Goal: Information Seeking & Learning: Learn about a topic

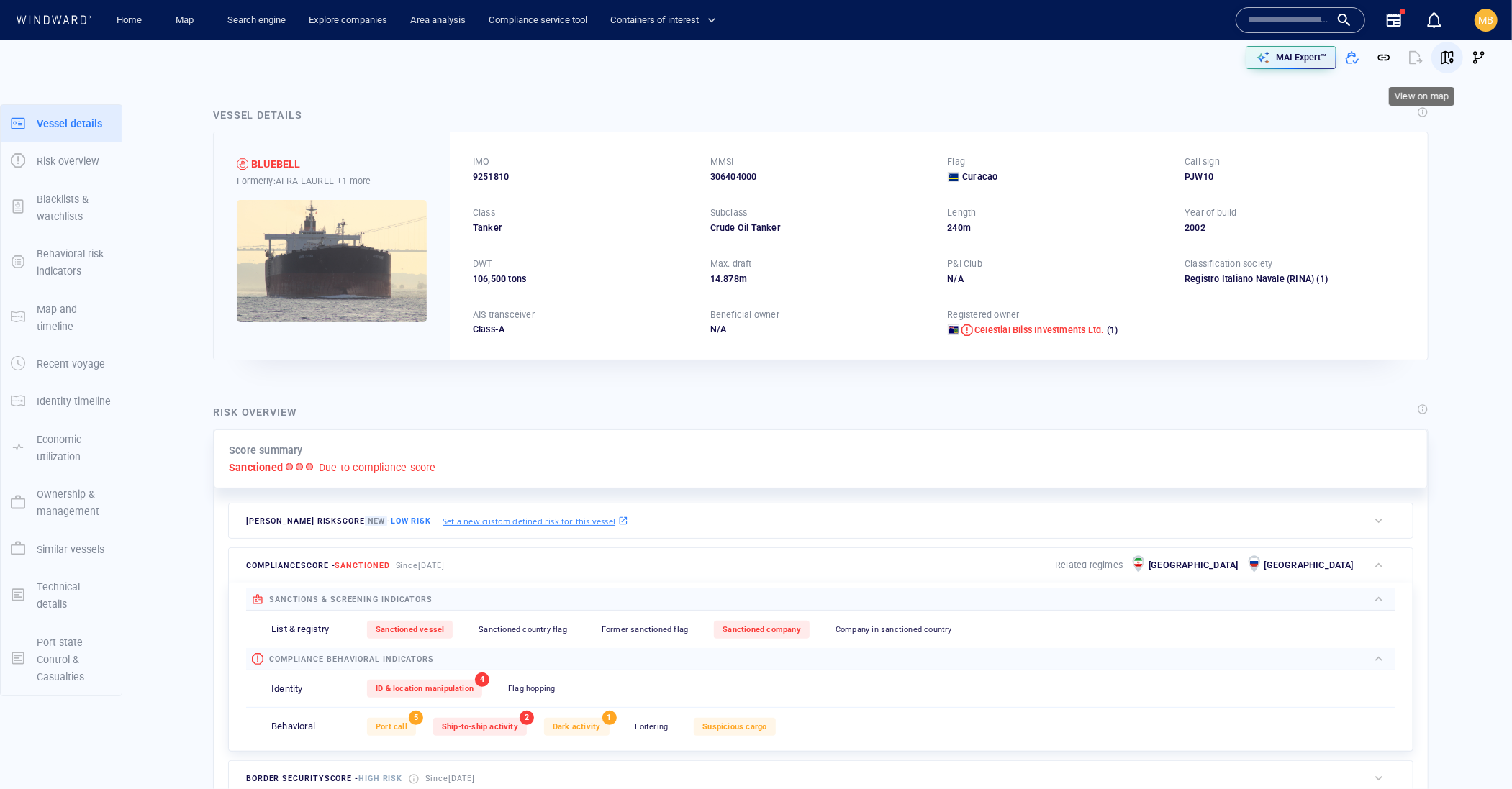
click at [1442, 58] on span "button" at bounding box center [1447, 58] width 14 height 14
click at [1440, 58] on span "button" at bounding box center [1447, 58] width 14 height 14
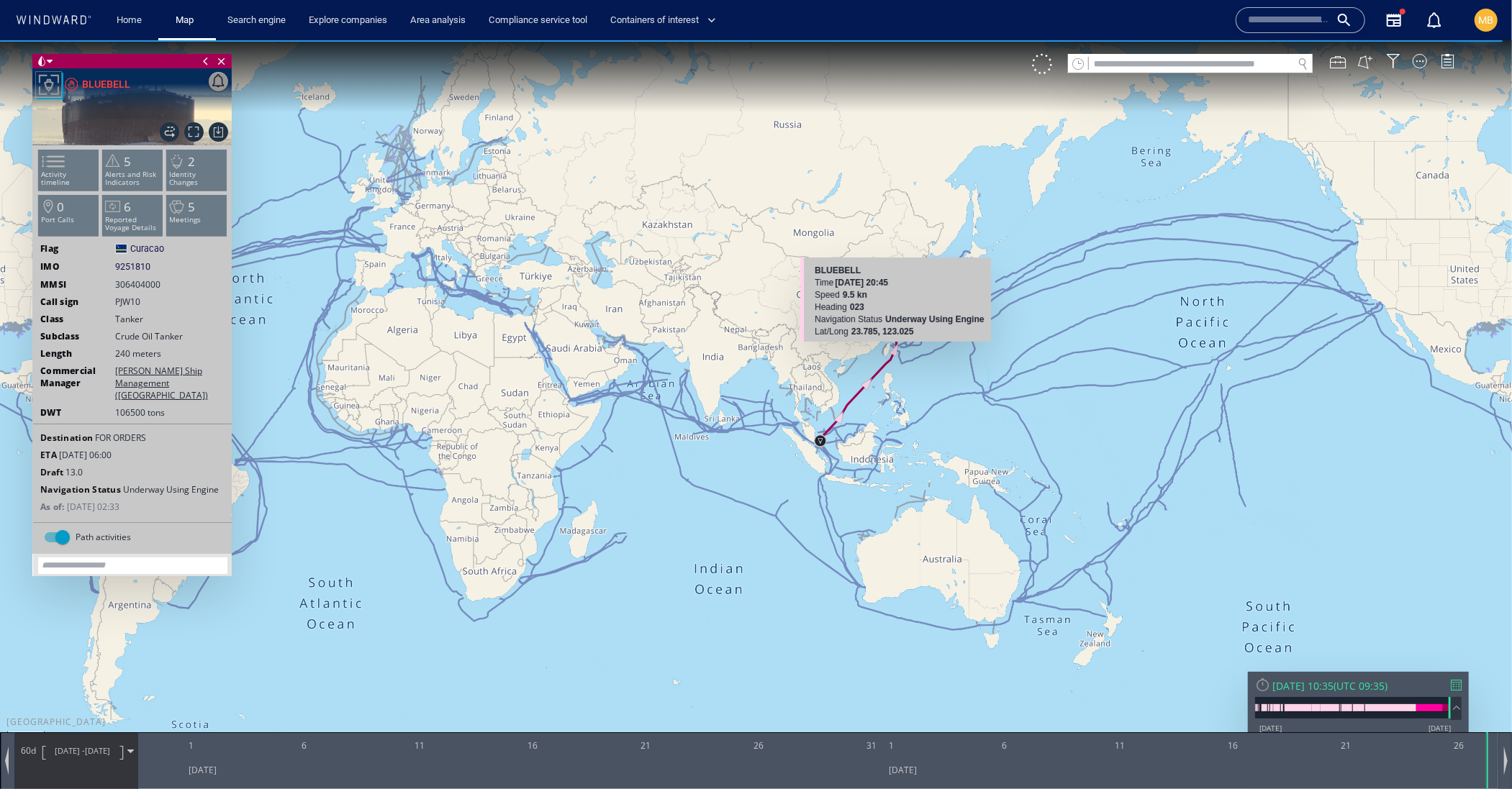
drag, startPoint x: 755, startPoint y: 481, endPoint x: 889, endPoint y: 345, distance: 190.9
click at [890, 345] on canvas "Map" at bounding box center [756, 407] width 1512 height 735
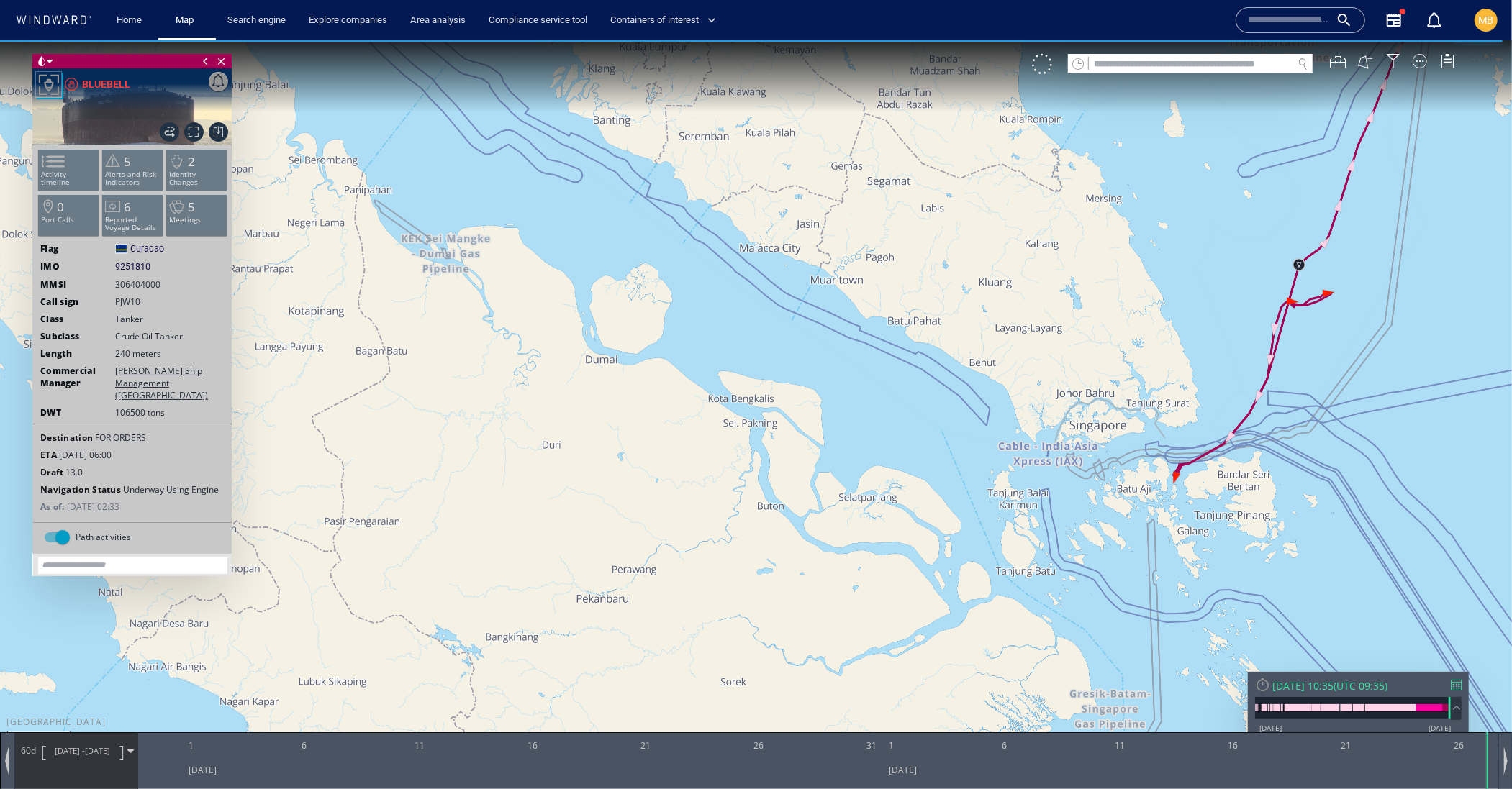
drag, startPoint x: 1028, startPoint y: 414, endPoint x: 879, endPoint y: 369, distance: 155.6
click at [879, 369] on canvas "Map" at bounding box center [756, 407] width 1512 height 735
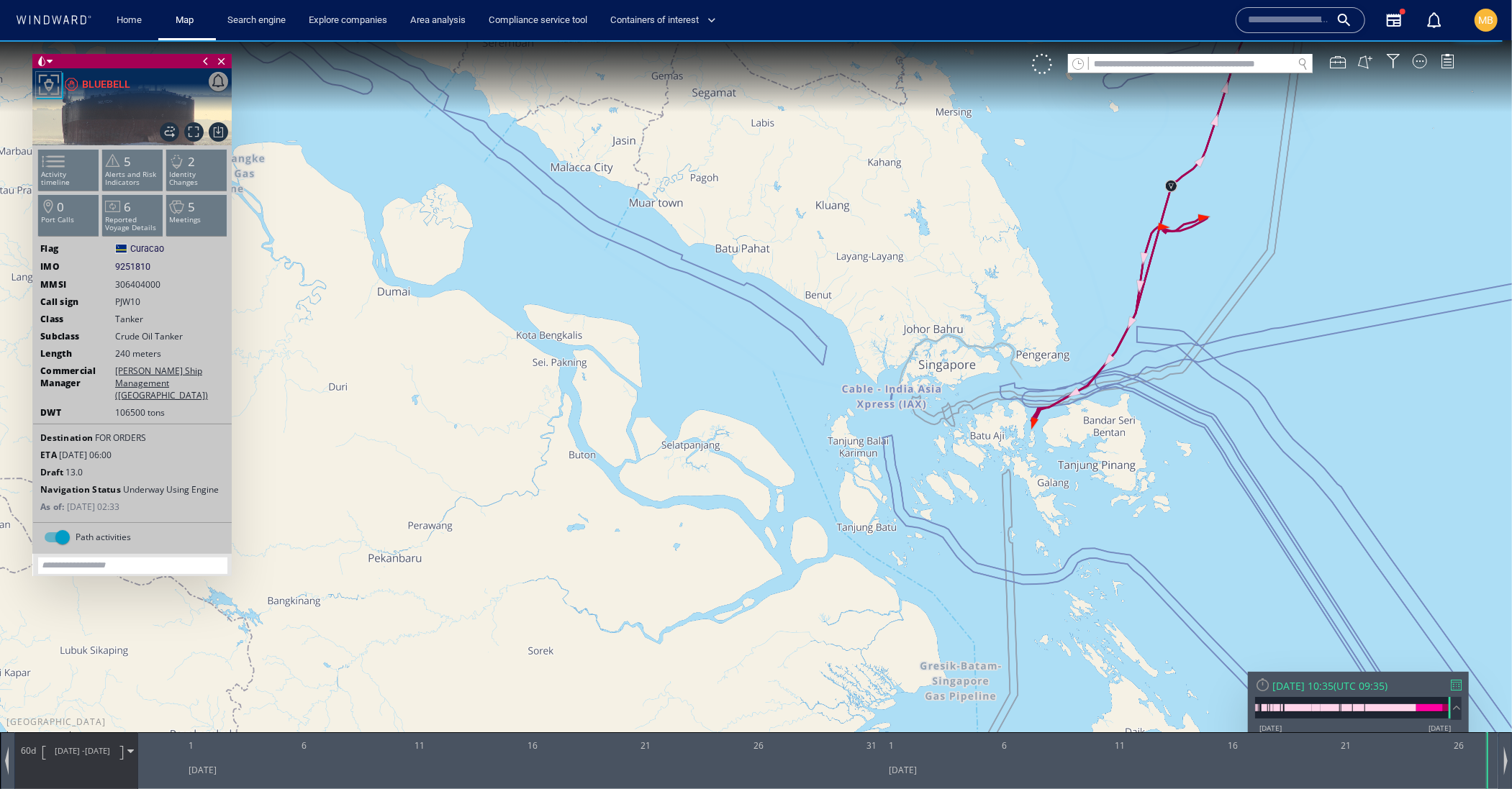
drag, startPoint x: 942, startPoint y: 380, endPoint x: 885, endPoint y: 345, distance: 66.9
click at [885, 345] on canvas "Map" at bounding box center [756, 407] width 1512 height 735
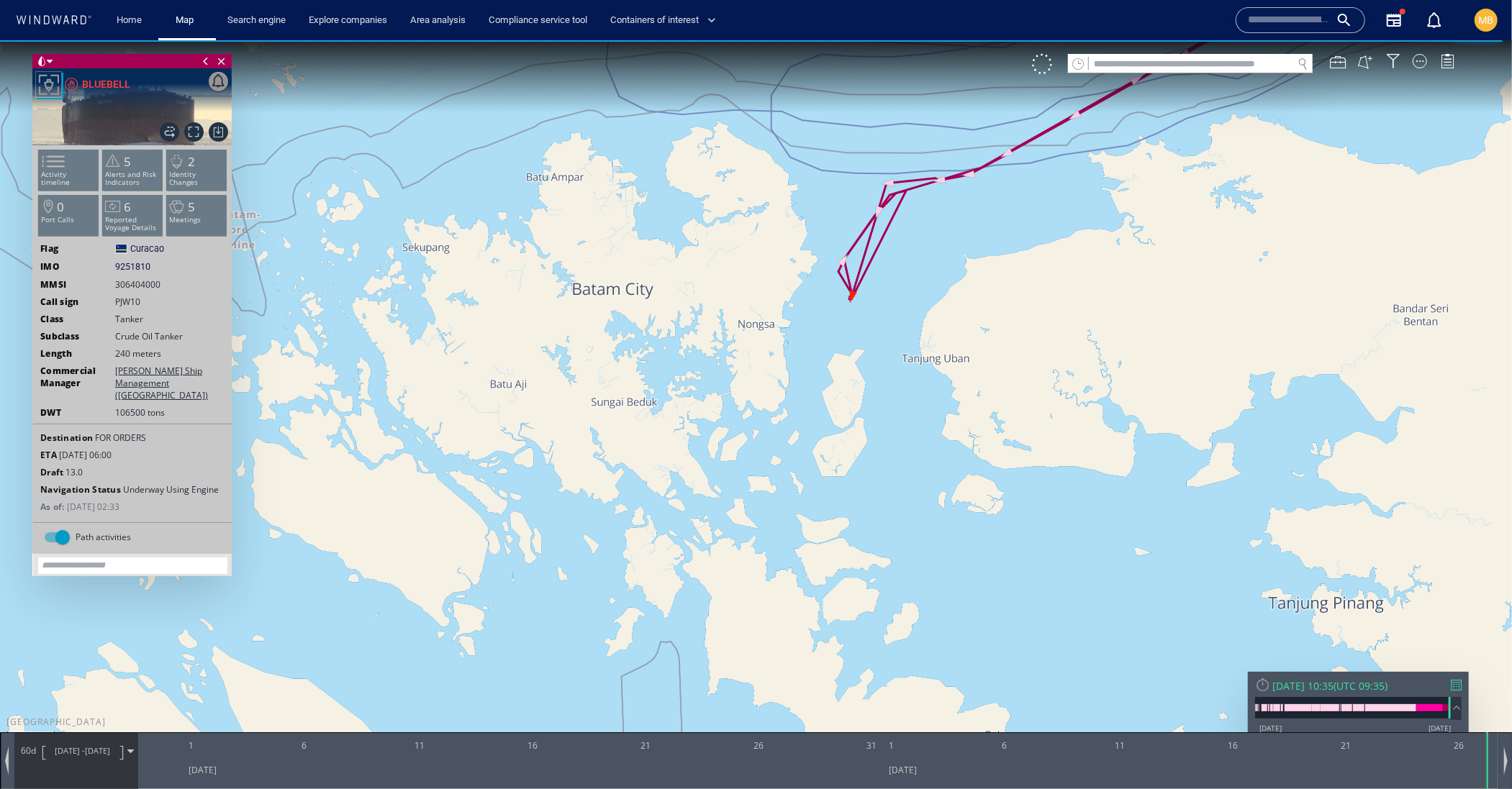
drag, startPoint x: 864, startPoint y: 286, endPoint x: 864, endPoint y: 387, distance: 101.0
click at [864, 387] on canvas "Map" at bounding box center [756, 407] width 1512 height 735
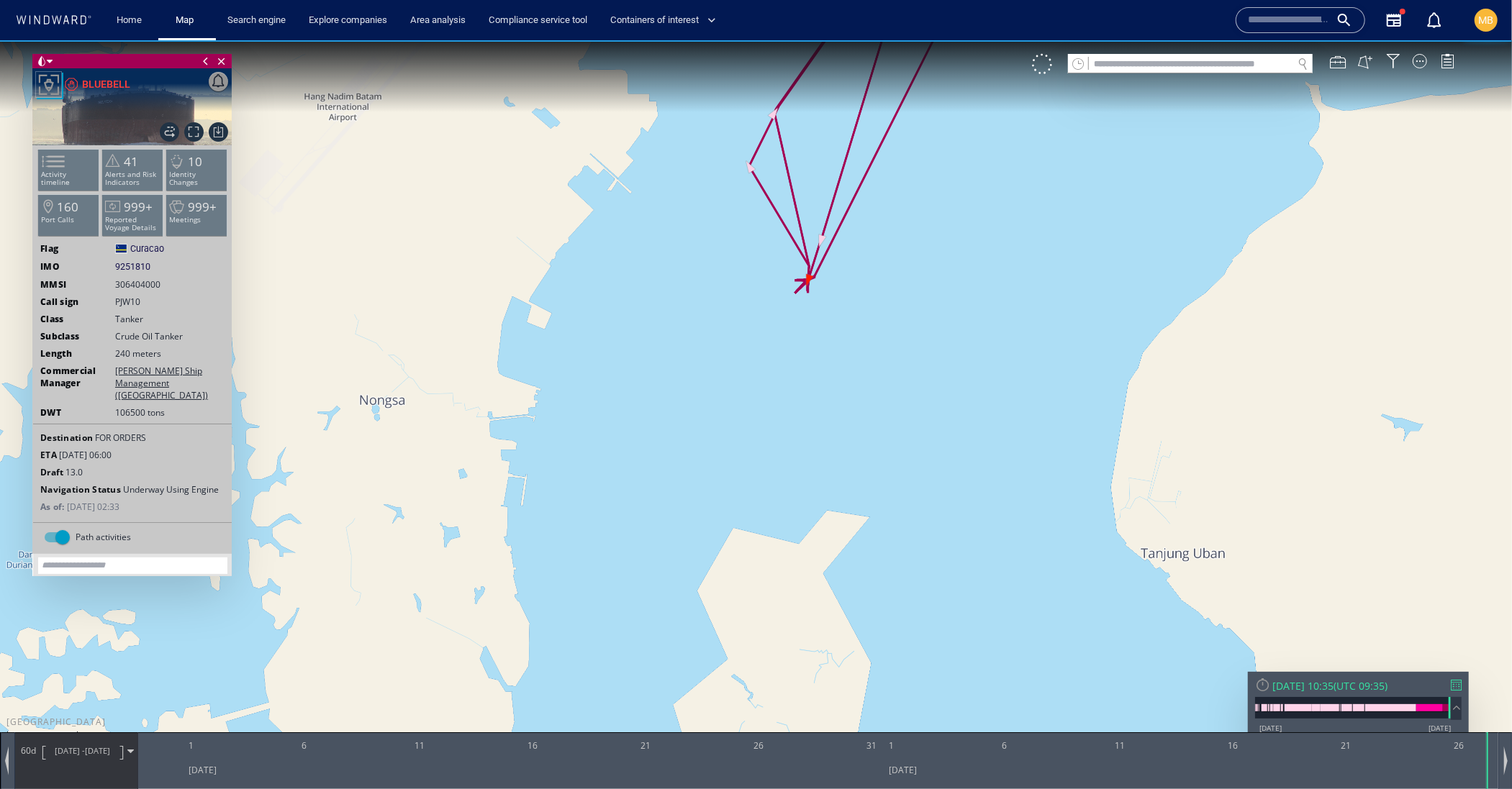
drag, startPoint x: 833, startPoint y: 331, endPoint x: 852, endPoint y: 406, distance: 77.4
click at [852, 406] on canvas "Map" at bounding box center [756, 407] width 1512 height 735
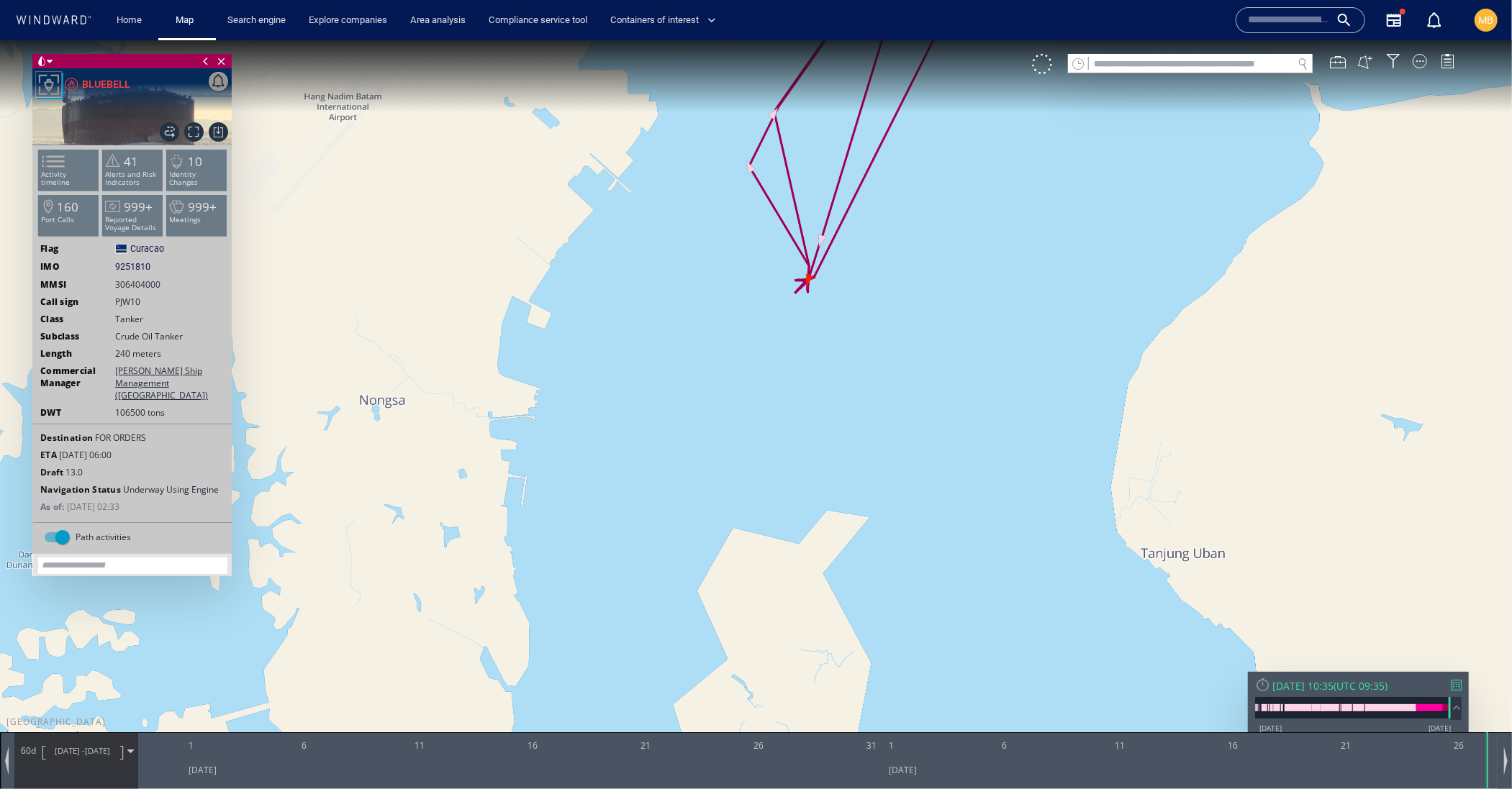
click at [852, 406] on canvas "Map" at bounding box center [756, 407] width 1512 height 735
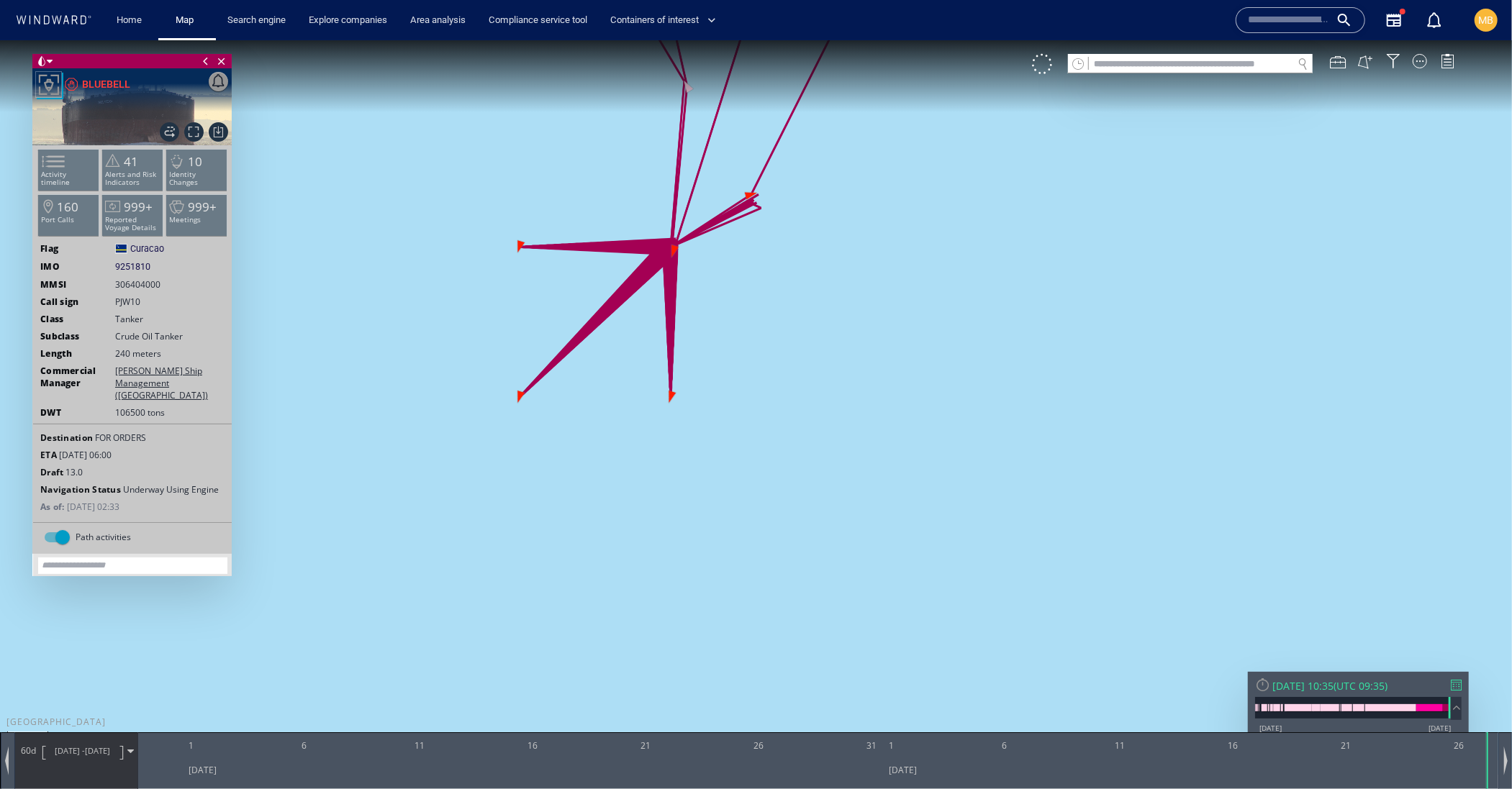
drag, startPoint x: 755, startPoint y: 409, endPoint x: 856, endPoint y: 487, distance: 127.6
click at [856, 487] on canvas "Map" at bounding box center [756, 407] width 1512 height 735
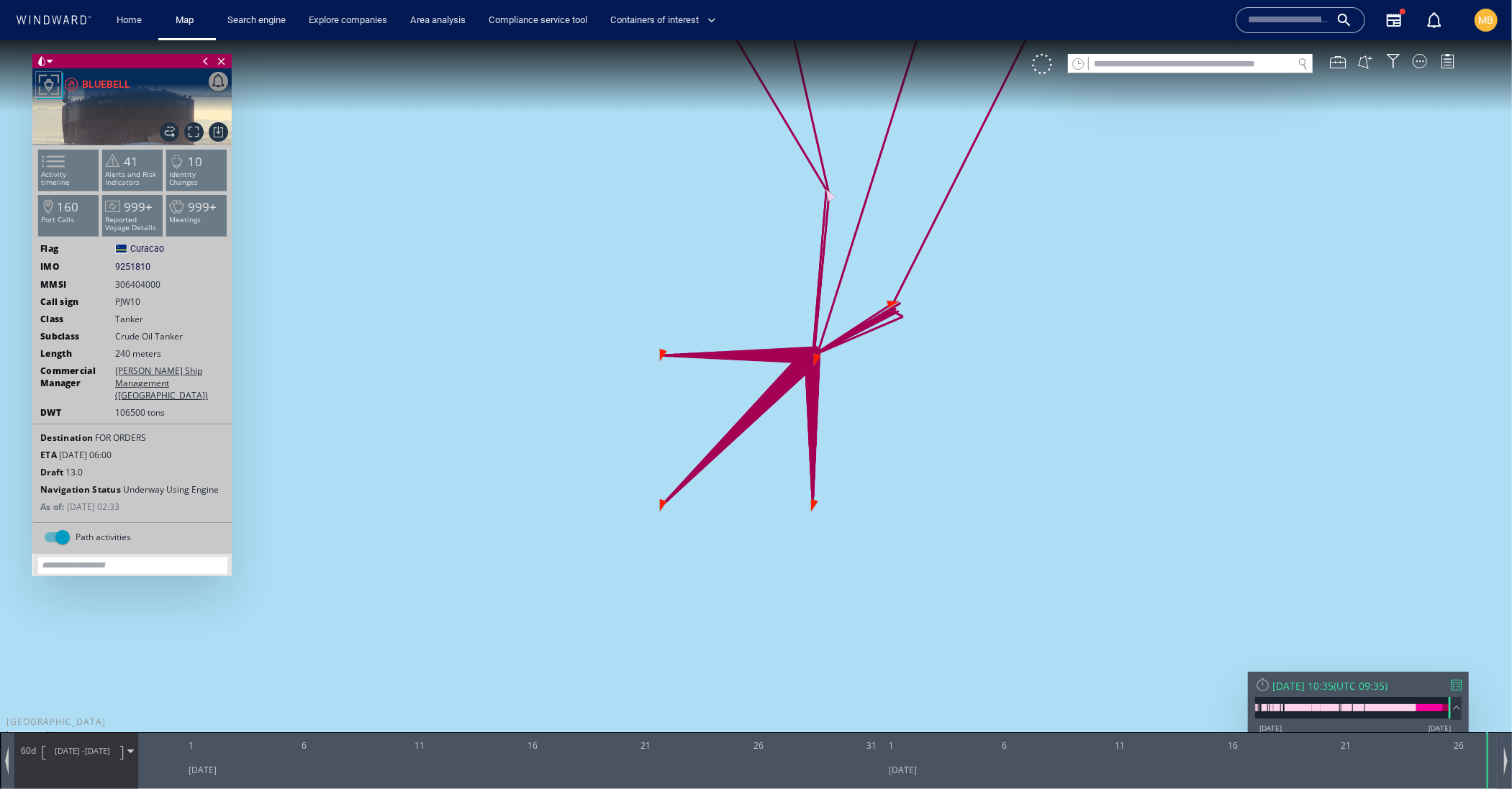
drag, startPoint x: 925, startPoint y: 490, endPoint x: 953, endPoint y: 507, distance: 32.8
click at [953, 507] on canvas "Map" at bounding box center [756, 407] width 1512 height 735
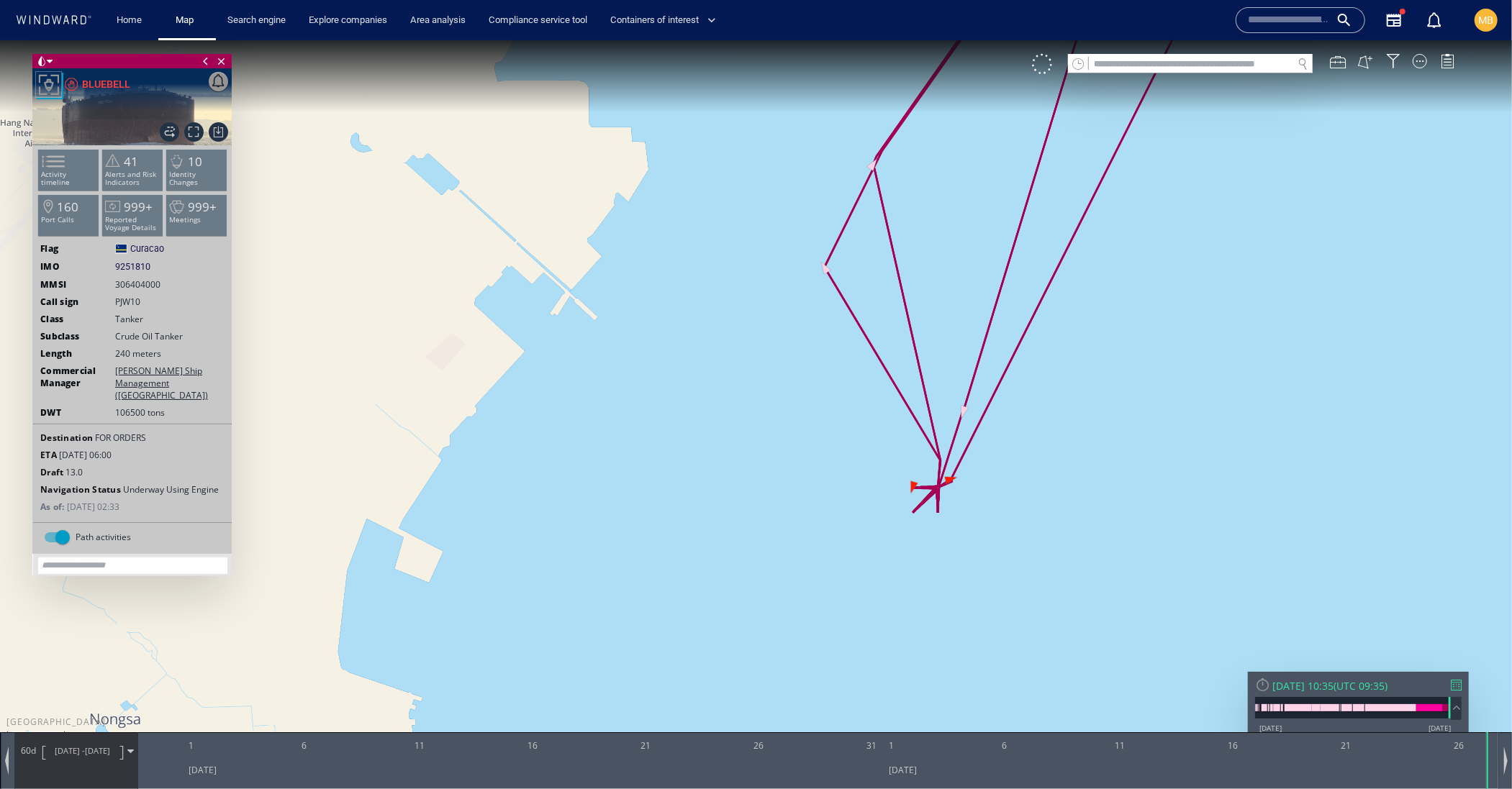
click at [952, 512] on canvas "Map" at bounding box center [756, 407] width 1512 height 735
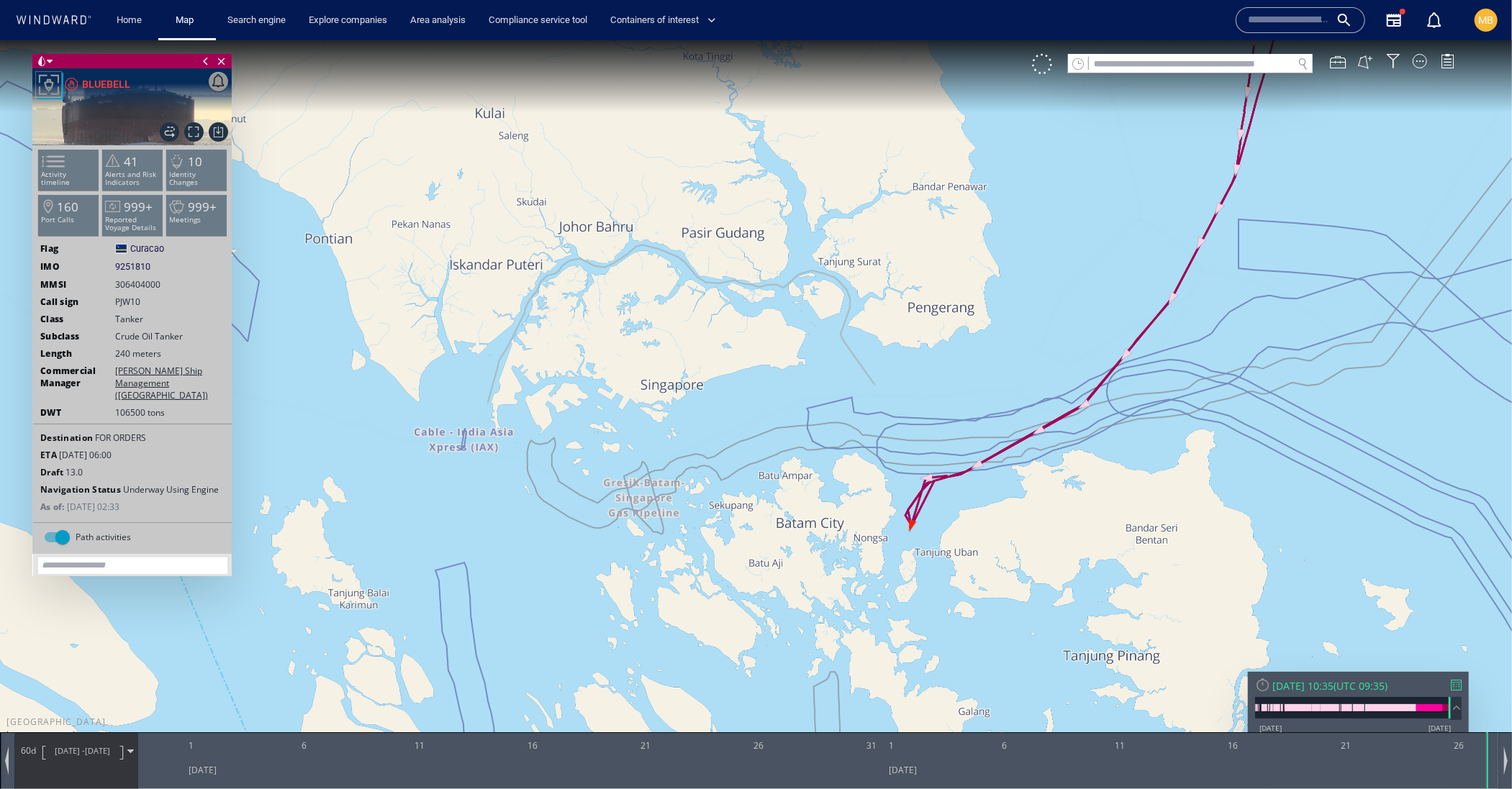
click at [896, 530] on canvas "Map" at bounding box center [756, 407] width 1512 height 735
click at [1043, 475] on canvas "Map" at bounding box center [756, 407] width 1512 height 735
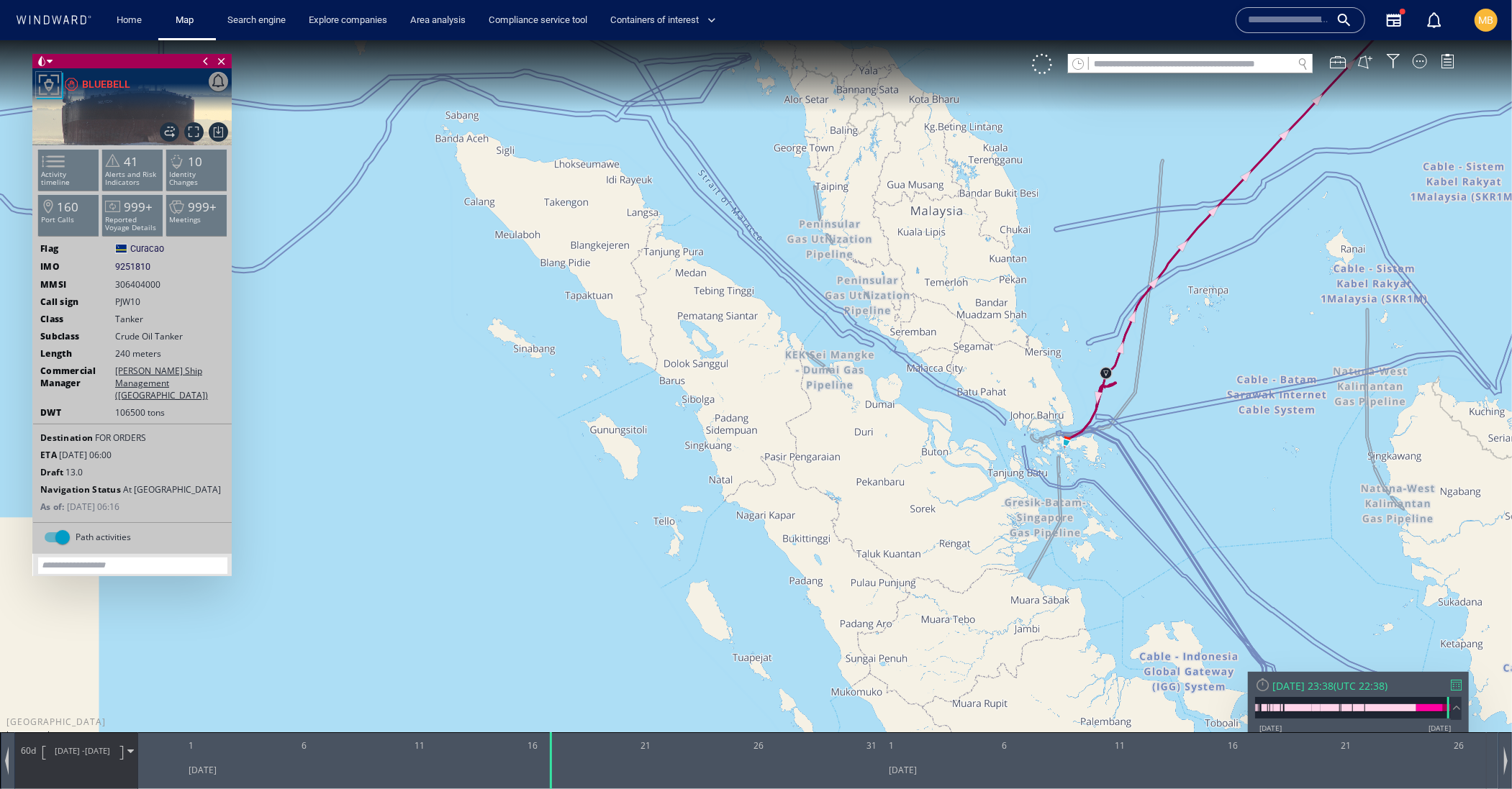
drag, startPoint x: 1253, startPoint y: 302, endPoint x: 1006, endPoint y: 521, distance: 330.1
click at [1006, 524] on canvas "Map" at bounding box center [756, 407] width 1512 height 735
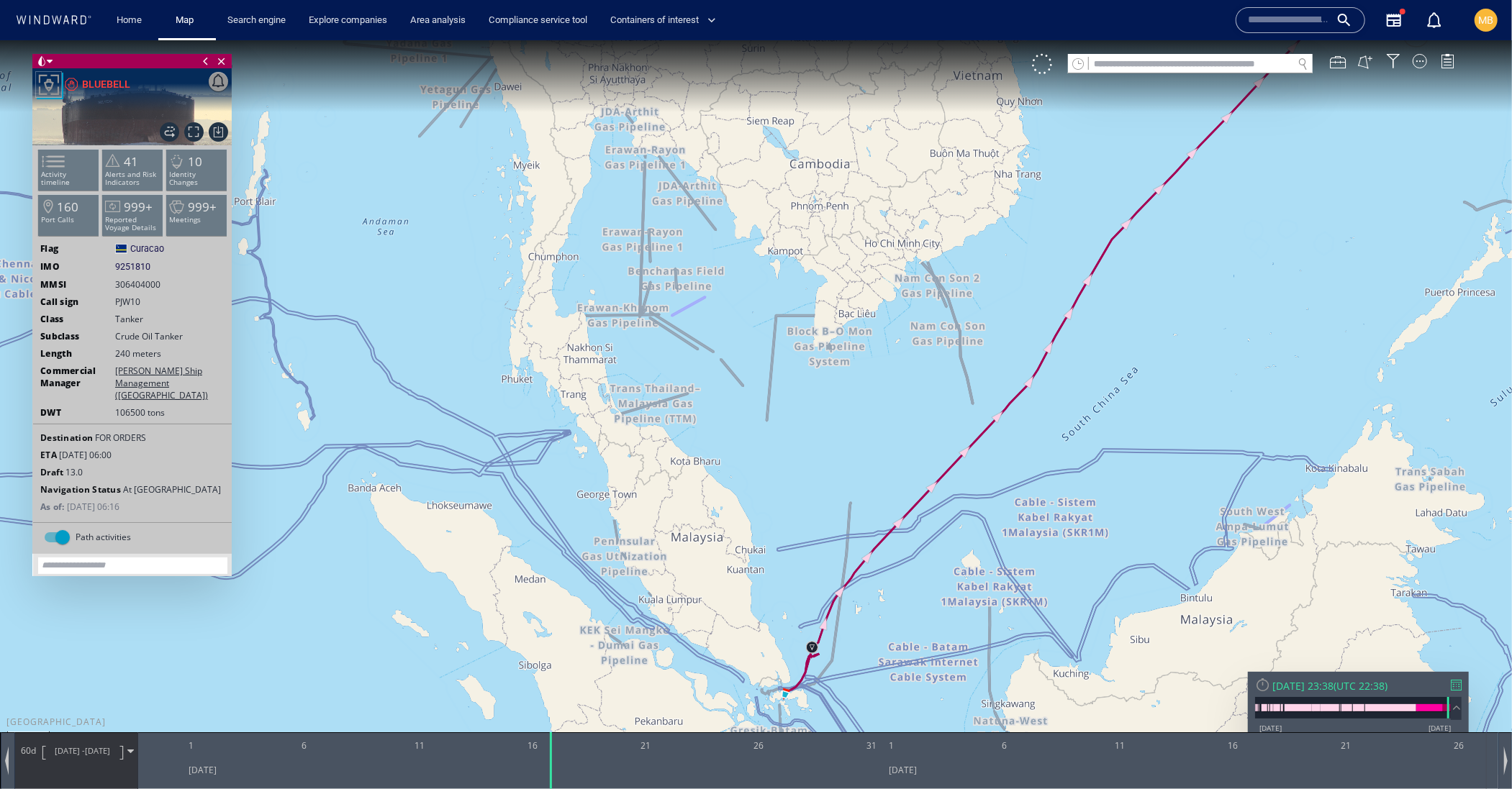
click at [1141, 363] on canvas "Map" at bounding box center [756, 407] width 1512 height 735
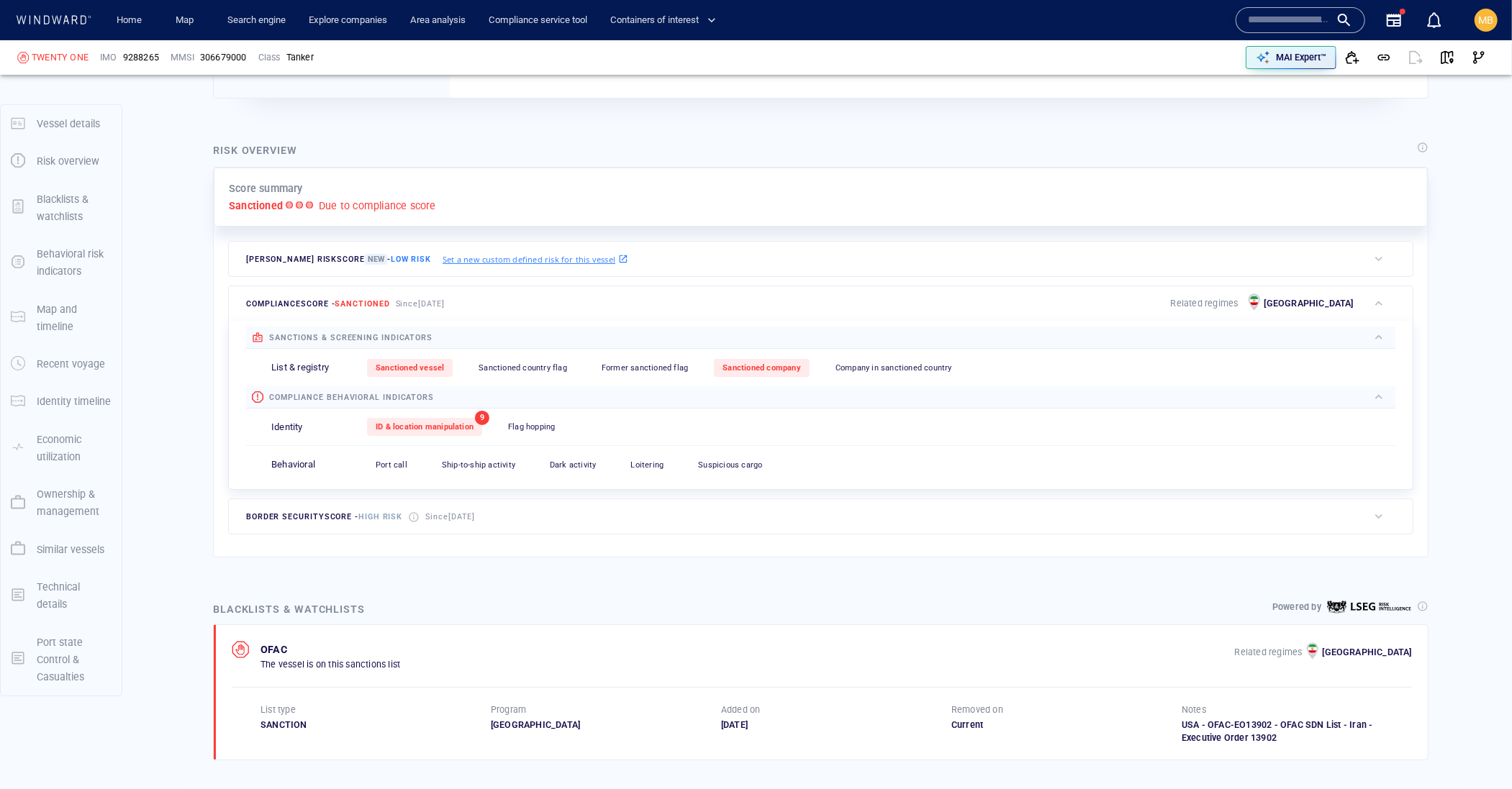
scroll to position [72, 0]
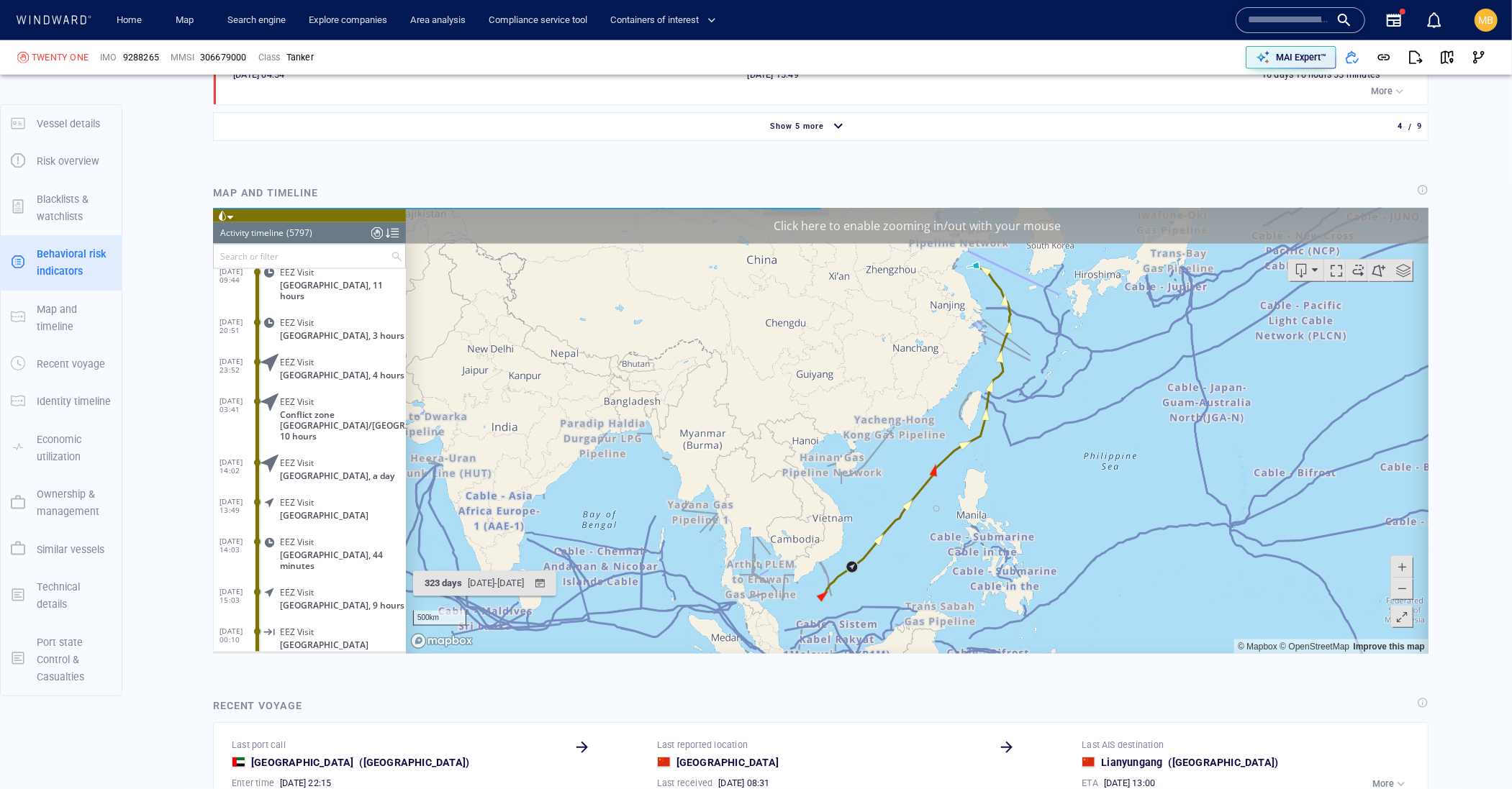
click at [810, 131] on span "Show 5 more" at bounding box center [796, 126] width 54 height 9
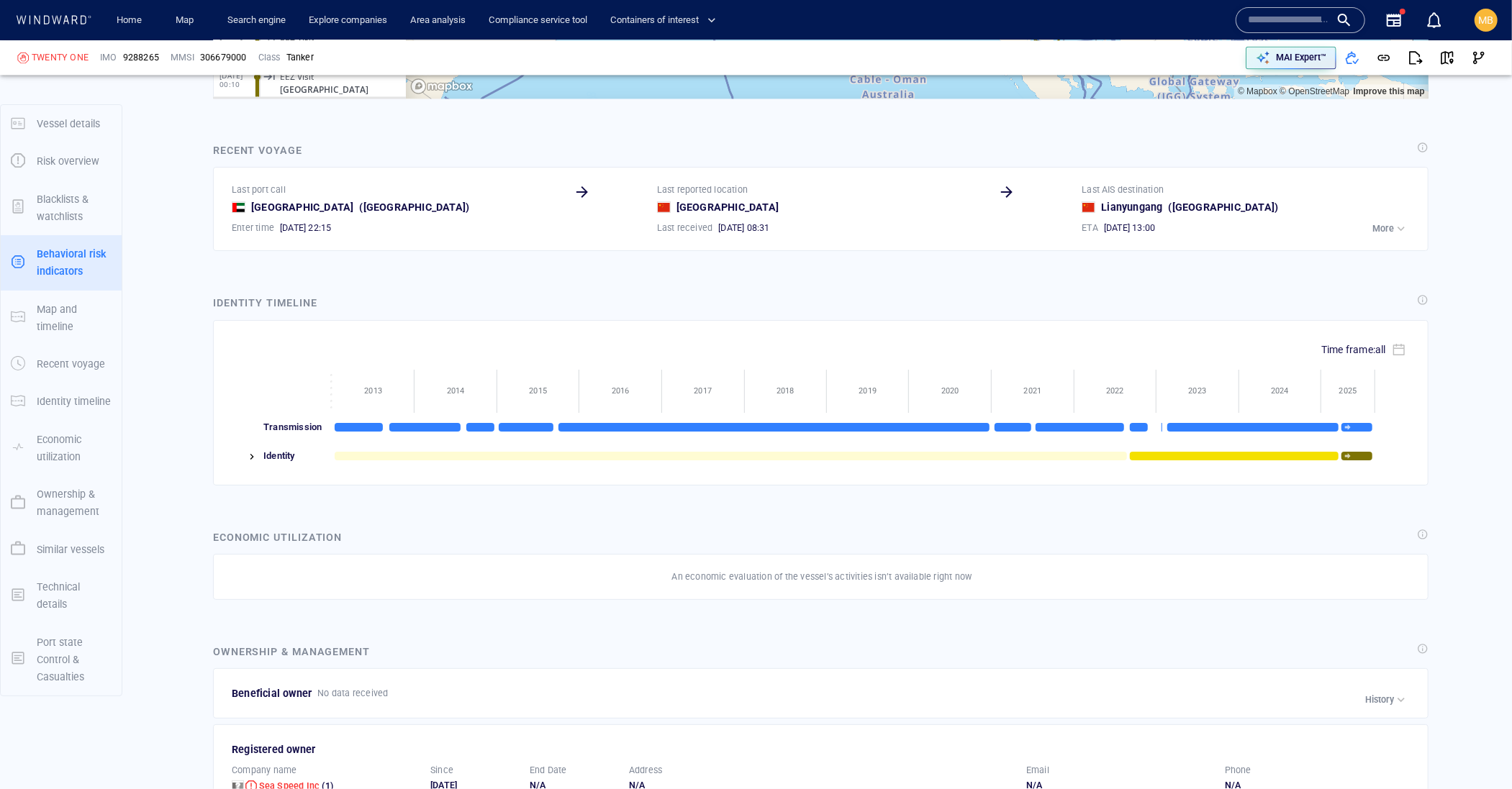
drag, startPoint x: 616, startPoint y: -219, endPoint x: 616, endPoint y: -300, distance: 81.0
drag, startPoint x: 692, startPoint y: -251, endPoint x: 723, endPoint y: -202, distance: 58.0
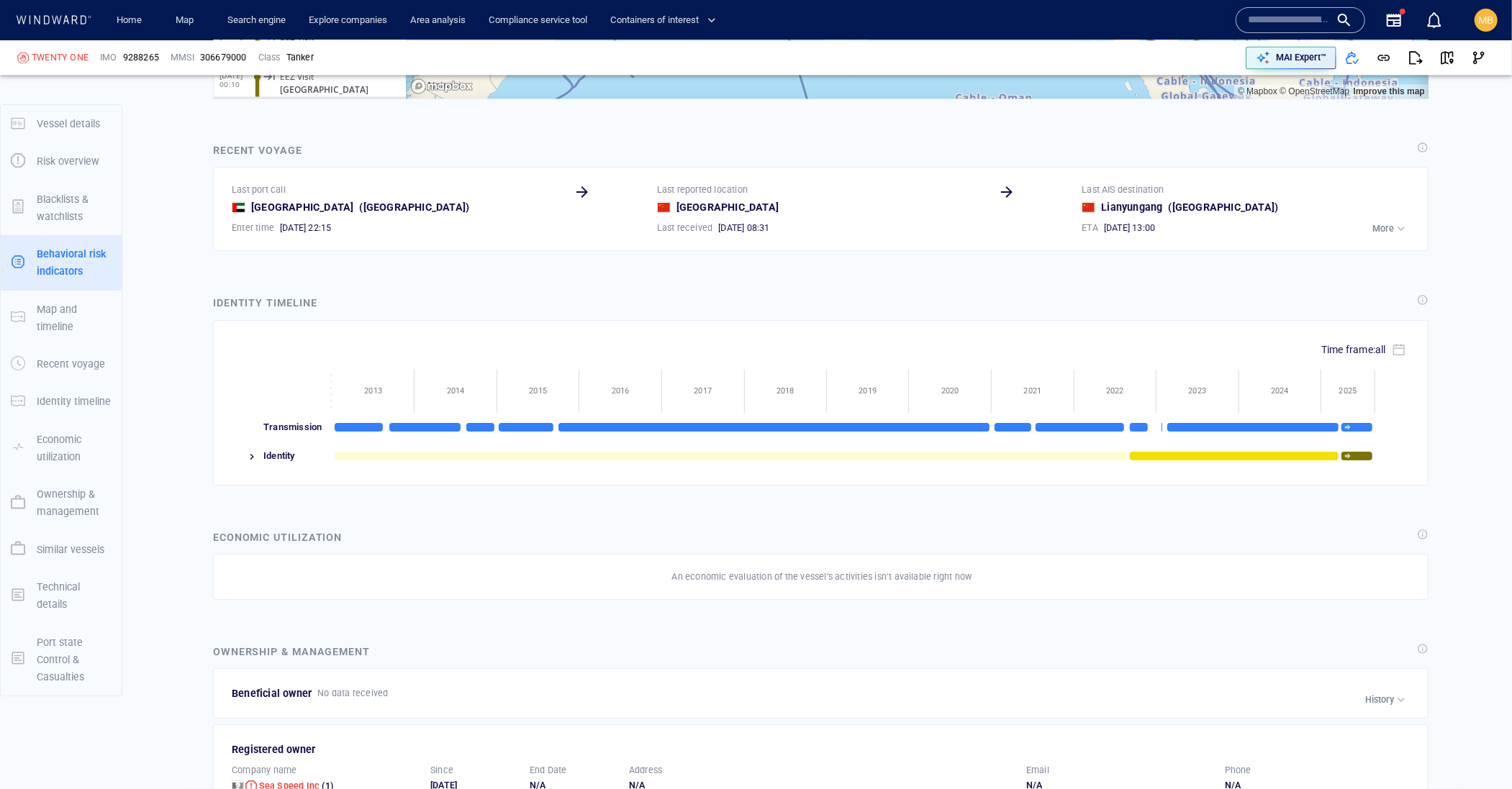
drag, startPoint x: 656, startPoint y: -196, endPoint x: 705, endPoint y: -149, distance: 67.9
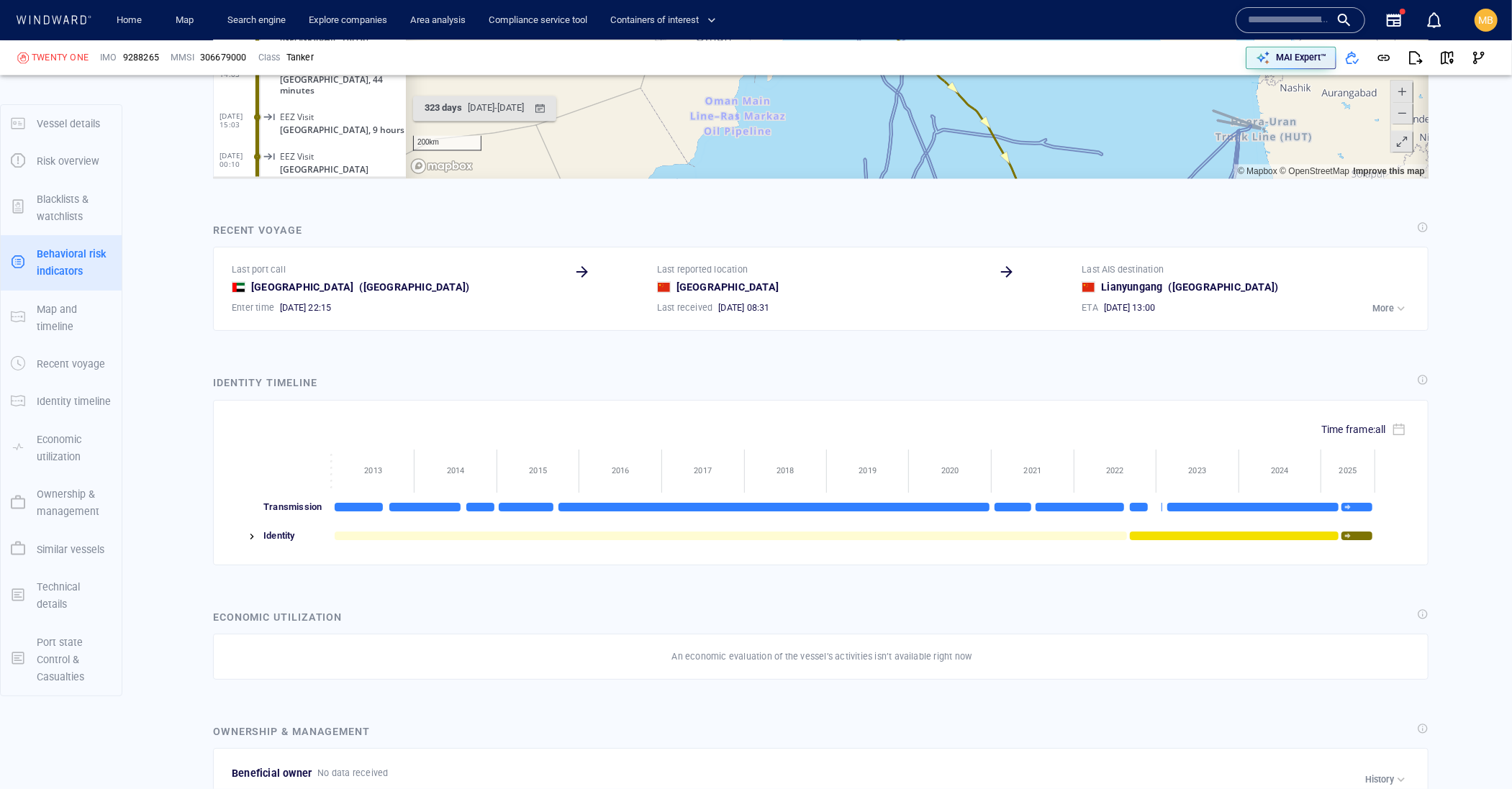
drag, startPoint x: 690, startPoint y: -148, endPoint x: 687, endPoint y: -160, distance: 12.4
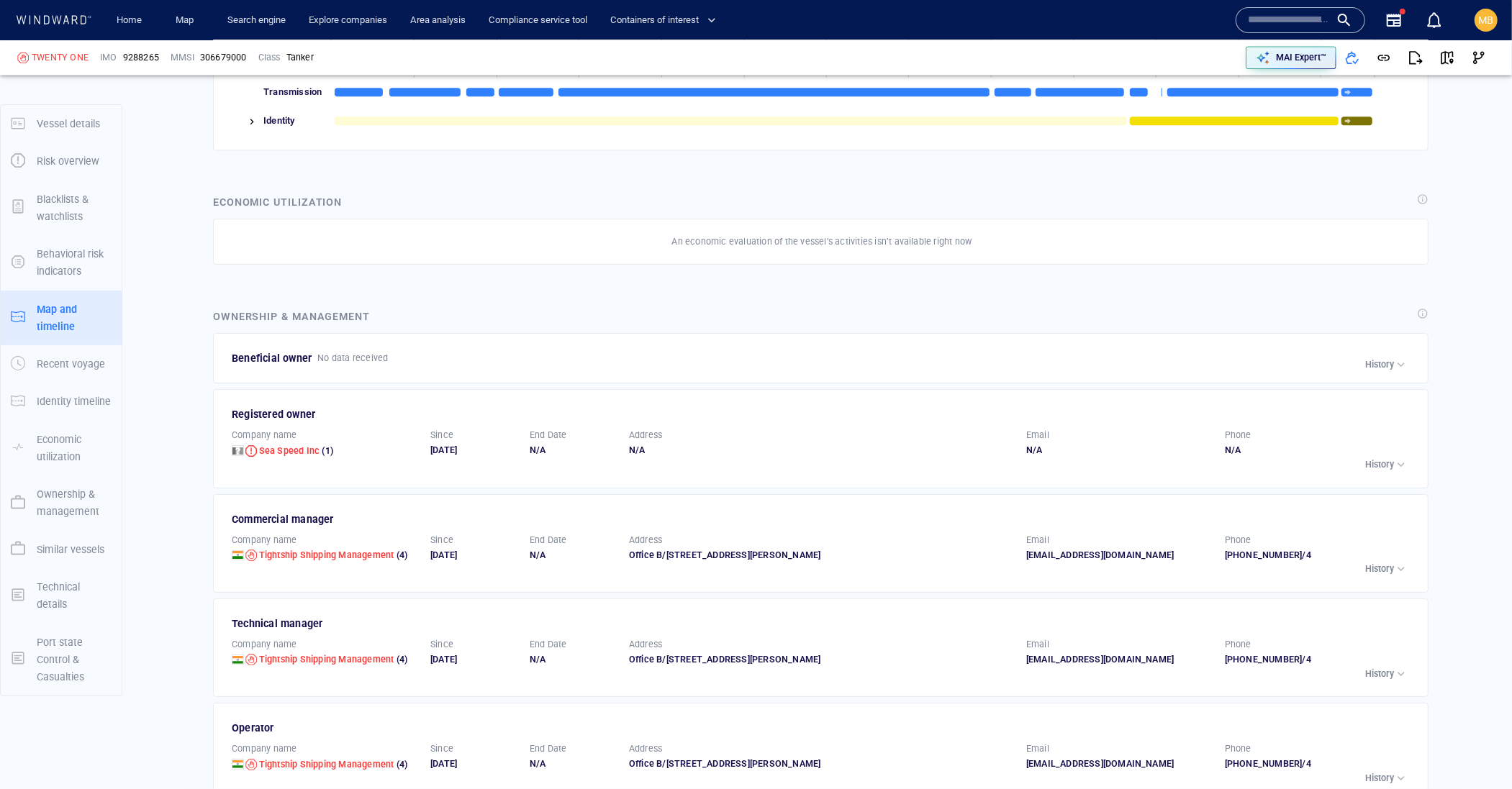
drag, startPoint x: 824, startPoint y: -423, endPoint x: 824, endPoint y: -373, distance: 50.0
drag, startPoint x: 791, startPoint y: -488, endPoint x: 794, endPoint y: -296, distance: 192.0
drag, startPoint x: 782, startPoint y: -408, endPoint x: 798, endPoint y: -352, distance: 58.2
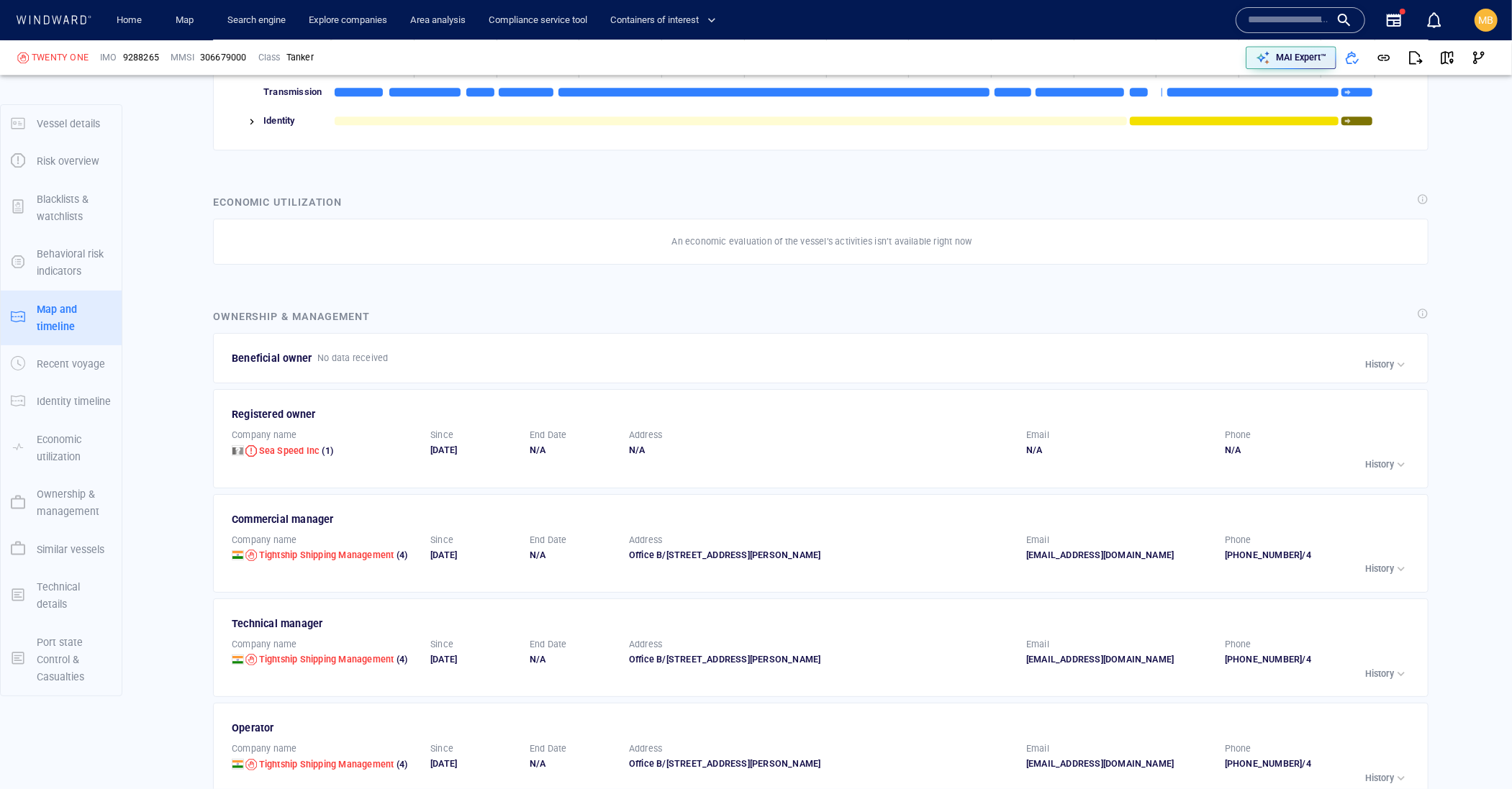
drag, startPoint x: 1073, startPoint y: -423, endPoint x: 1072, endPoint y: -482, distance: 59.0
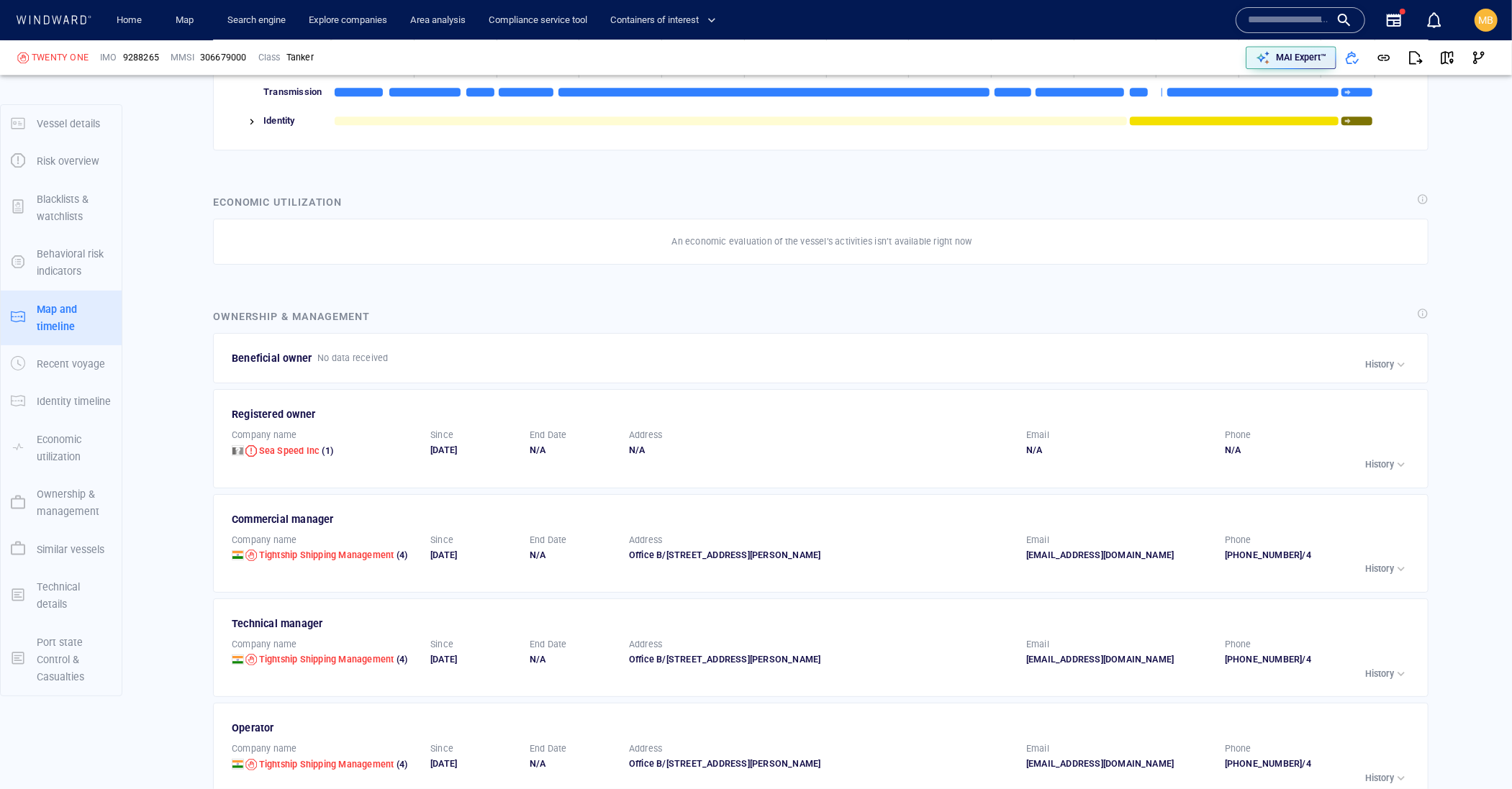
scroll to position [224, 0]
type input "********"
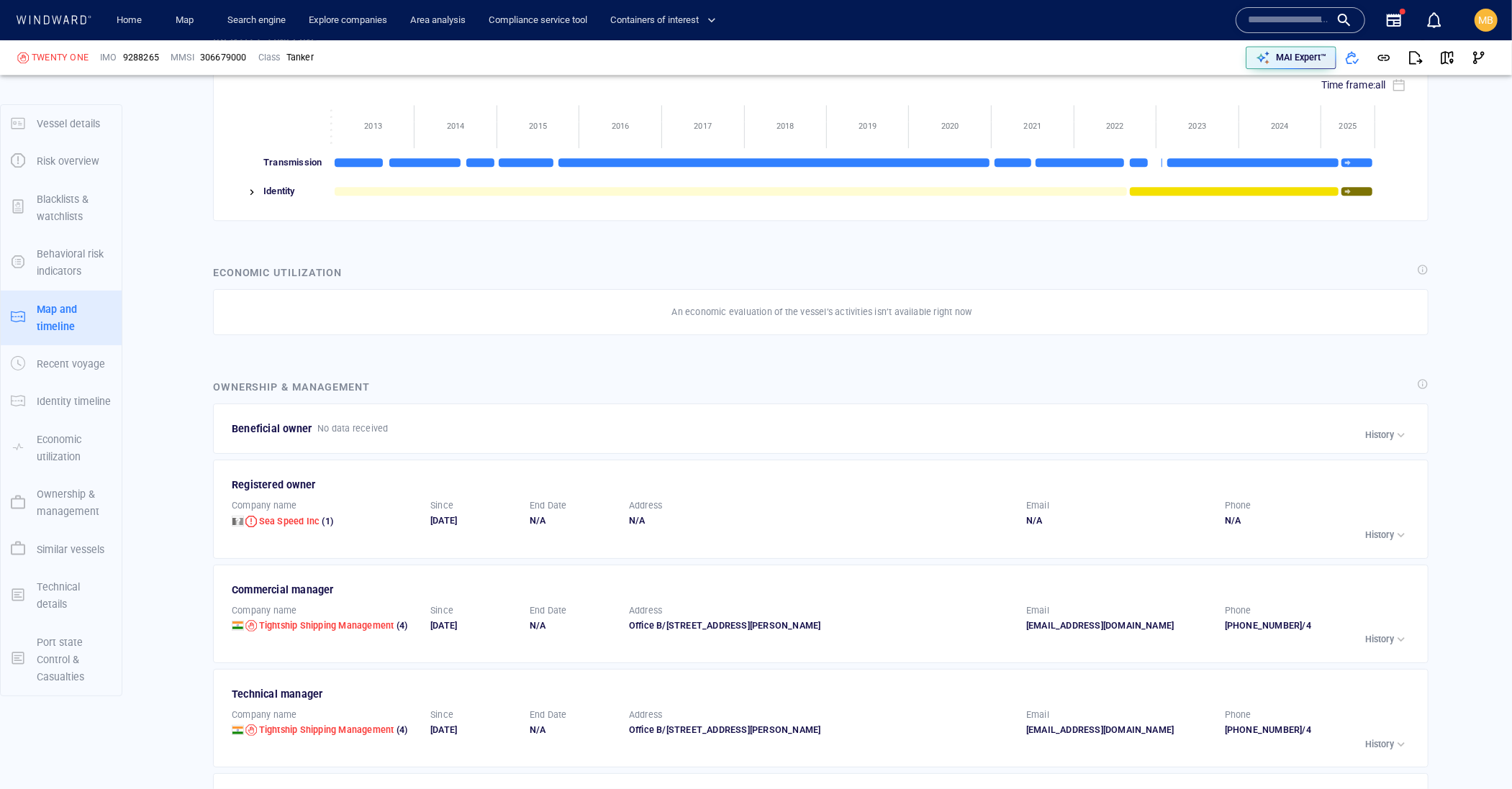
scroll to position [2887, 0]
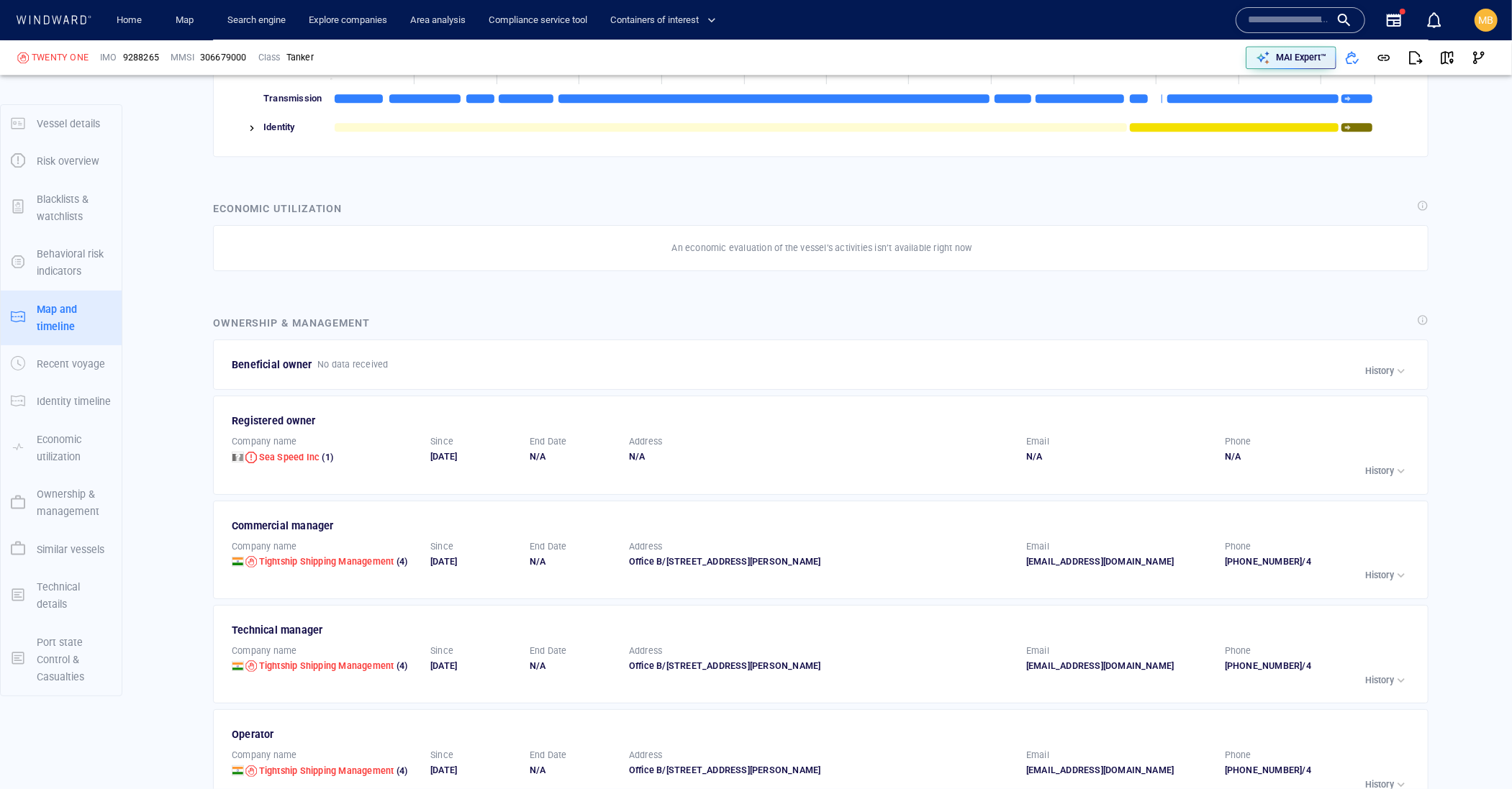
scroll to position [2996, 0]
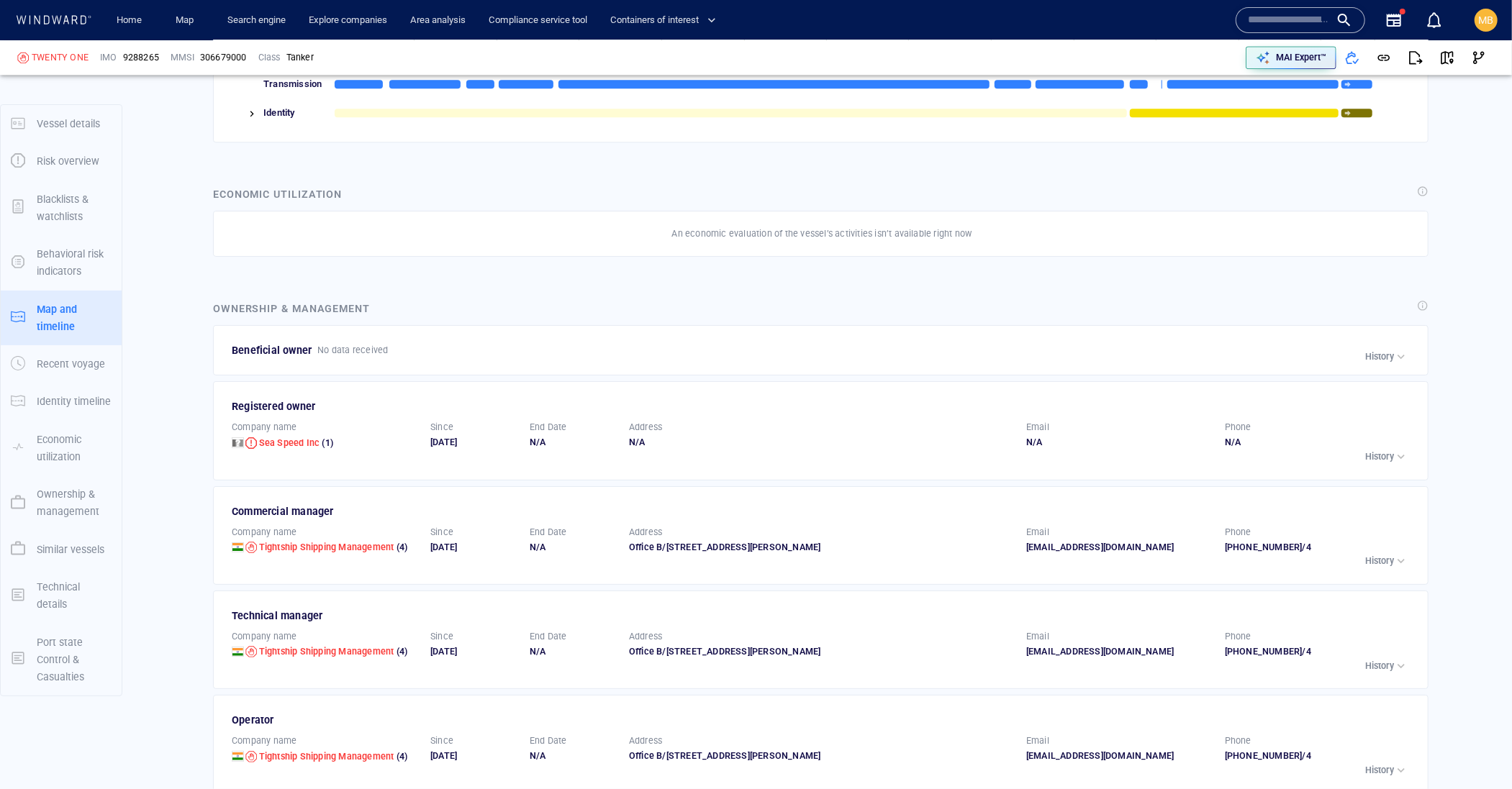
scroll to position [2989, 0]
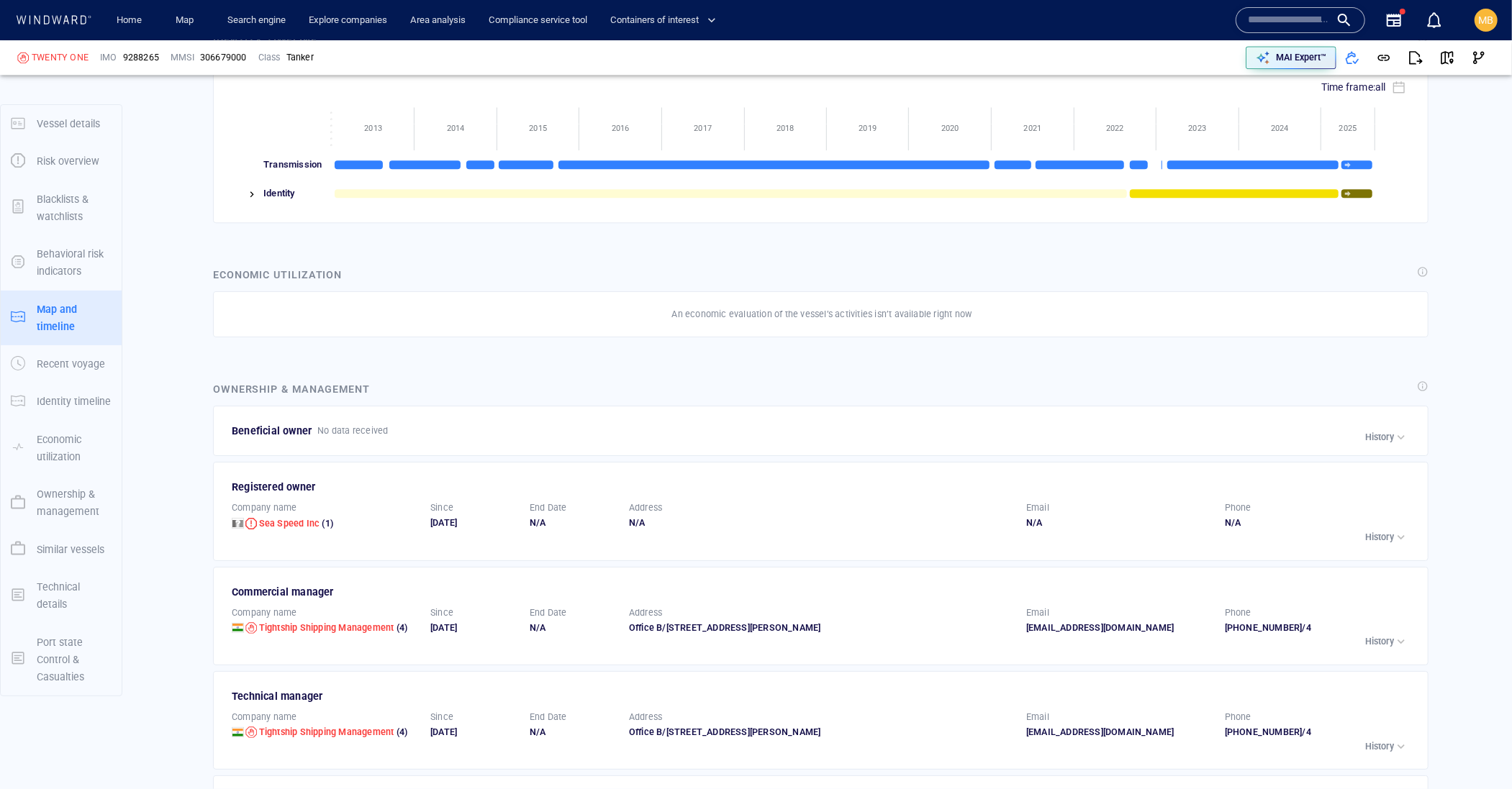
scroll to position [2877, 0]
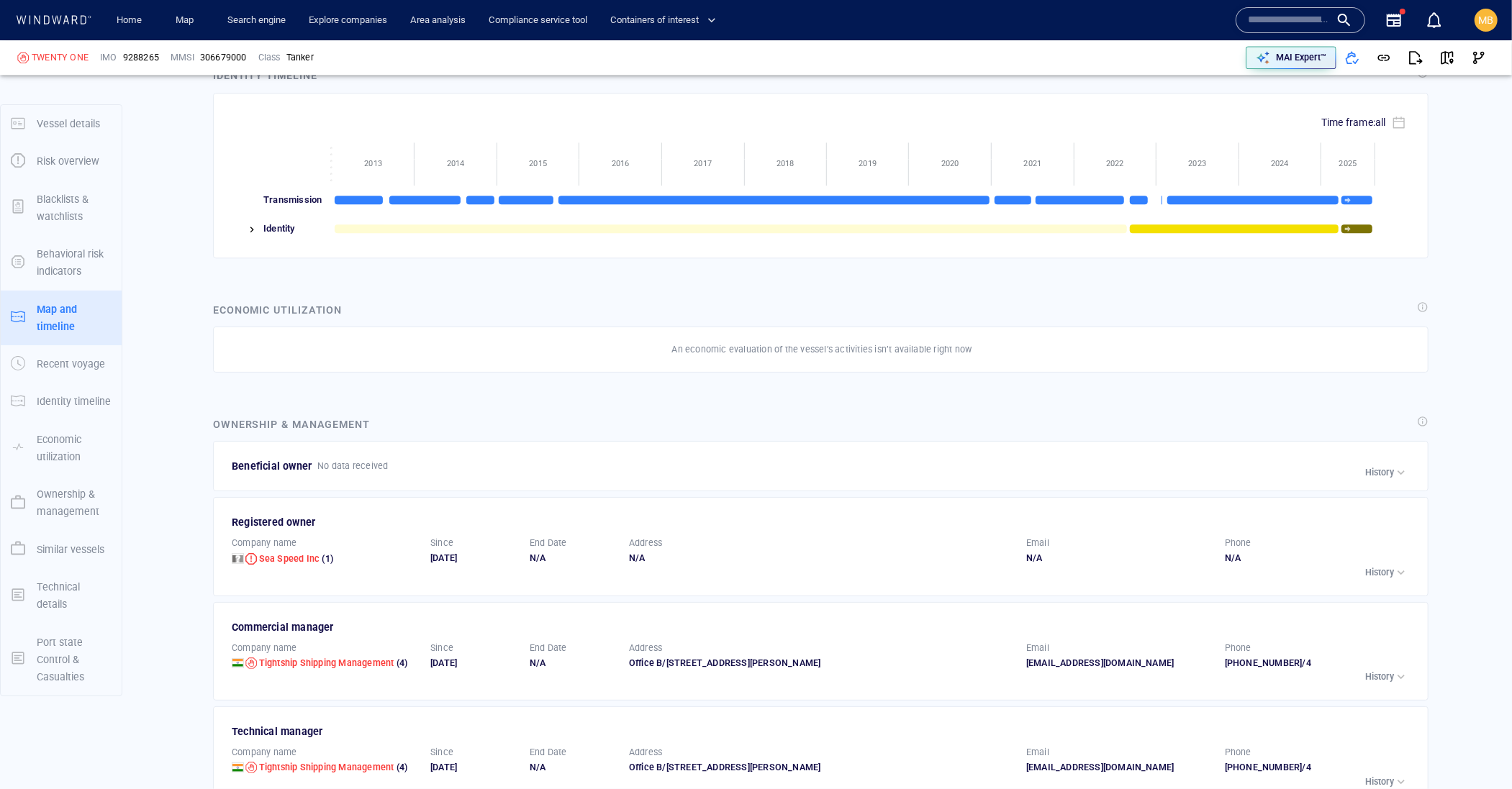
drag, startPoint x: 1154, startPoint y: -285, endPoint x: 987, endPoint y: -368, distance: 186.5
drag, startPoint x: 1064, startPoint y: -343, endPoint x: 938, endPoint y: -390, distance: 134.5
drag, startPoint x: 804, startPoint y: -246, endPoint x: 947, endPoint y: -276, distance: 146.1
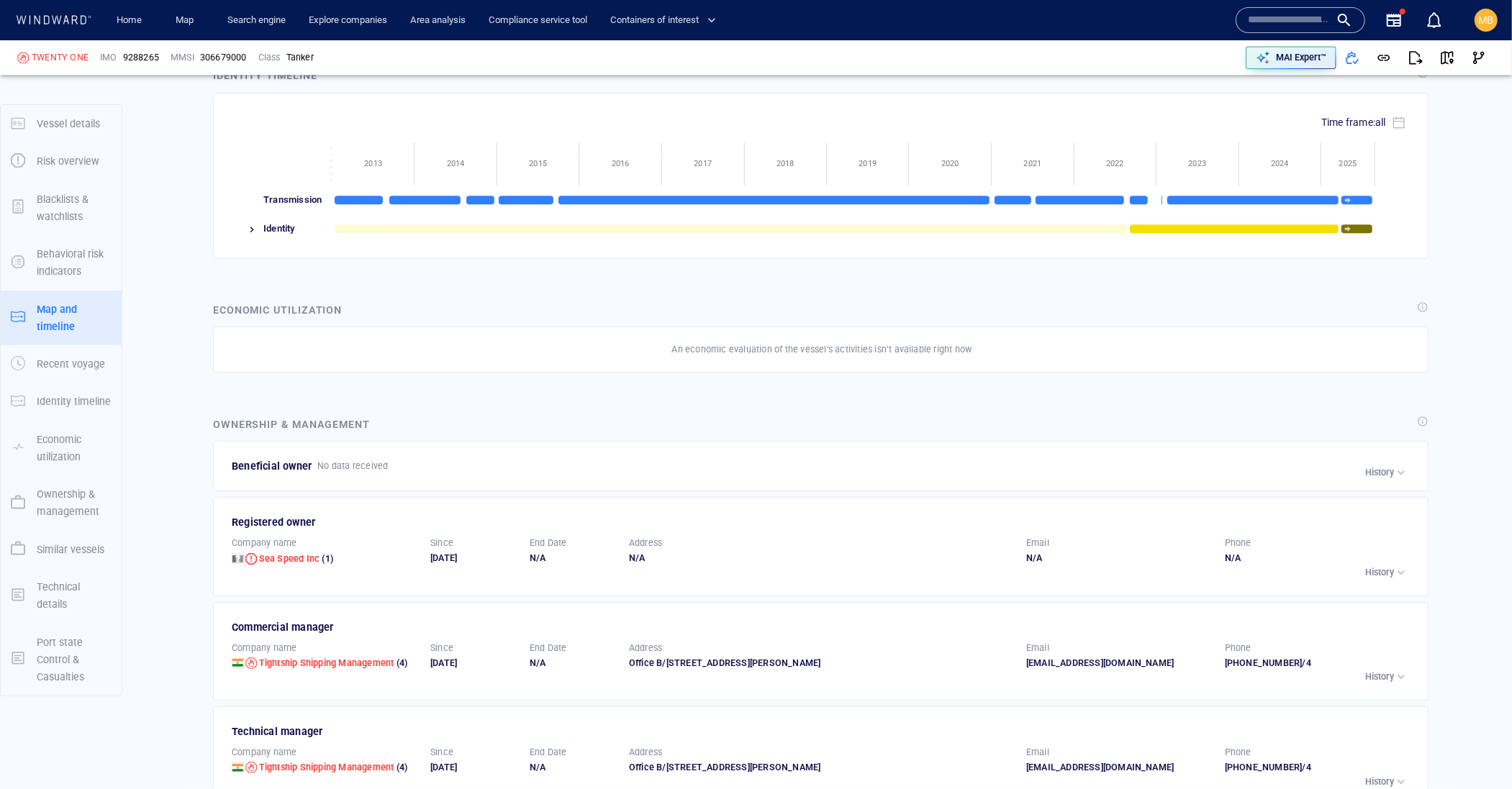
drag, startPoint x: 1159, startPoint y: -360, endPoint x: 976, endPoint y: -260, distance: 208.5
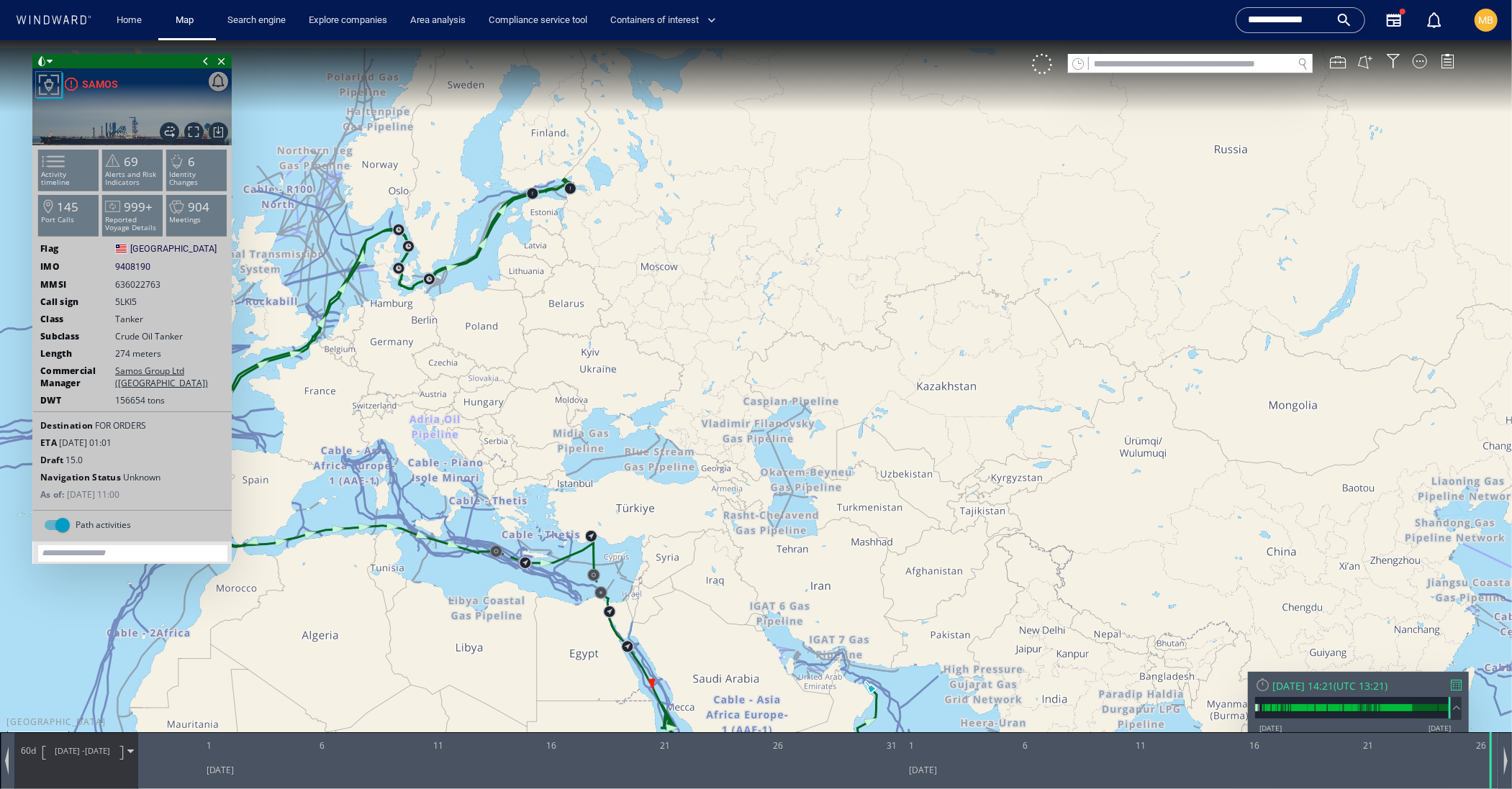
drag, startPoint x: 570, startPoint y: 250, endPoint x: 634, endPoint y: 300, distance: 81.2
click at [634, 300] on canvas "Map" at bounding box center [756, 407] width 1512 height 735
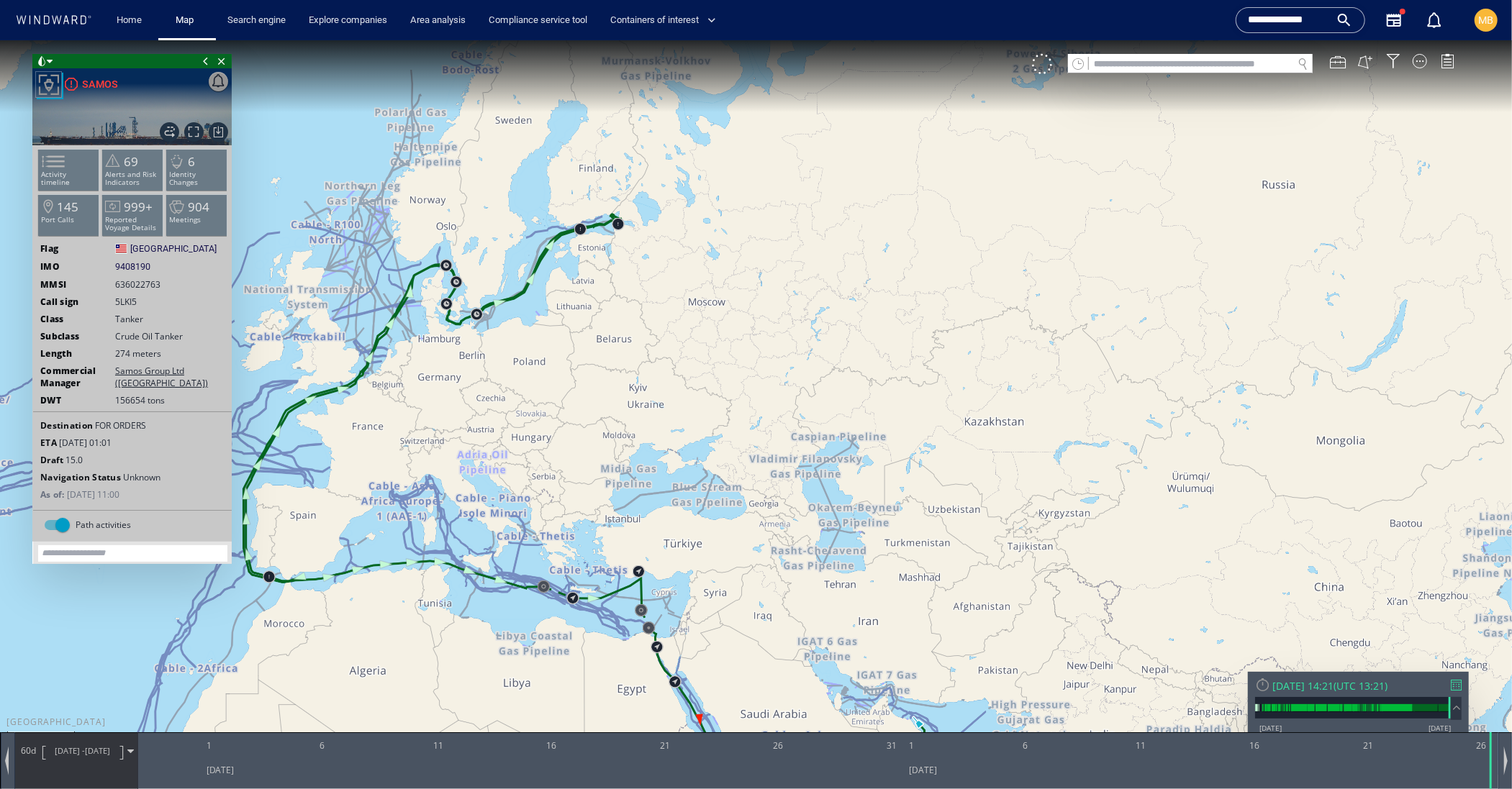
drag, startPoint x: 662, startPoint y: 319, endPoint x: 666, endPoint y: 362, distance: 43.2
click at [666, 362] on canvas "Map" at bounding box center [756, 407] width 1512 height 735
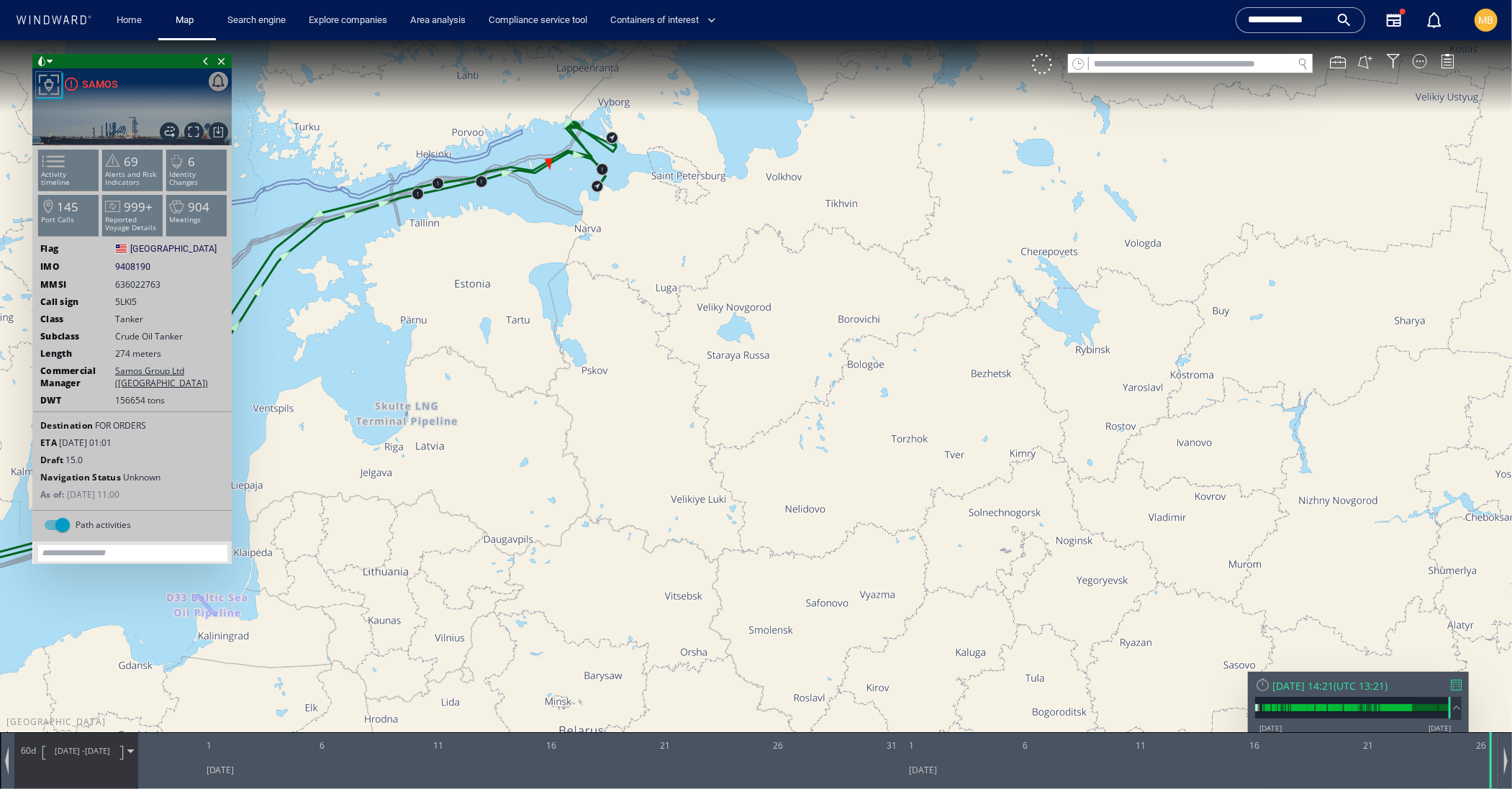
drag, startPoint x: 619, startPoint y: 245, endPoint x: 633, endPoint y: 331, distance: 87.1
click at [633, 331] on canvas "Map" at bounding box center [756, 407] width 1512 height 735
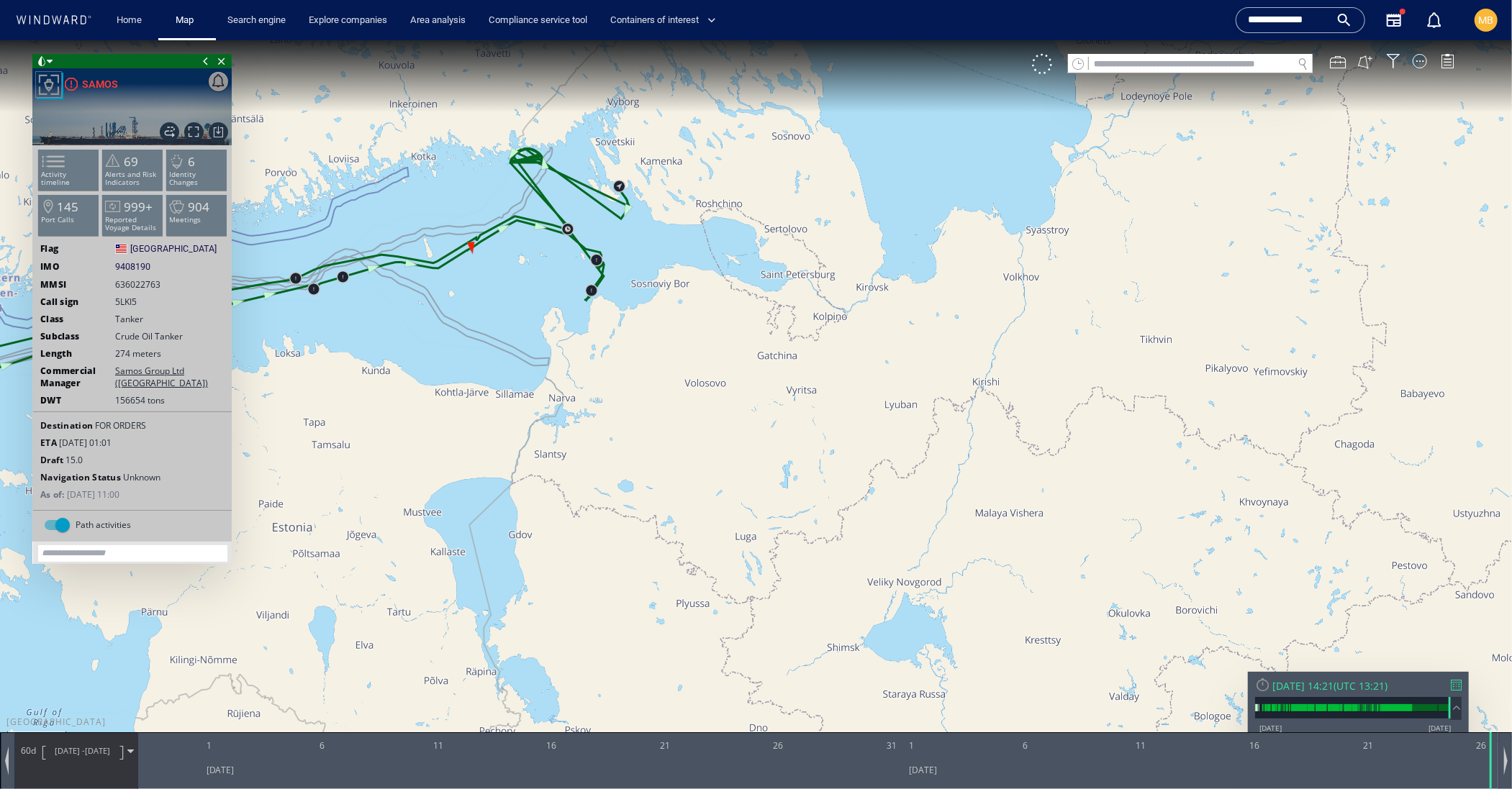
drag, startPoint x: 567, startPoint y: 262, endPoint x: 587, endPoint y: 339, distance: 79.6
click at [586, 339] on canvas "Map" at bounding box center [756, 407] width 1512 height 735
drag, startPoint x: 625, startPoint y: 368, endPoint x: 628, endPoint y: 417, distance: 49.1
click at [628, 417] on canvas "Map" at bounding box center [756, 407] width 1512 height 735
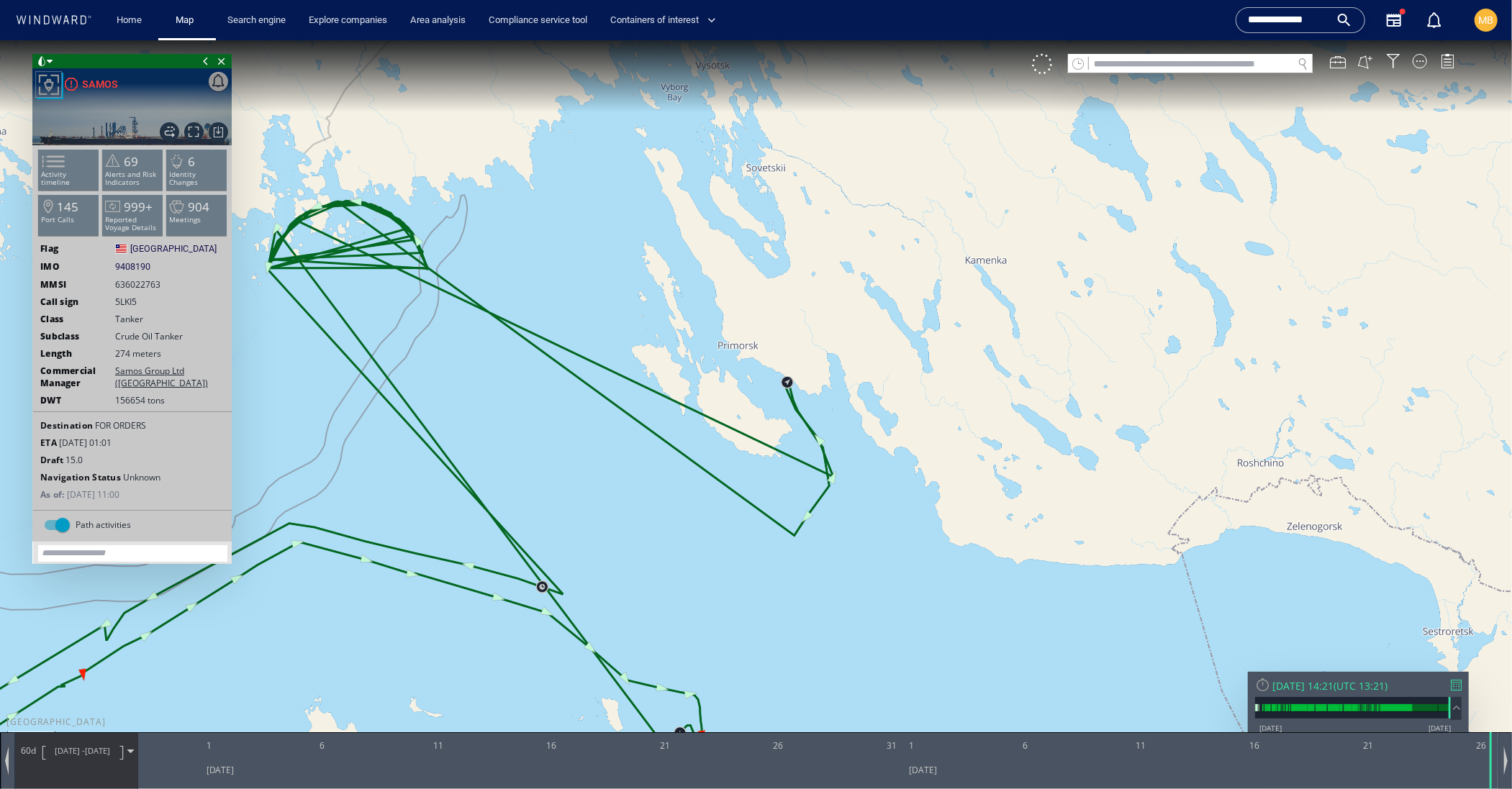
click at [580, 598] on canvas "Map" at bounding box center [756, 407] width 1512 height 735
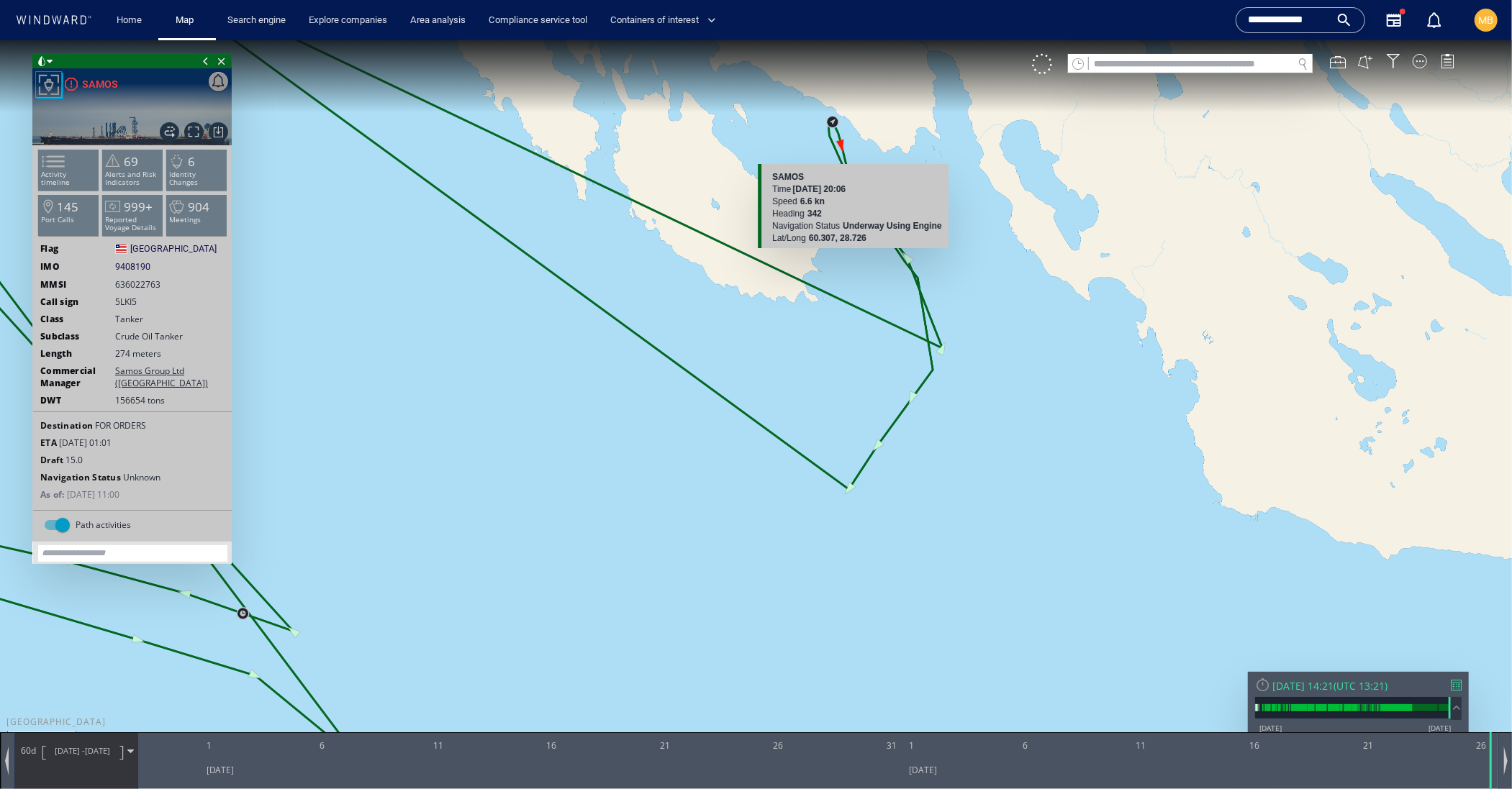
drag, startPoint x: 865, startPoint y: 182, endPoint x: 866, endPoint y: 277, distance: 95.0
click at [866, 277] on canvas "Map" at bounding box center [756, 407] width 1512 height 735
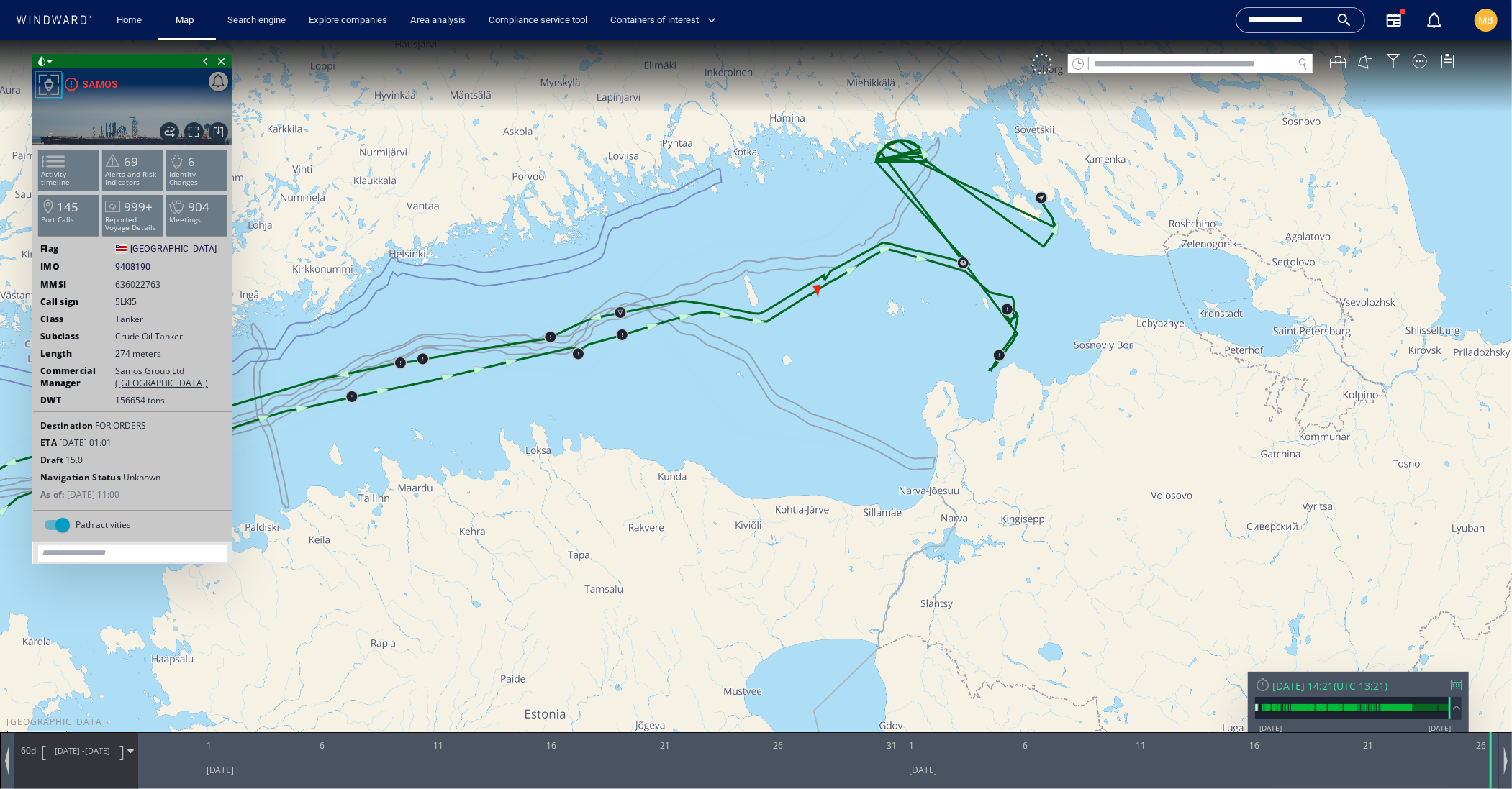
drag, startPoint x: 873, startPoint y: 349, endPoint x: 793, endPoint y: 398, distance: 93.8
click at [793, 398] on canvas "Map" at bounding box center [756, 407] width 1512 height 735
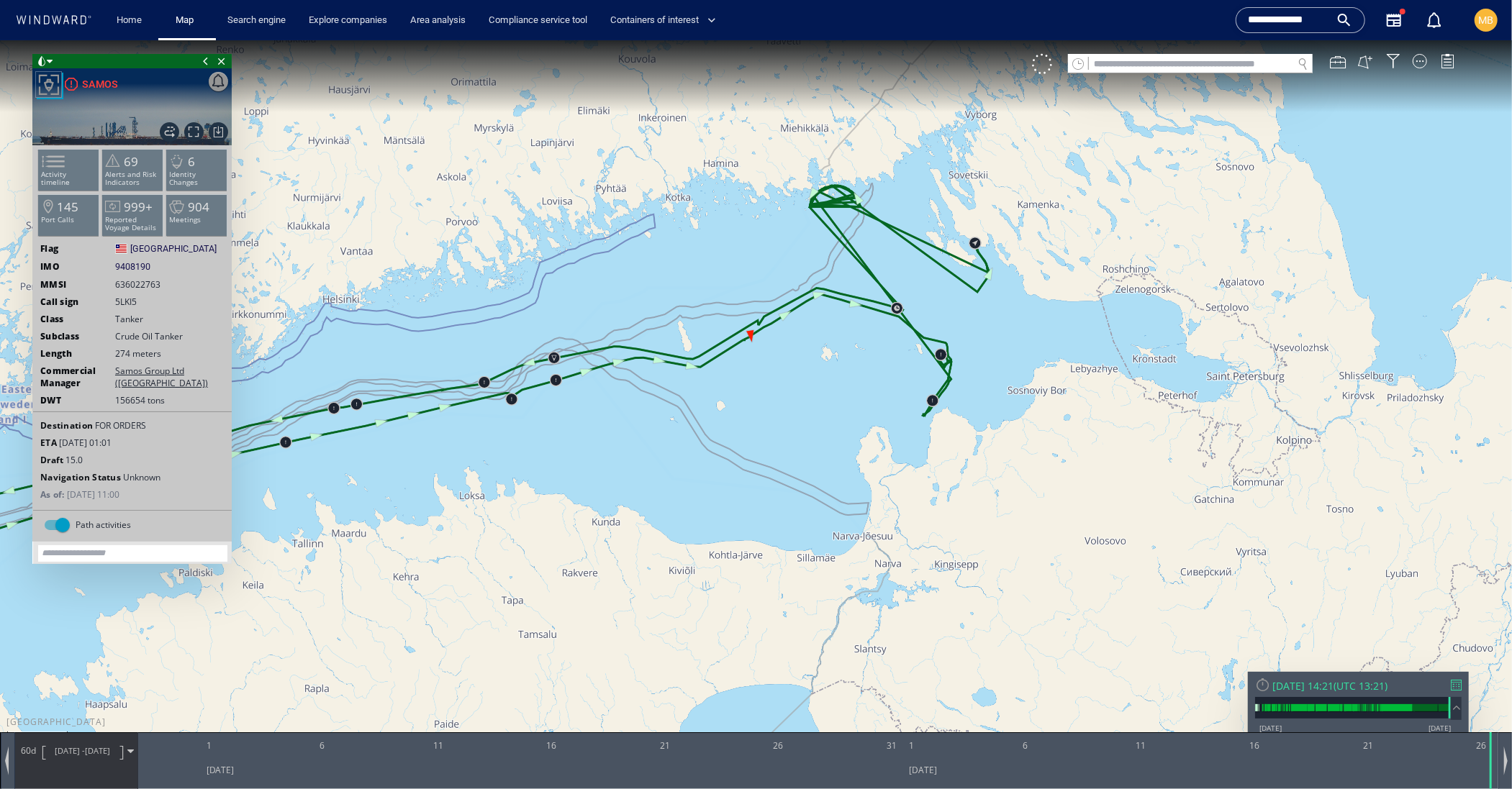
drag, startPoint x: 854, startPoint y: 324, endPoint x: 824, endPoint y: 386, distance: 68.9
click at [825, 383] on canvas "Map" at bounding box center [756, 407] width 1512 height 735
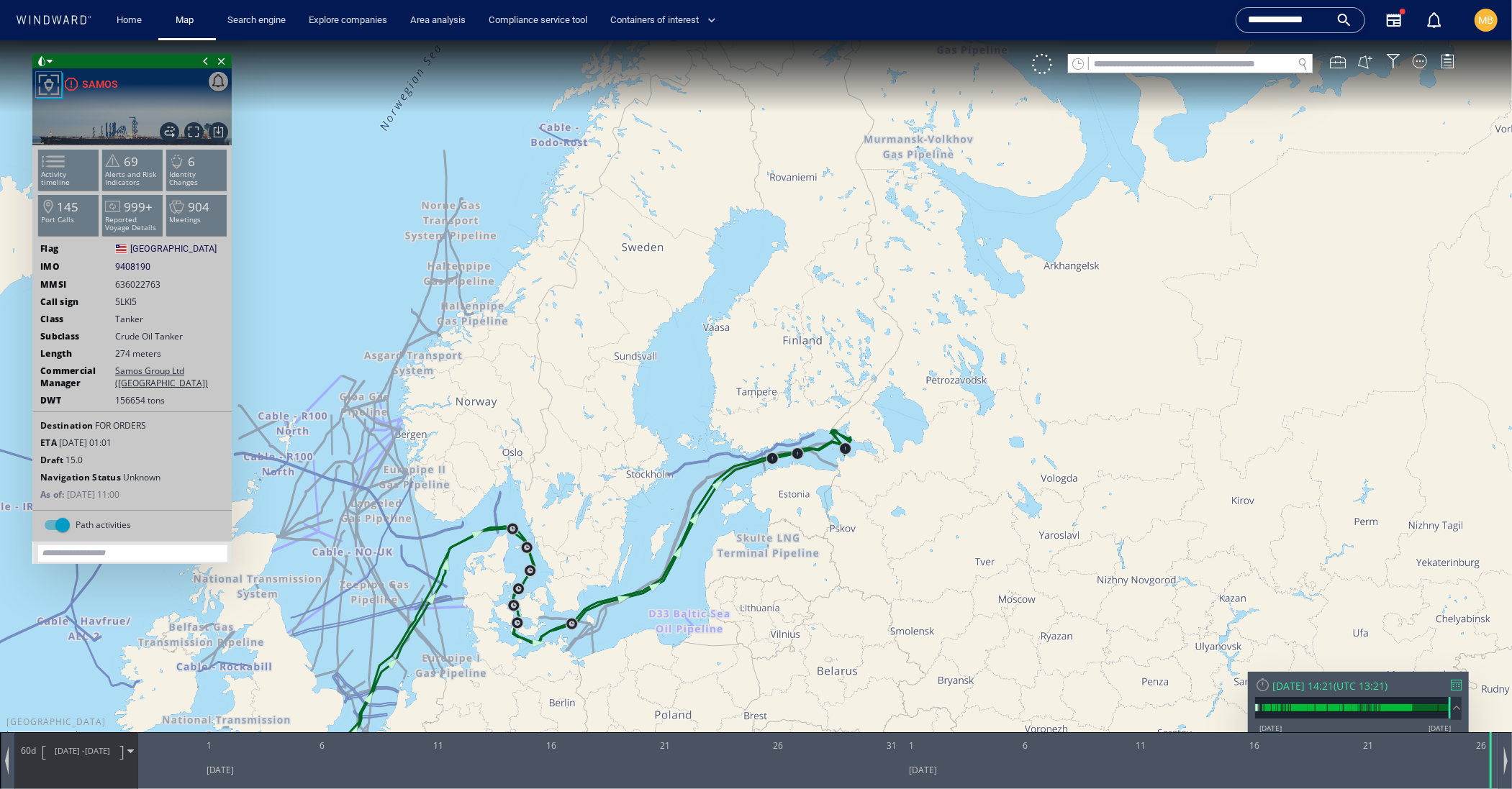
drag, startPoint x: 560, startPoint y: 558, endPoint x: 668, endPoint y: 416, distance: 178.4
click at [665, 417] on canvas "Map" at bounding box center [756, 407] width 1512 height 735
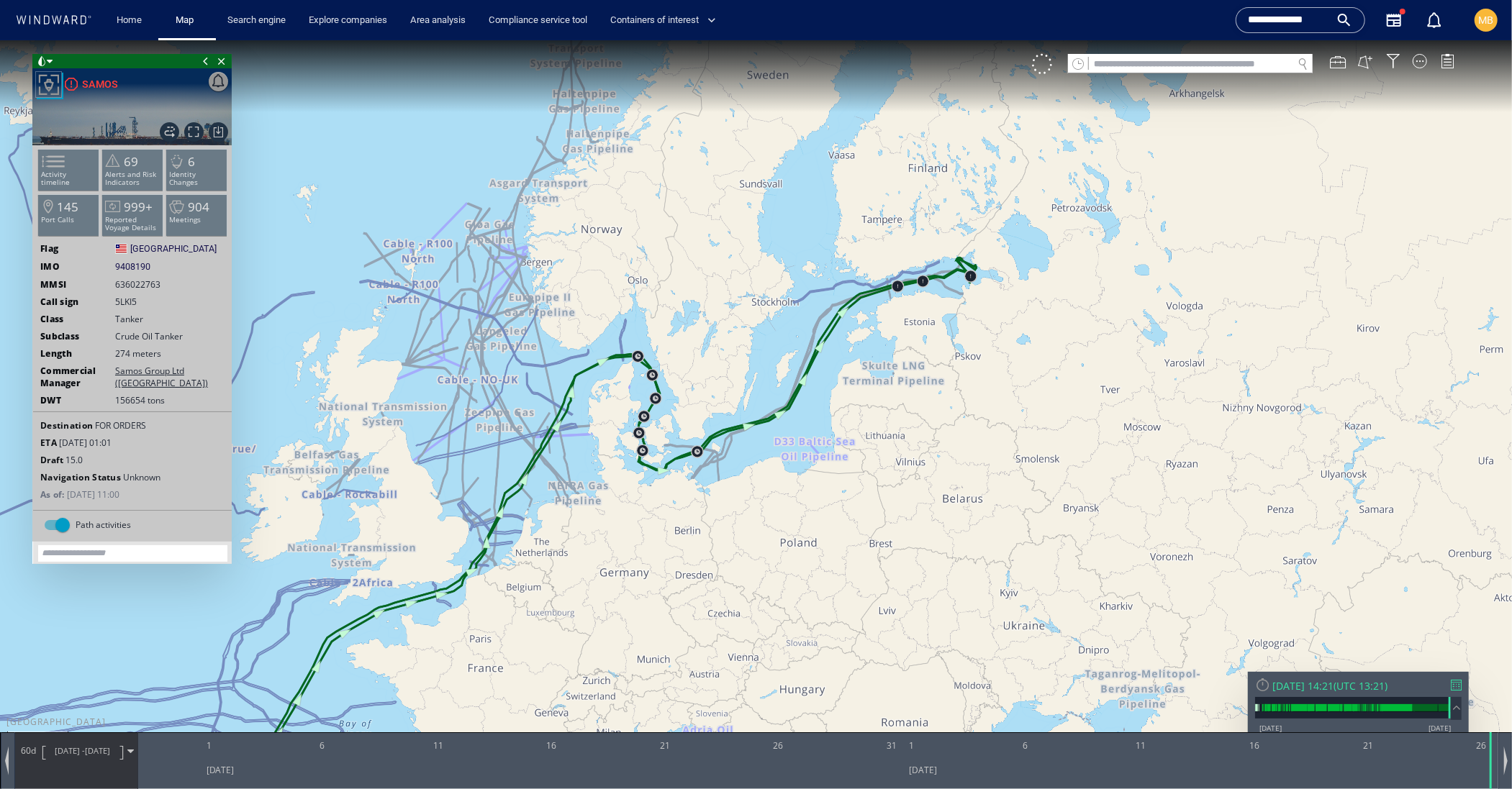
drag, startPoint x: 622, startPoint y: 463, endPoint x: 732, endPoint y: 388, distance: 133.1
click at [732, 388] on canvas "Map" at bounding box center [756, 407] width 1512 height 735
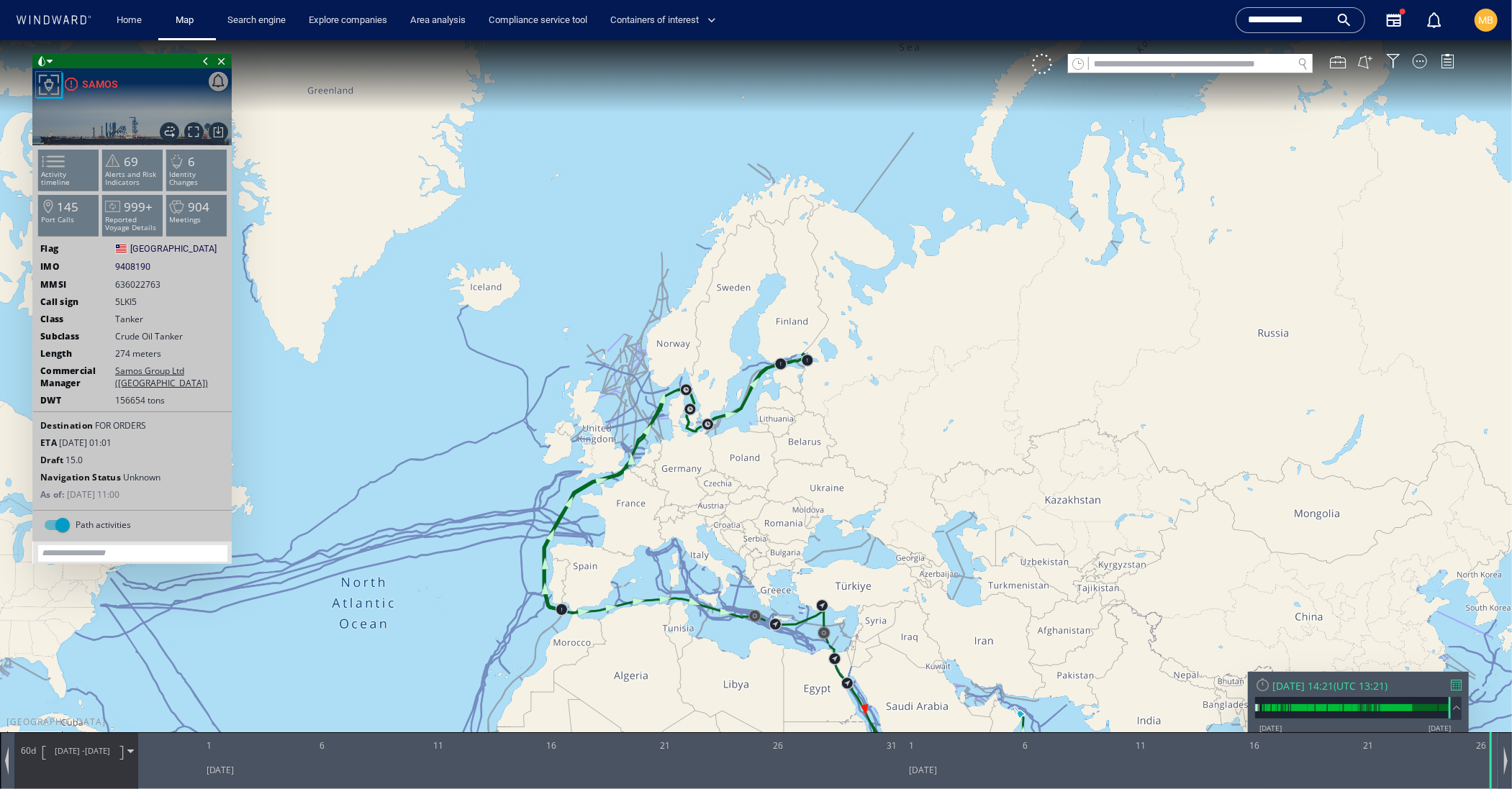
drag, startPoint x: 707, startPoint y: 521, endPoint x: 708, endPoint y: 382, distance: 139.0
click at [705, 383] on canvas "Map" at bounding box center [756, 407] width 1512 height 735
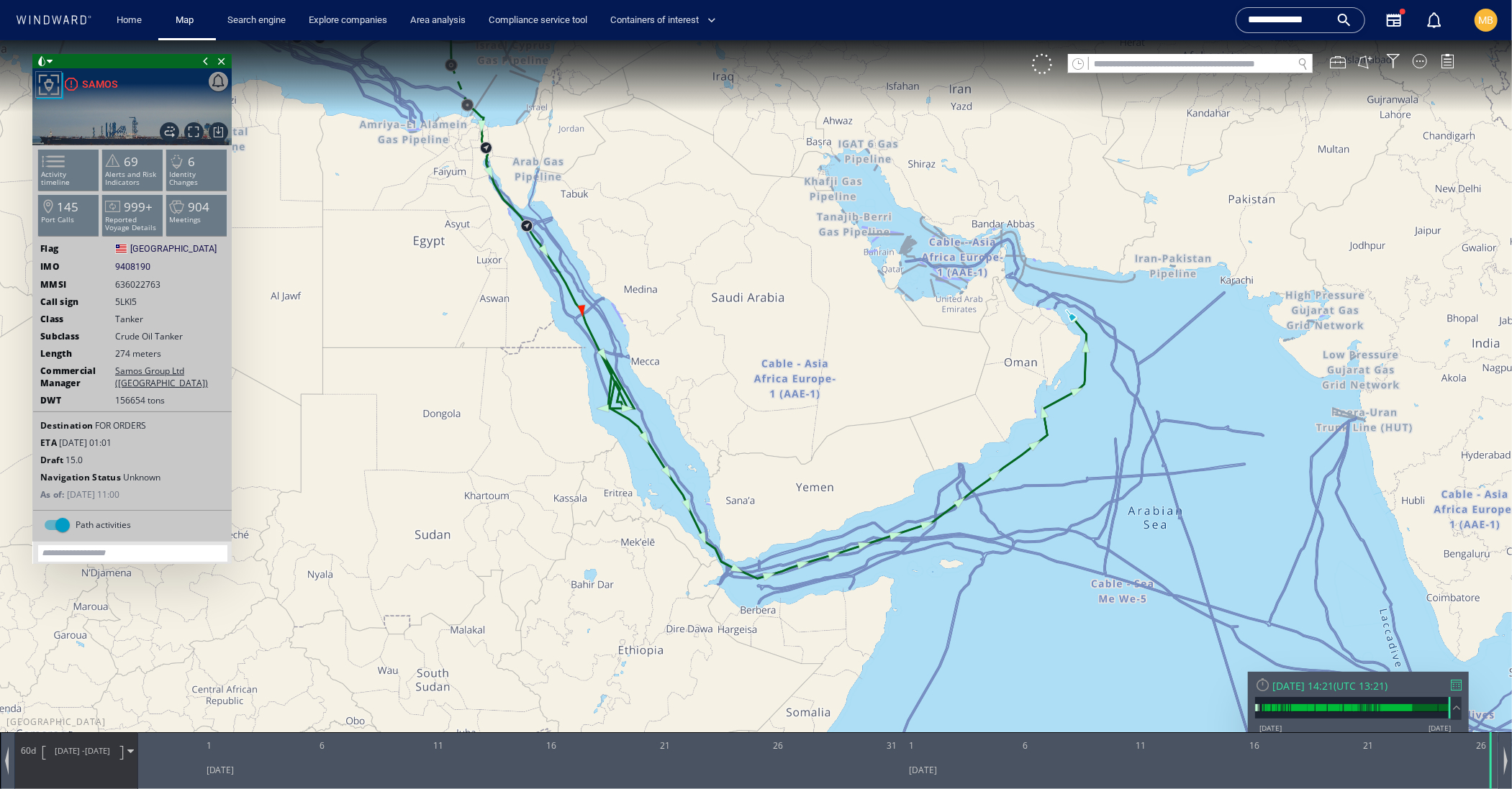
drag, startPoint x: 1101, startPoint y: 409, endPoint x: 1046, endPoint y: 532, distance: 134.7
click at [1046, 532] on canvas "Map" at bounding box center [756, 407] width 1512 height 735
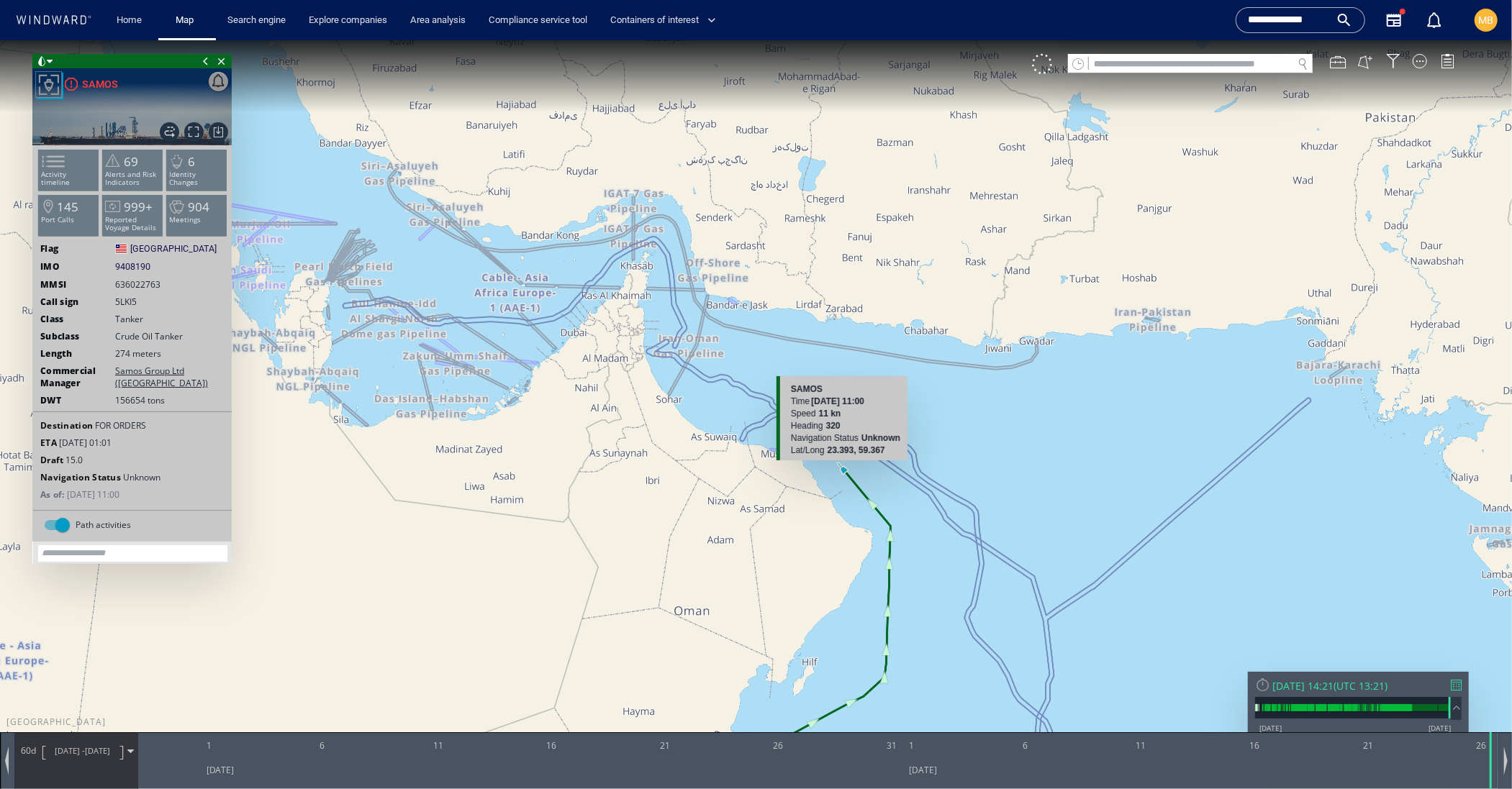
scroll to position [61, 0]
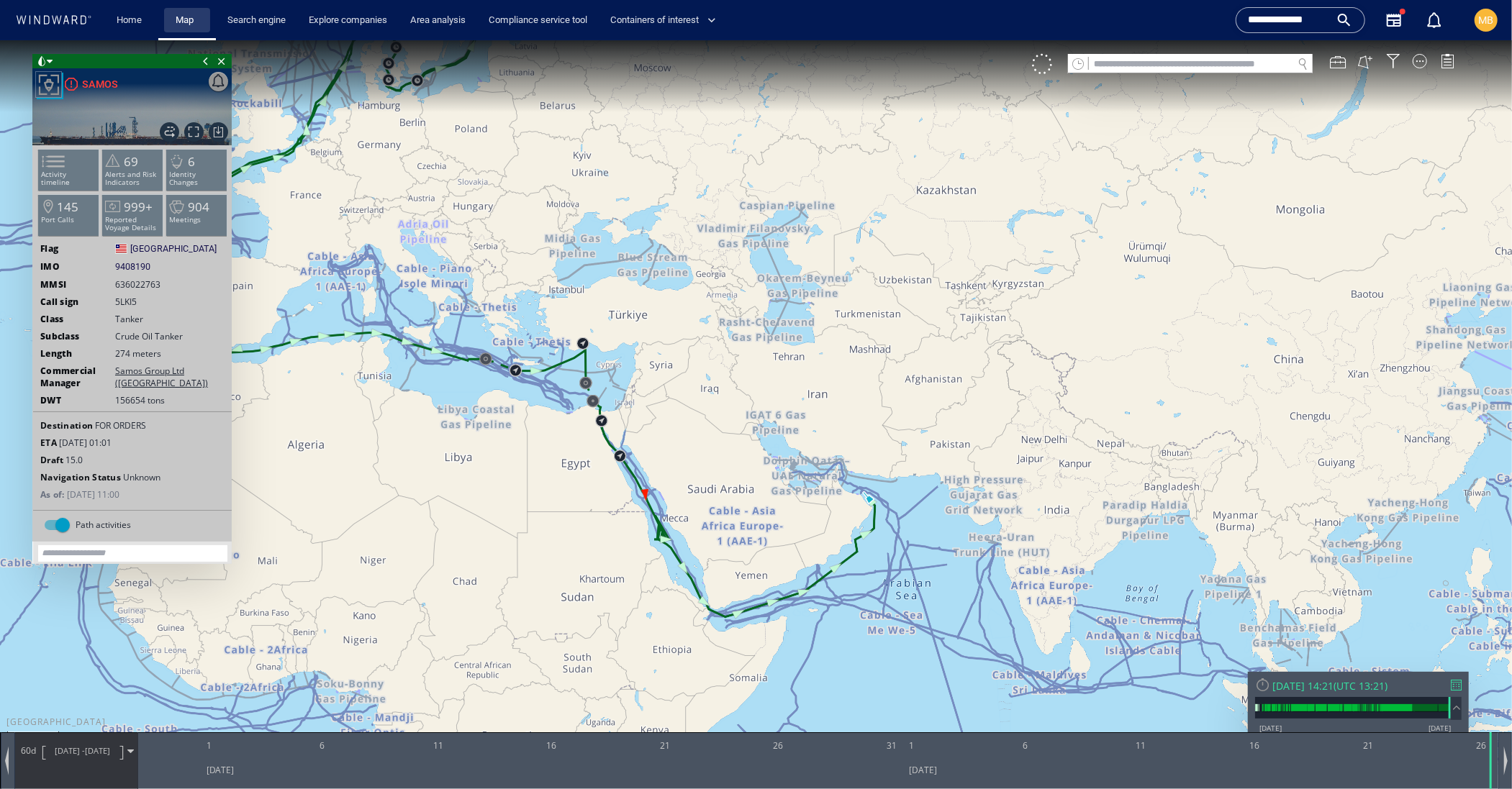
click at [202, 20] on link "Map" at bounding box center [187, 20] width 34 height 25
click at [181, 19] on link "Map" at bounding box center [187, 20] width 34 height 25
click at [220, 62] on span "Close vessel card" at bounding box center [222, 60] width 16 height 14
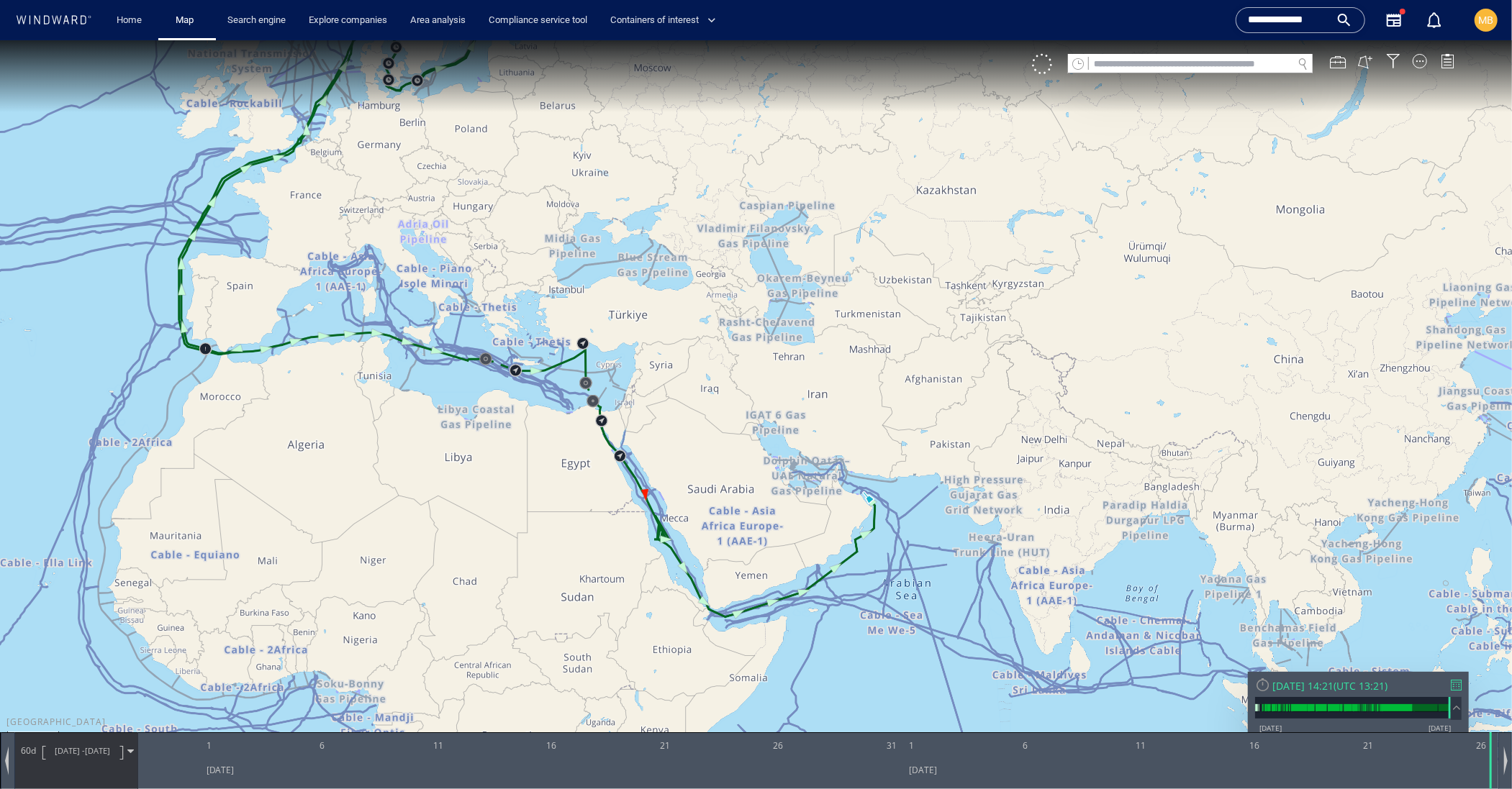
scroll to position [54, 0]
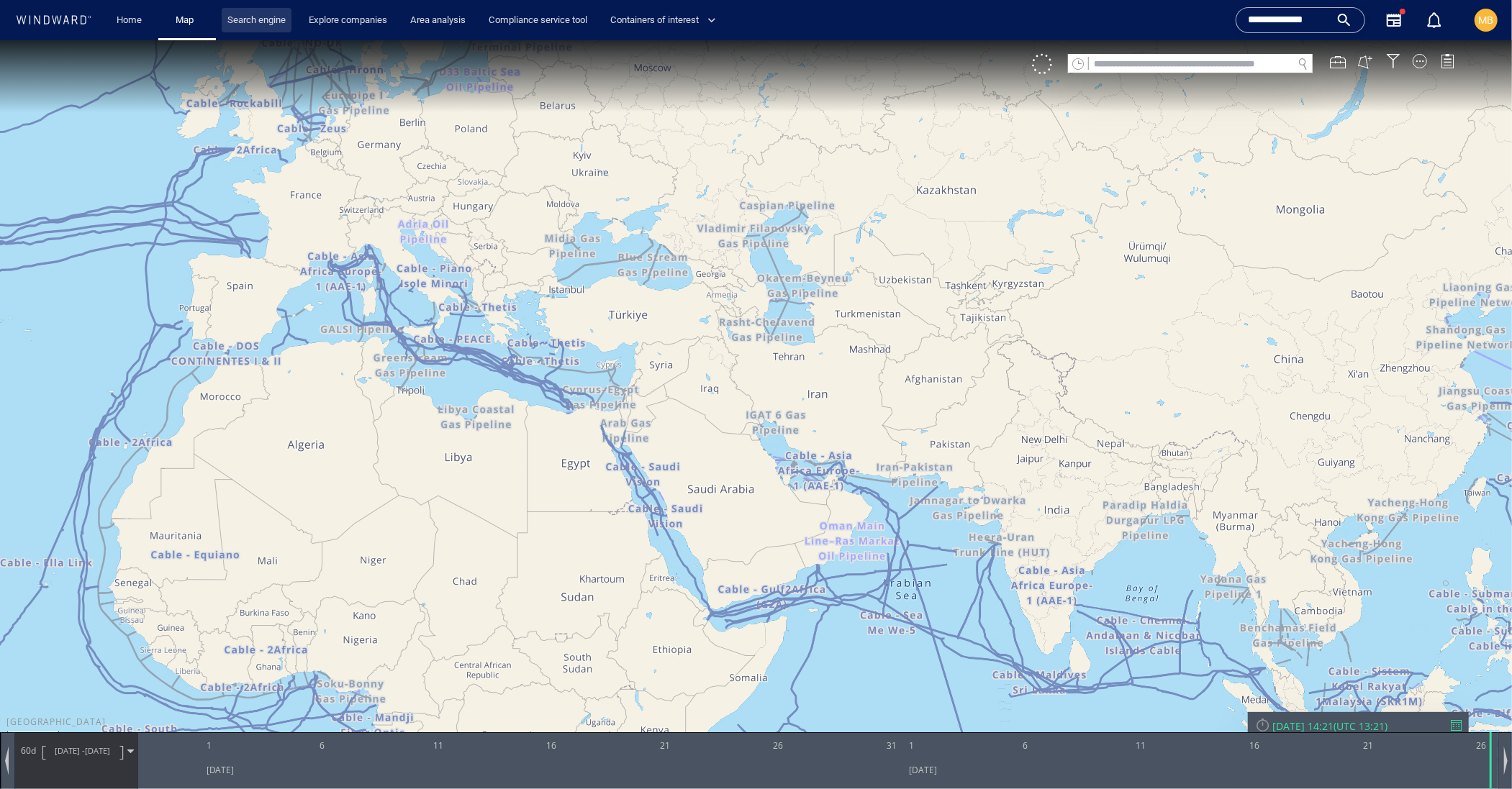
click at [251, 19] on link "Search engine" at bounding box center [257, 20] width 70 height 25
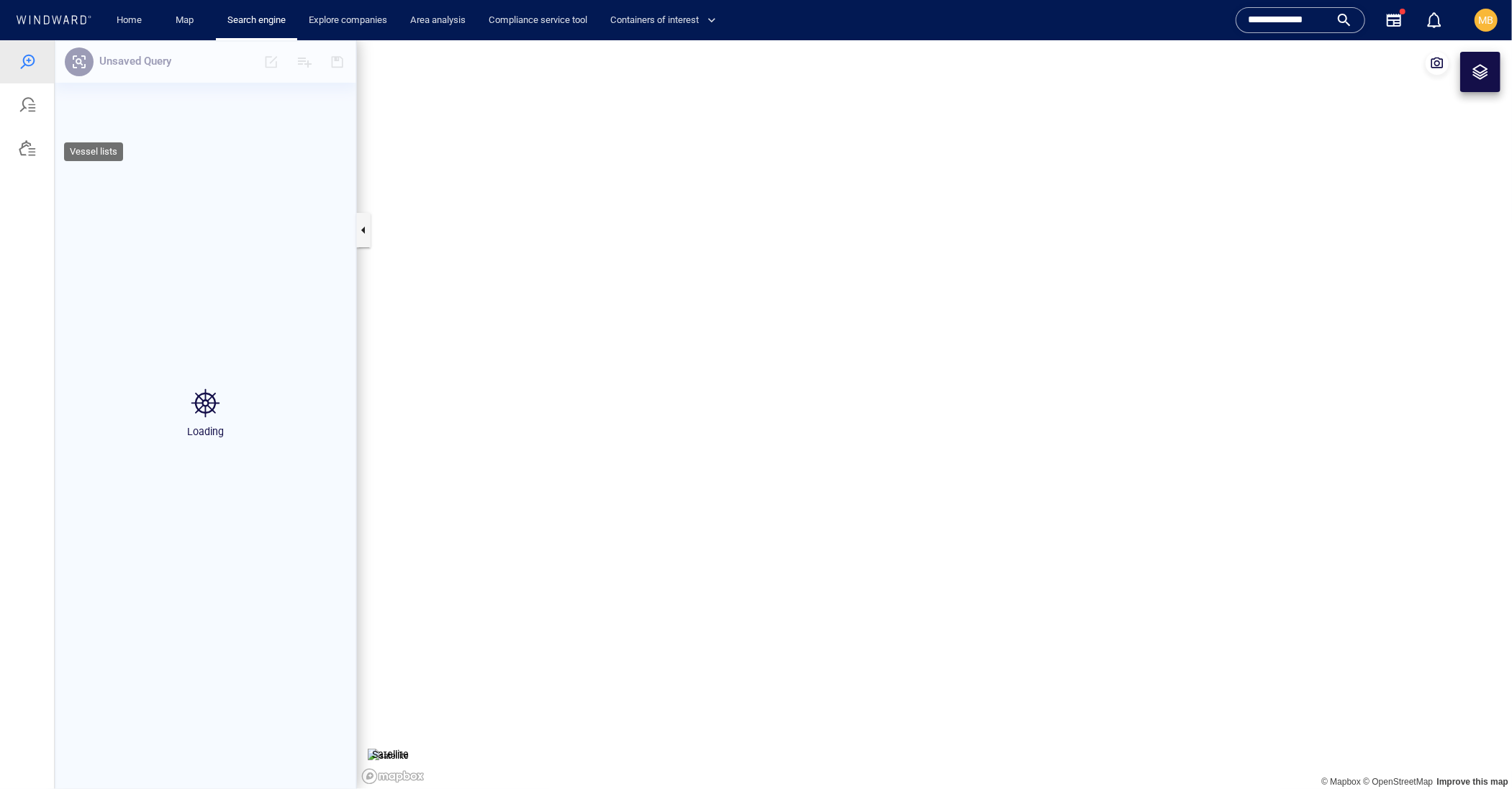
click at [26, 156] on div at bounding box center [27, 147] width 17 height 17
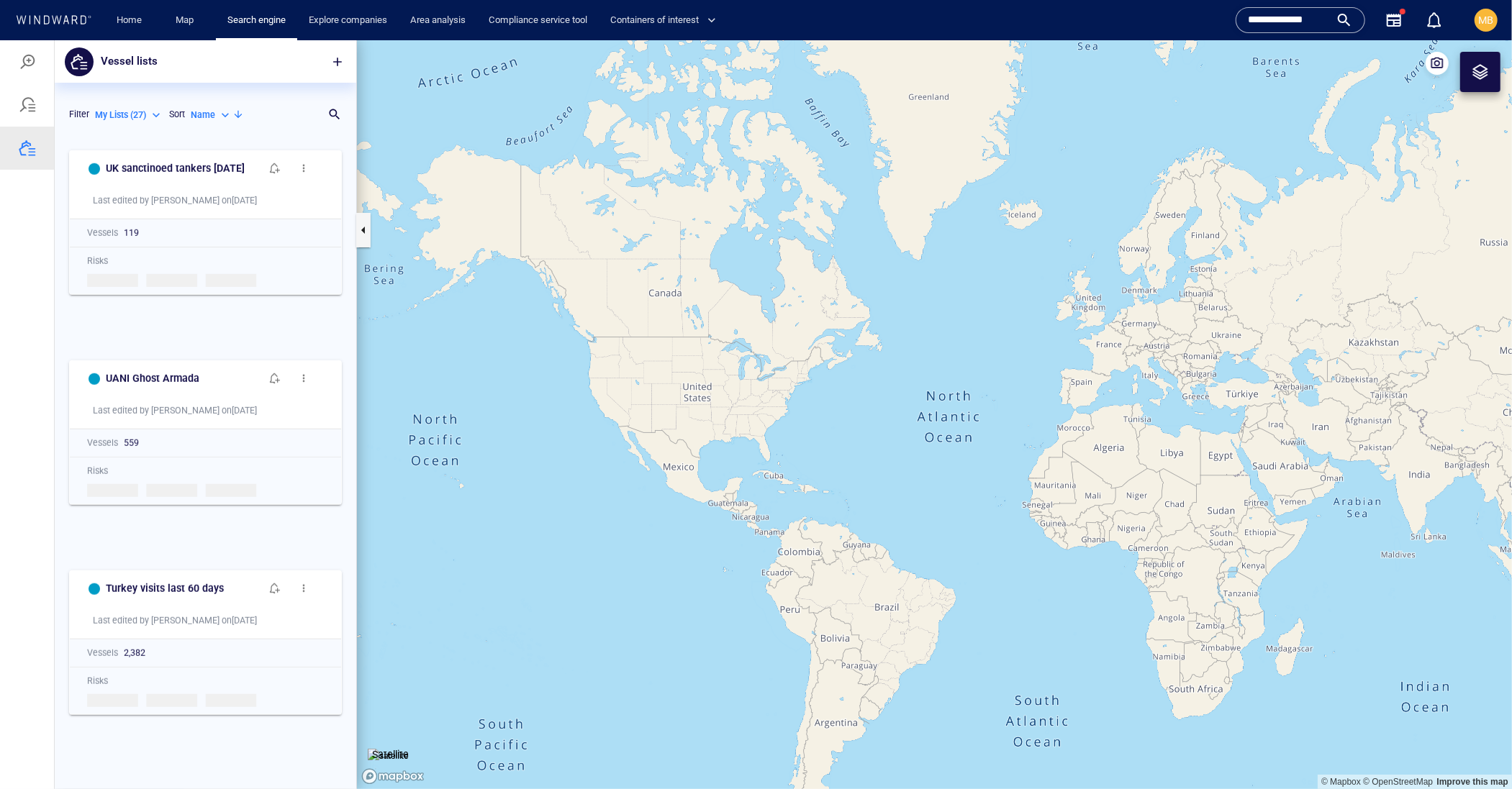
scroll to position [836, 0]
click at [32, 62] on div at bounding box center [27, 61] width 17 height 17
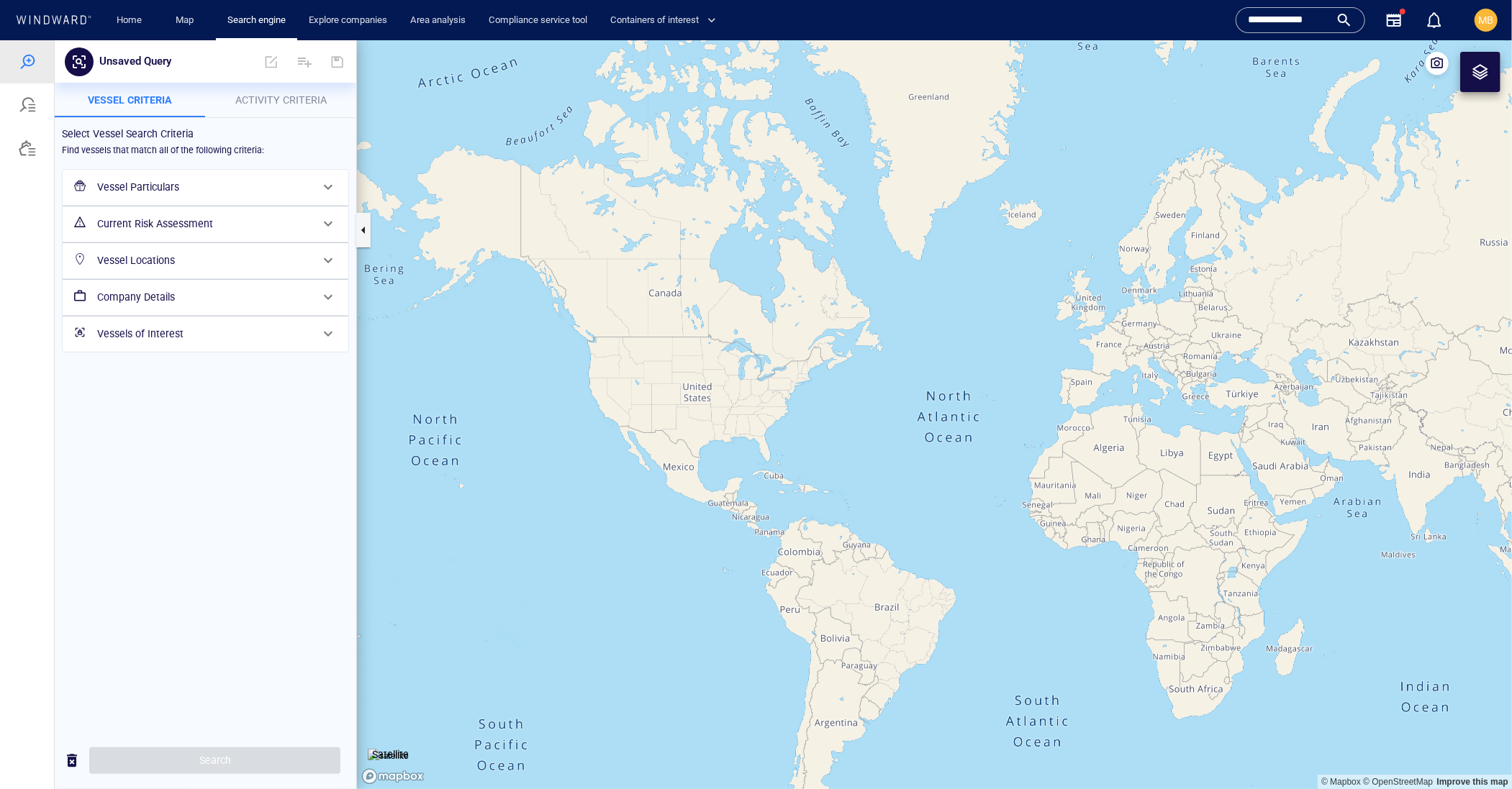
click at [119, 342] on h6 "Vessels of Interest" at bounding box center [204, 333] width 214 height 18
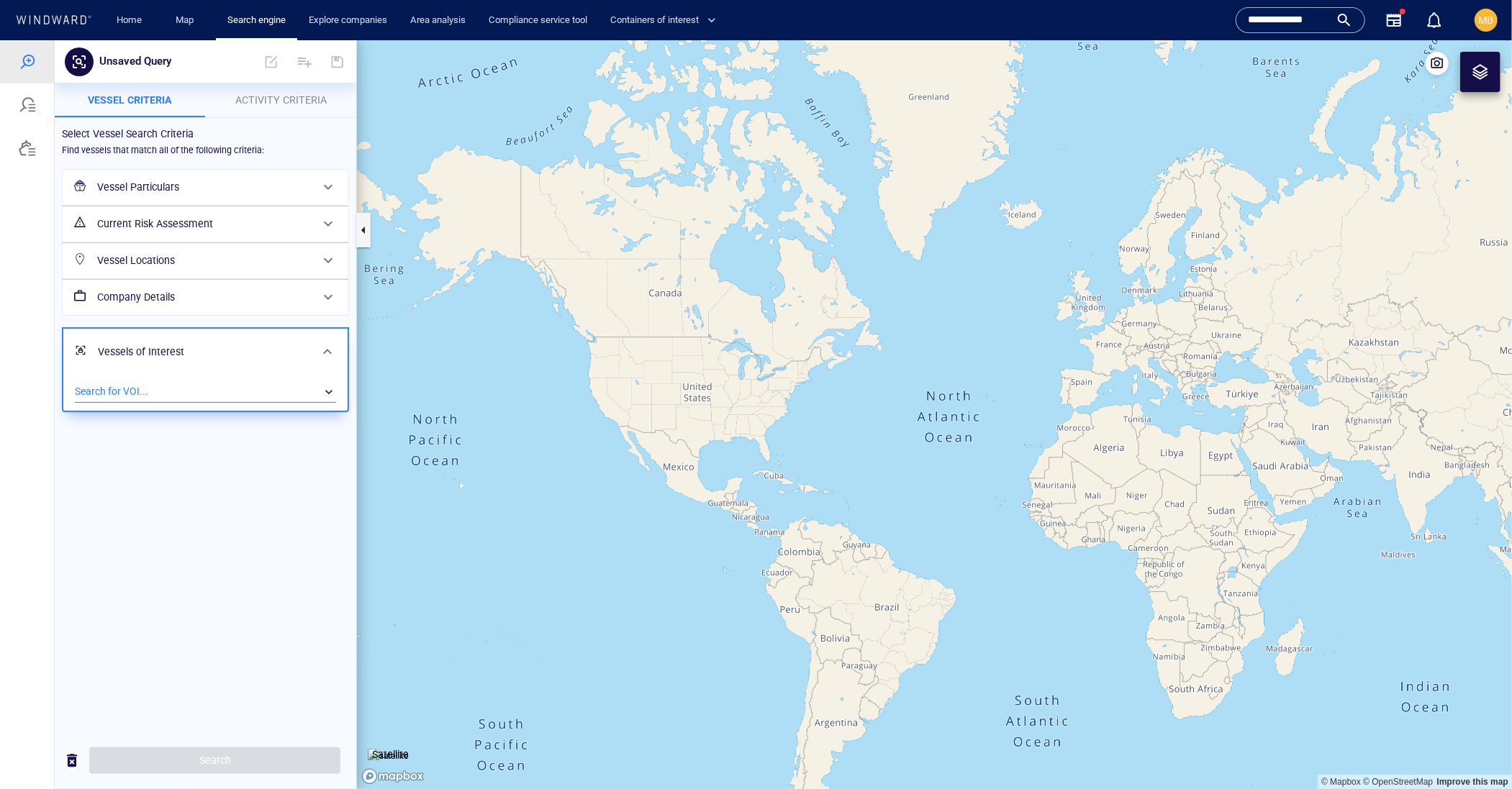
click at [170, 402] on div "​" at bounding box center [205, 391] width 261 height 22
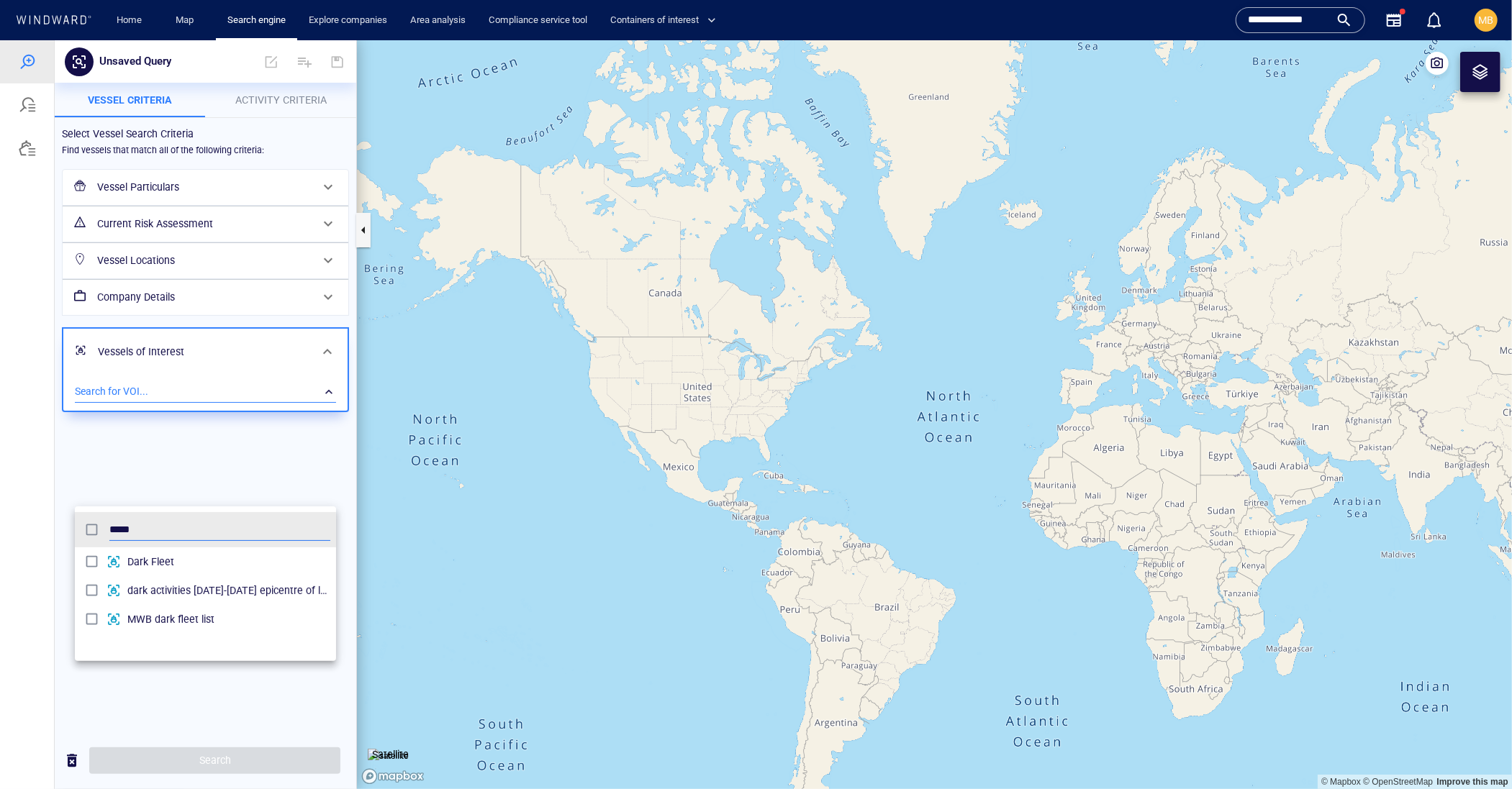
scroll to position [157, 262]
type input "***"
click at [216, 759] on div at bounding box center [756, 414] width 1512 height 749
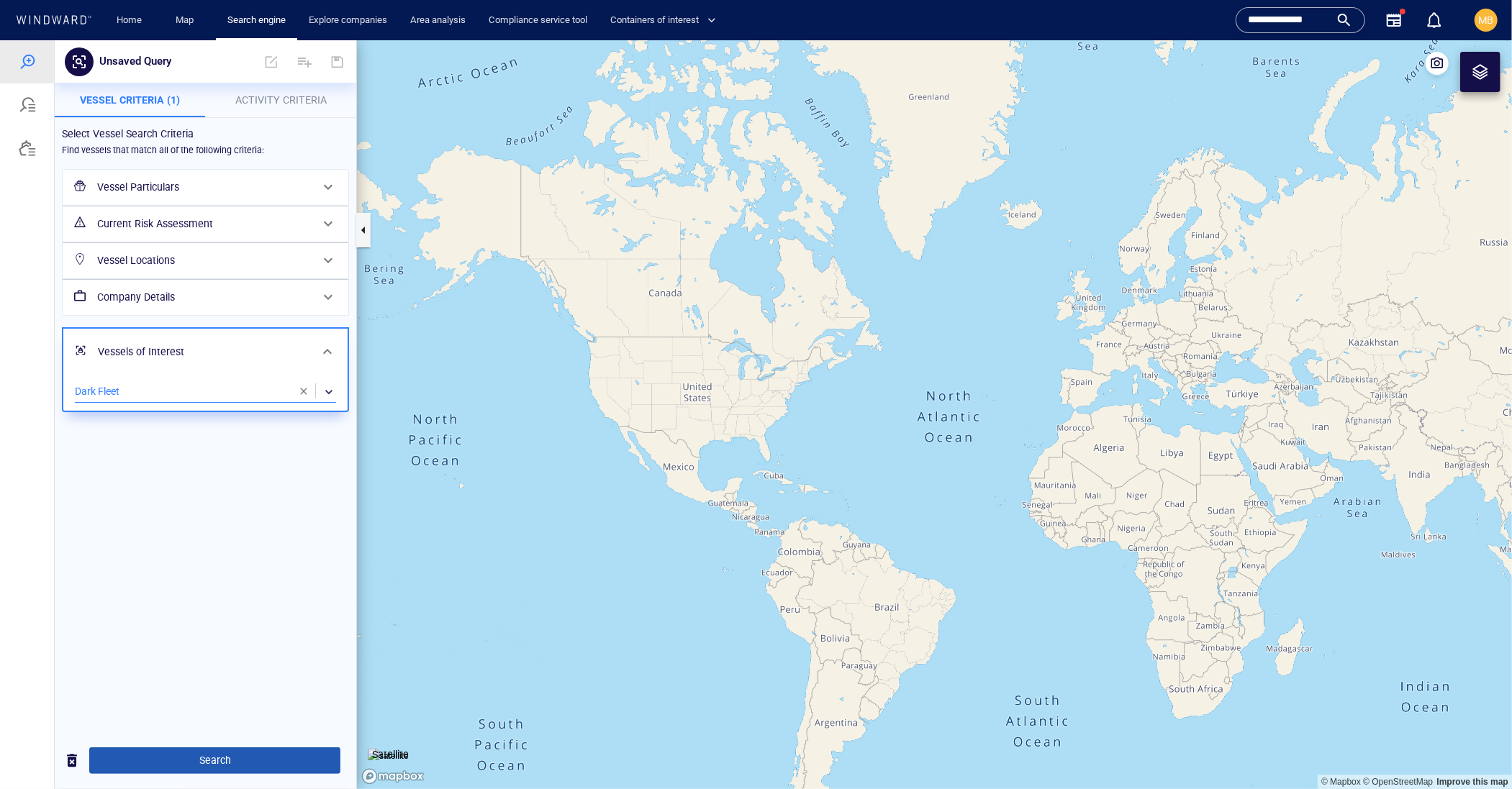
click at [222, 759] on span "Search" at bounding box center [214, 759] width 228 height 18
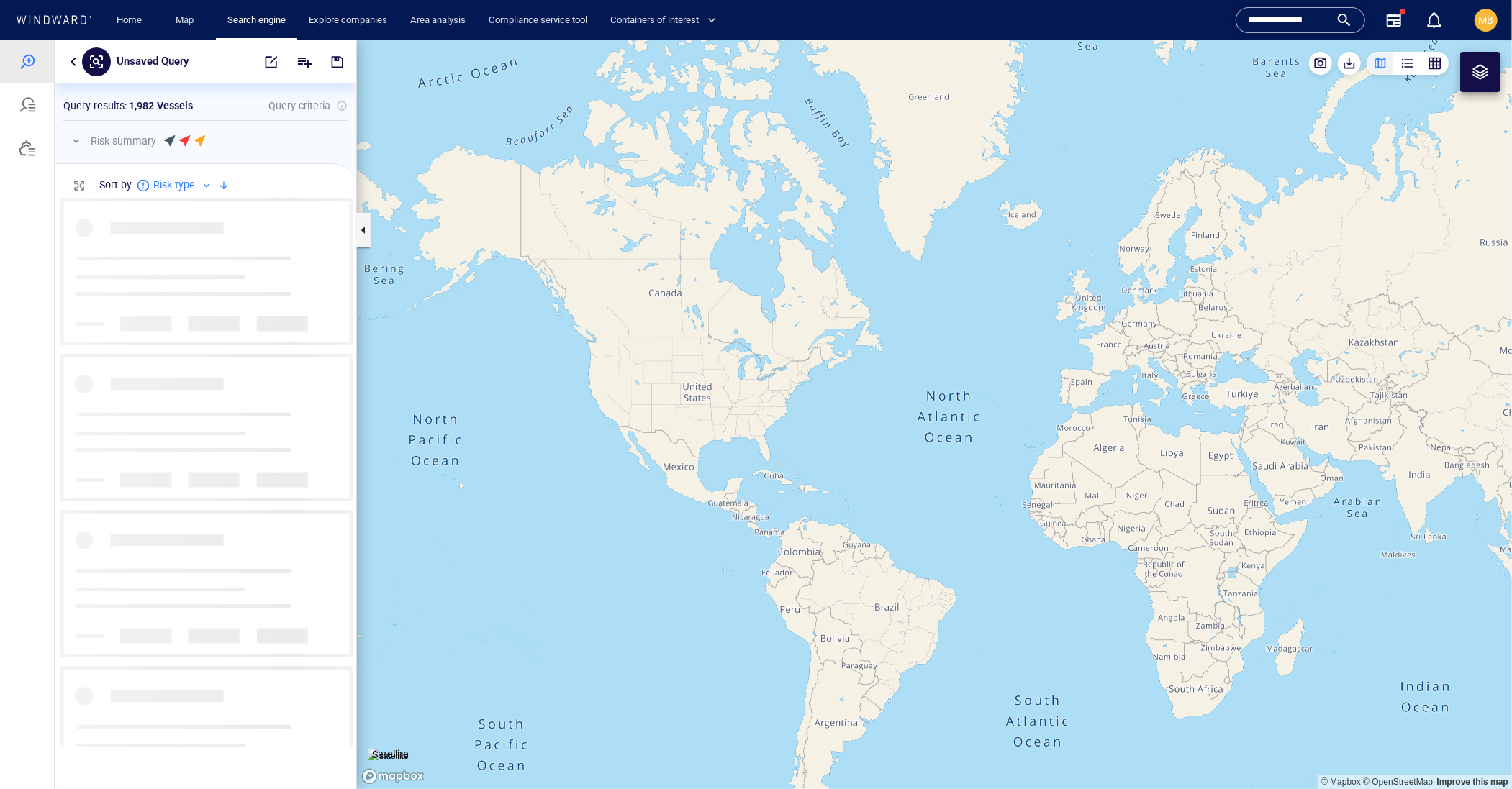
scroll to position [1, 1]
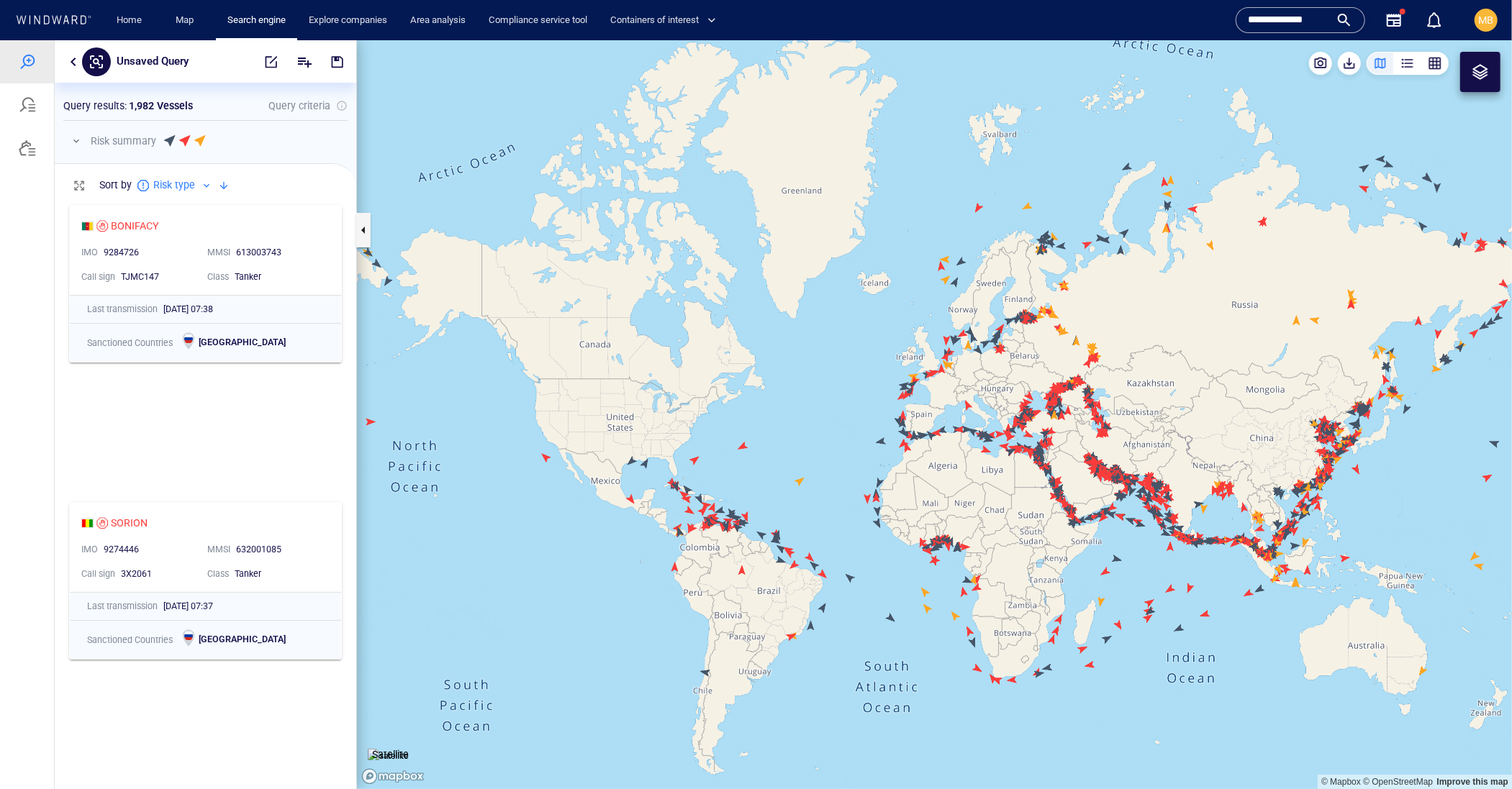
drag, startPoint x: 754, startPoint y: 380, endPoint x: 665, endPoint y: 349, distance: 94.2
click at [668, 349] on canvas "Map" at bounding box center [935, 414] width 1155 height 749
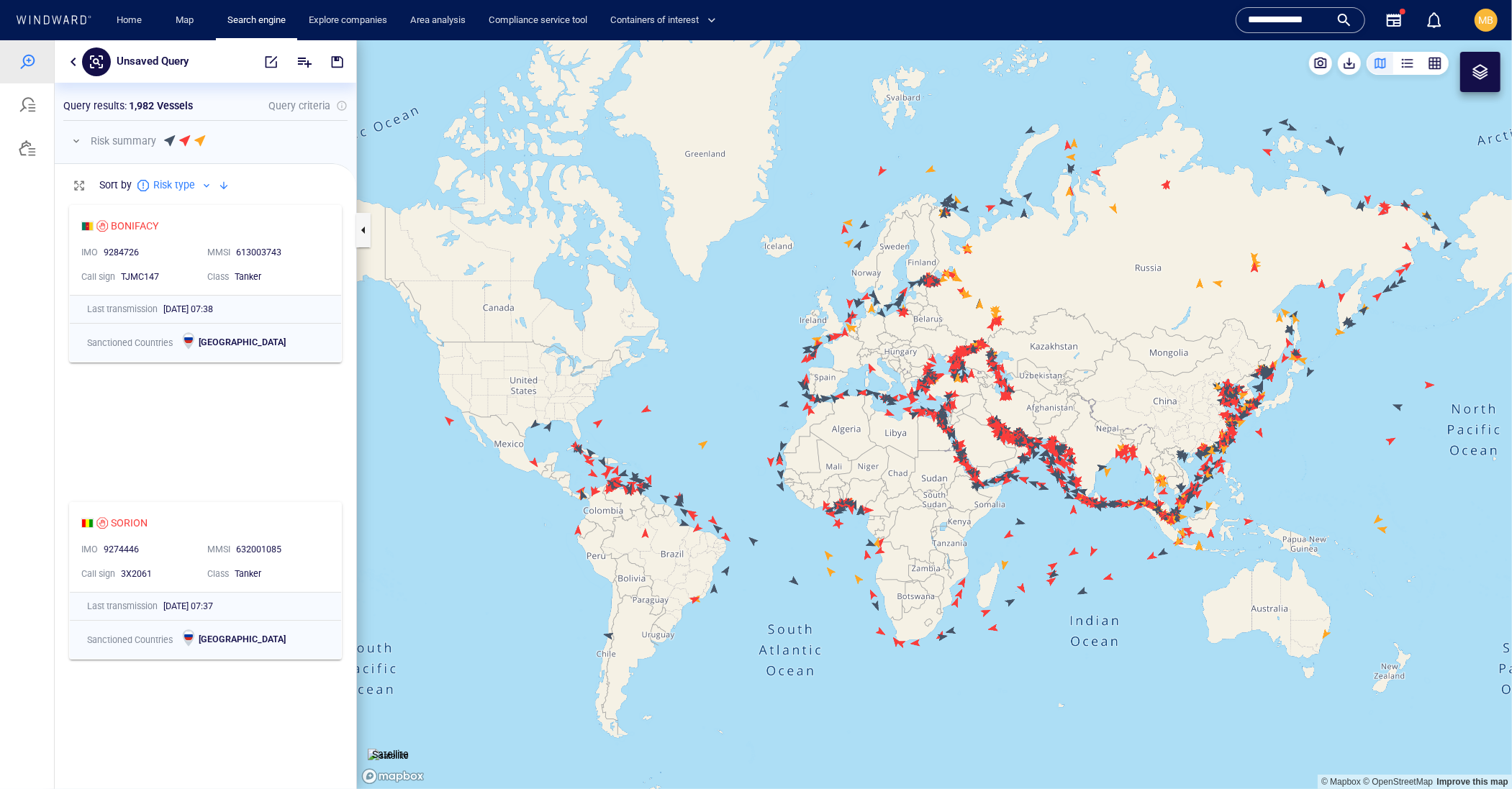
drag, startPoint x: 678, startPoint y: 350, endPoint x: 654, endPoint y: 350, distance: 24.0
click at [654, 350] on canvas "Map" at bounding box center [935, 414] width 1155 height 749
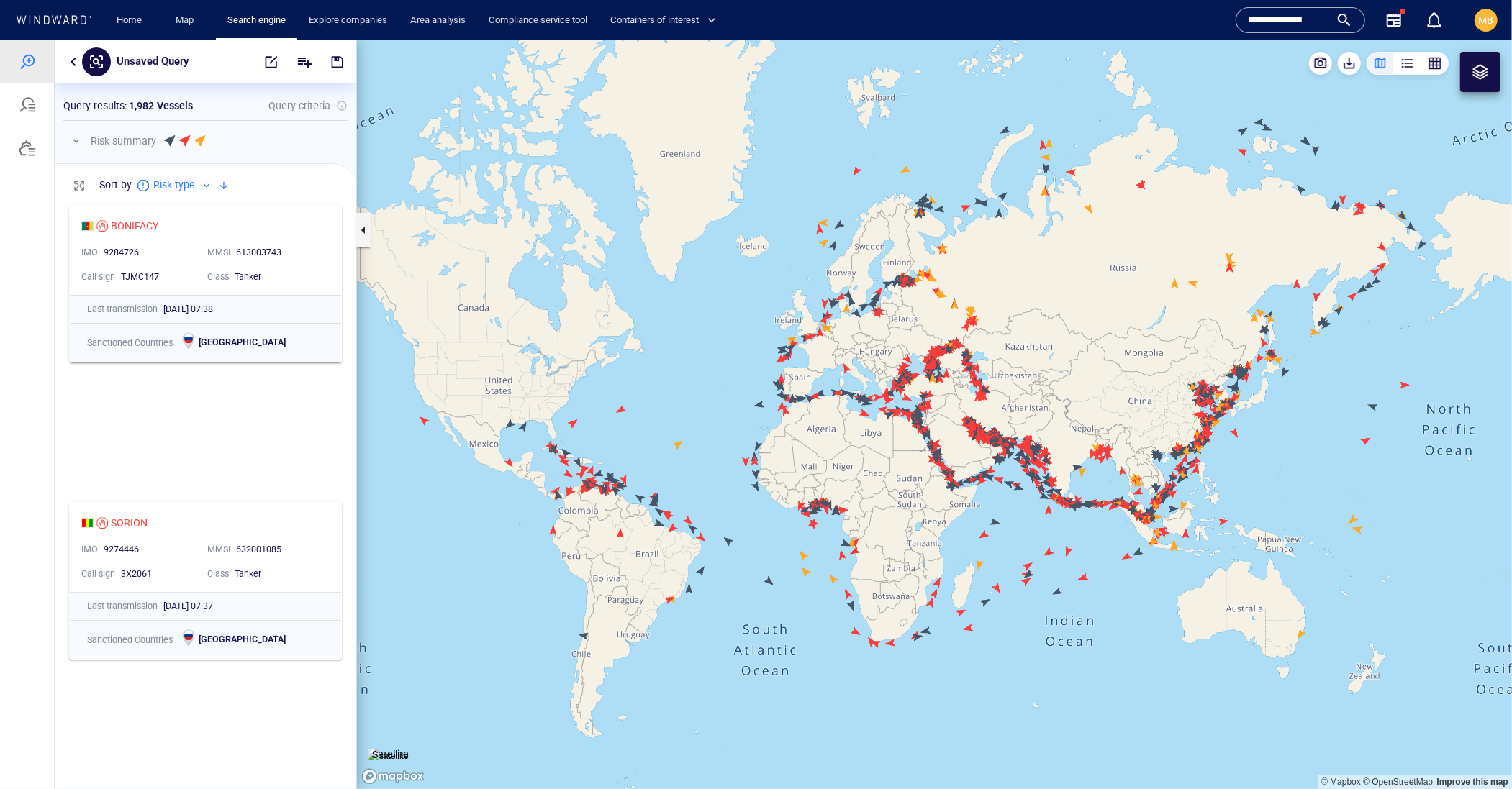
drag, startPoint x: 718, startPoint y: 403, endPoint x: 649, endPoint y: 398, distance: 69.2
click at [649, 398] on canvas "Map" at bounding box center [935, 414] width 1155 height 749
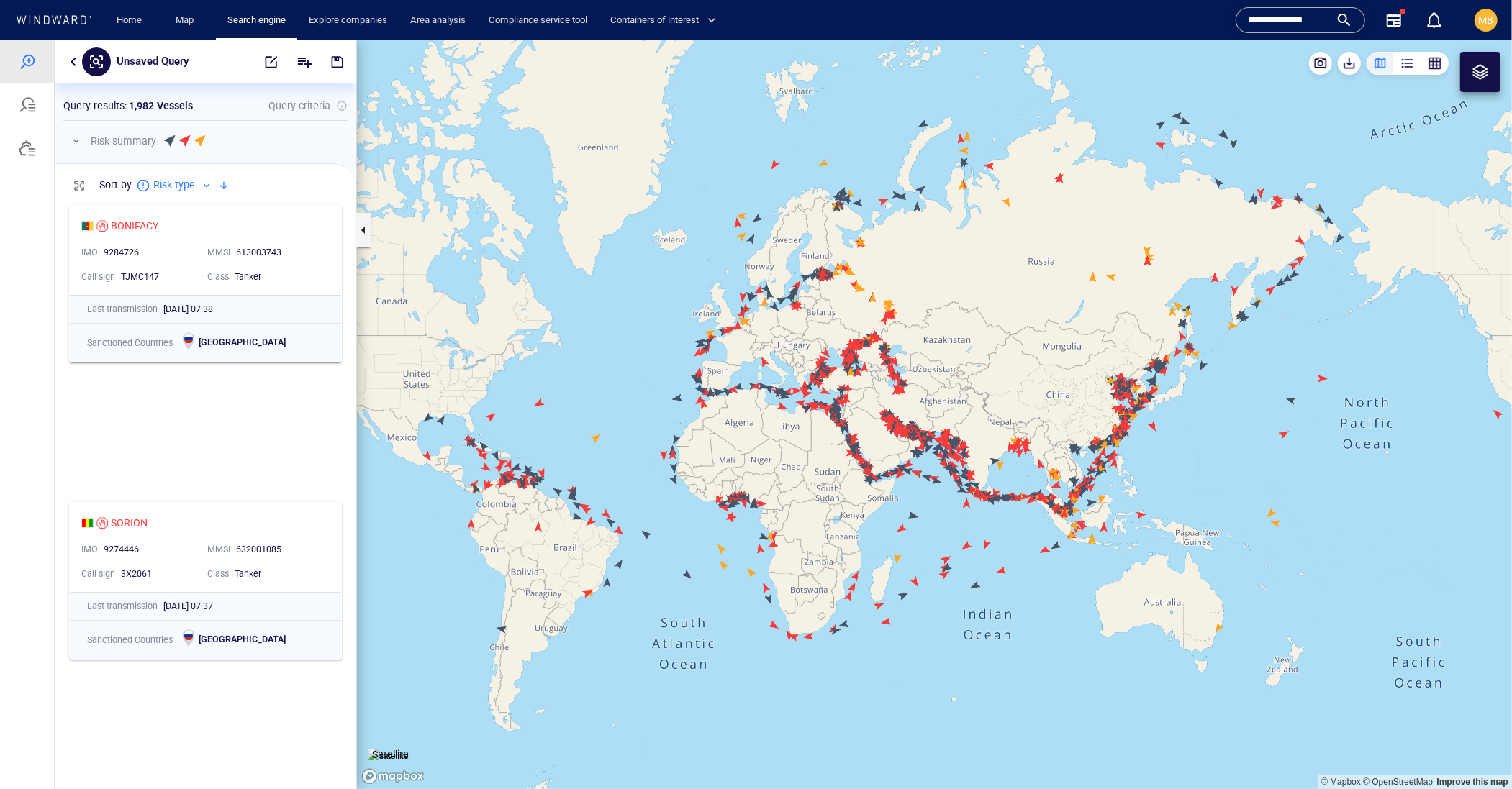
scroll to position [0, 0]
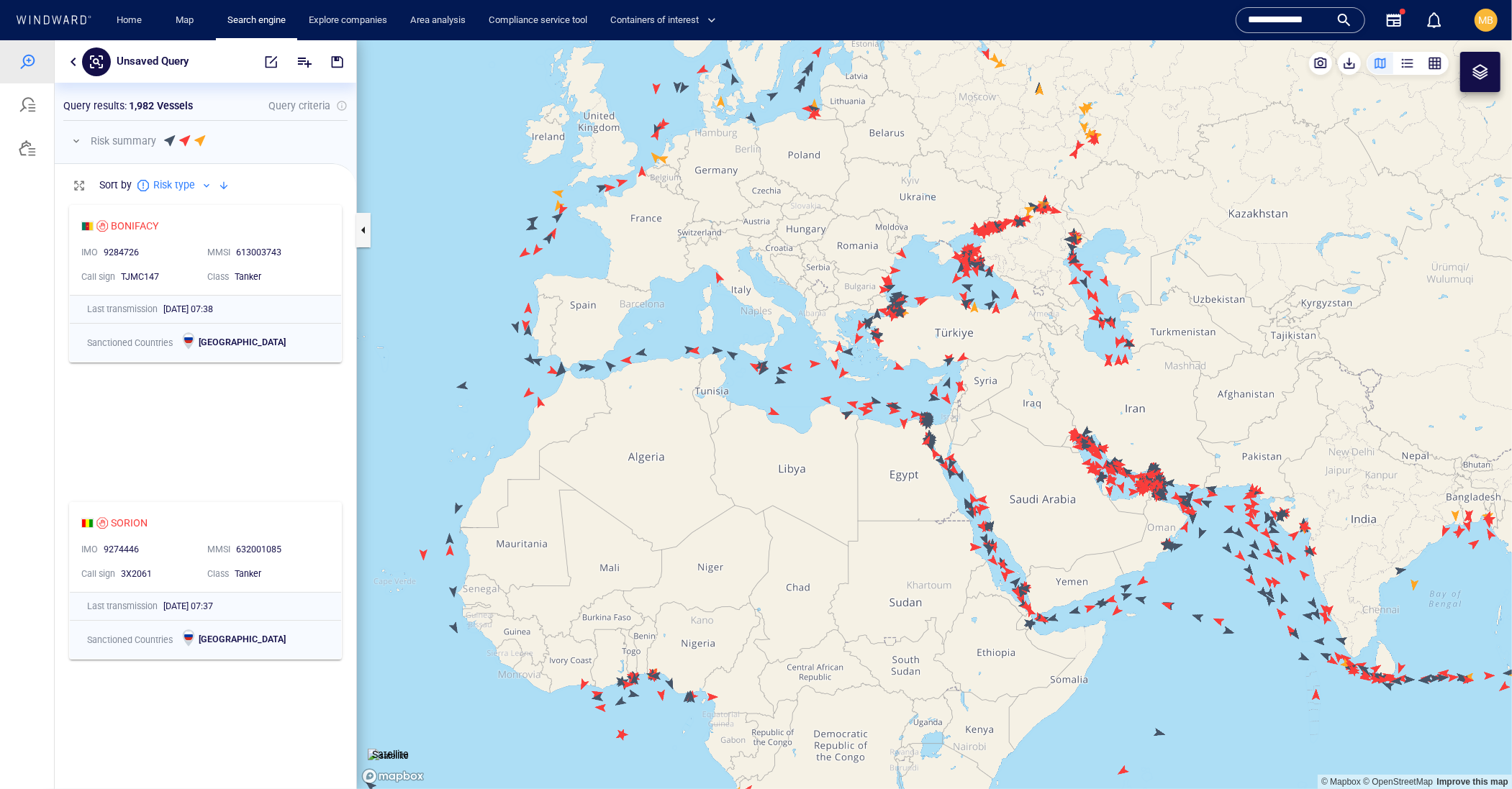
drag, startPoint x: 754, startPoint y: 377, endPoint x: 751, endPoint y: 528, distance: 151.0
click at [752, 526] on canvas "Map" at bounding box center [935, 414] width 1155 height 749
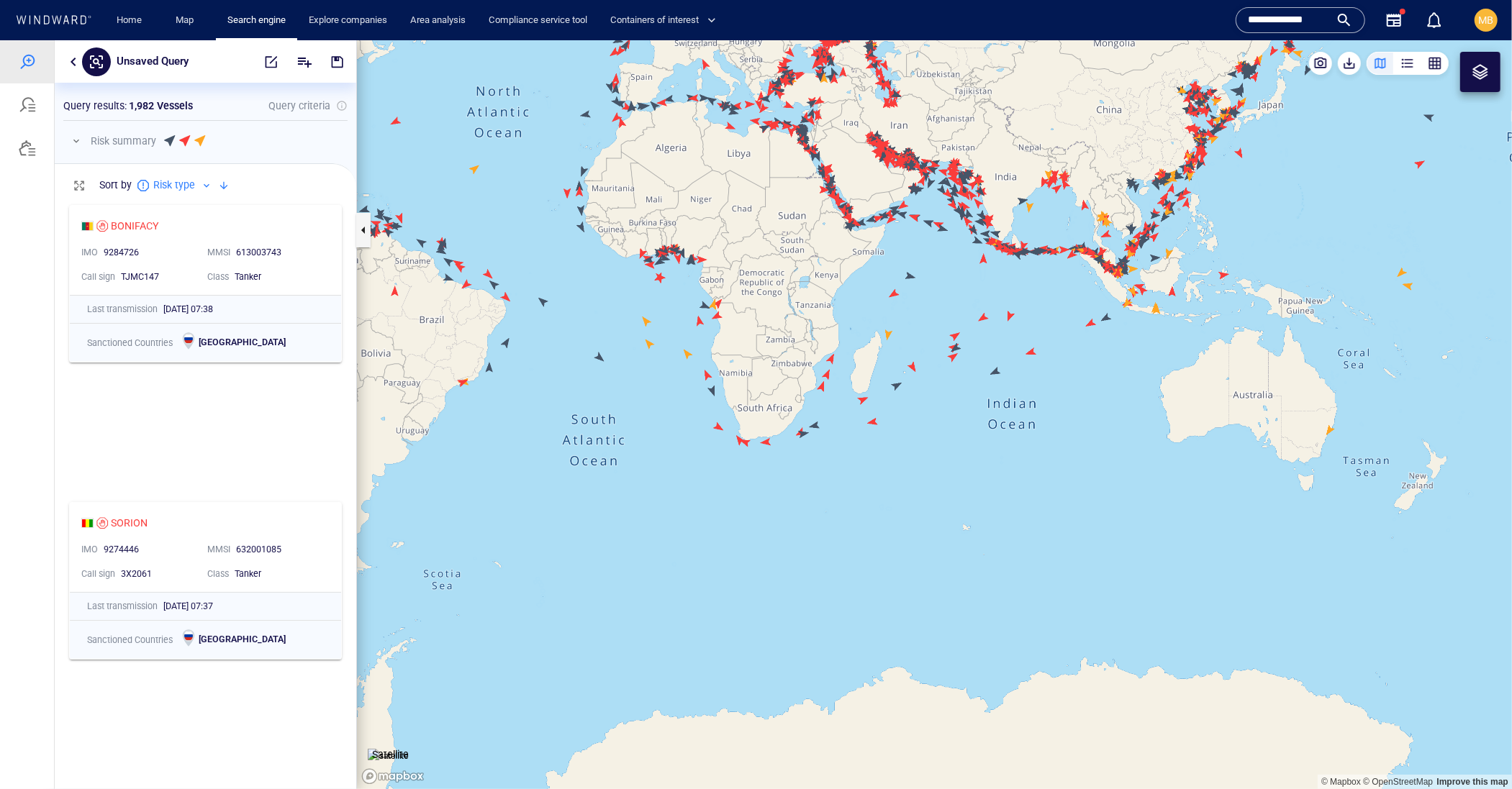
drag, startPoint x: 700, startPoint y: 470, endPoint x: 735, endPoint y: 705, distance: 237.6
click at [735, 705] on canvas "Map" at bounding box center [935, 414] width 1155 height 749
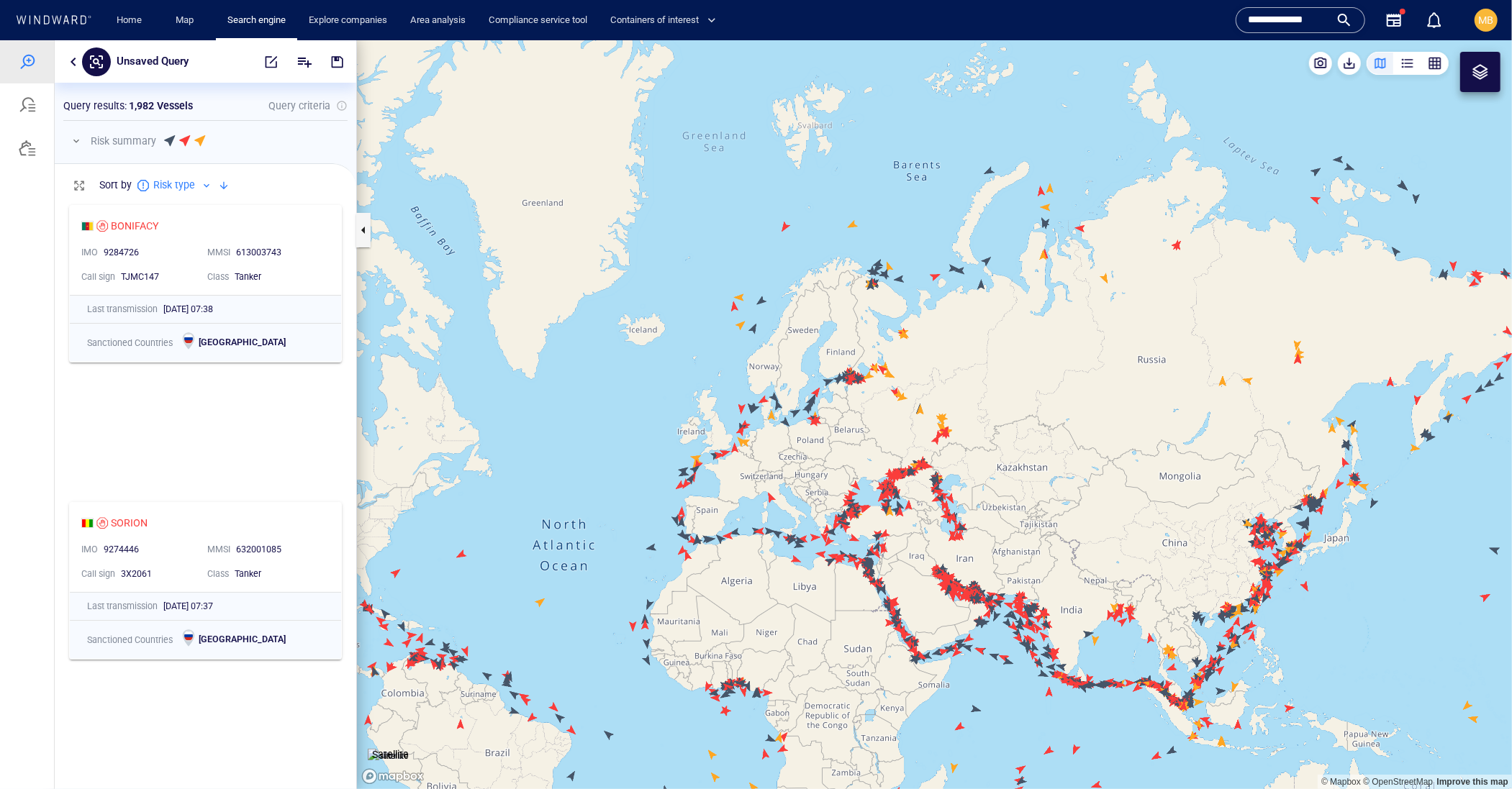
drag, startPoint x: 644, startPoint y: 615, endPoint x: 623, endPoint y: 636, distance: 29.7
click at [623, 636] on canvas "Map" at bounding box center [935, 414] width 1155 height 749
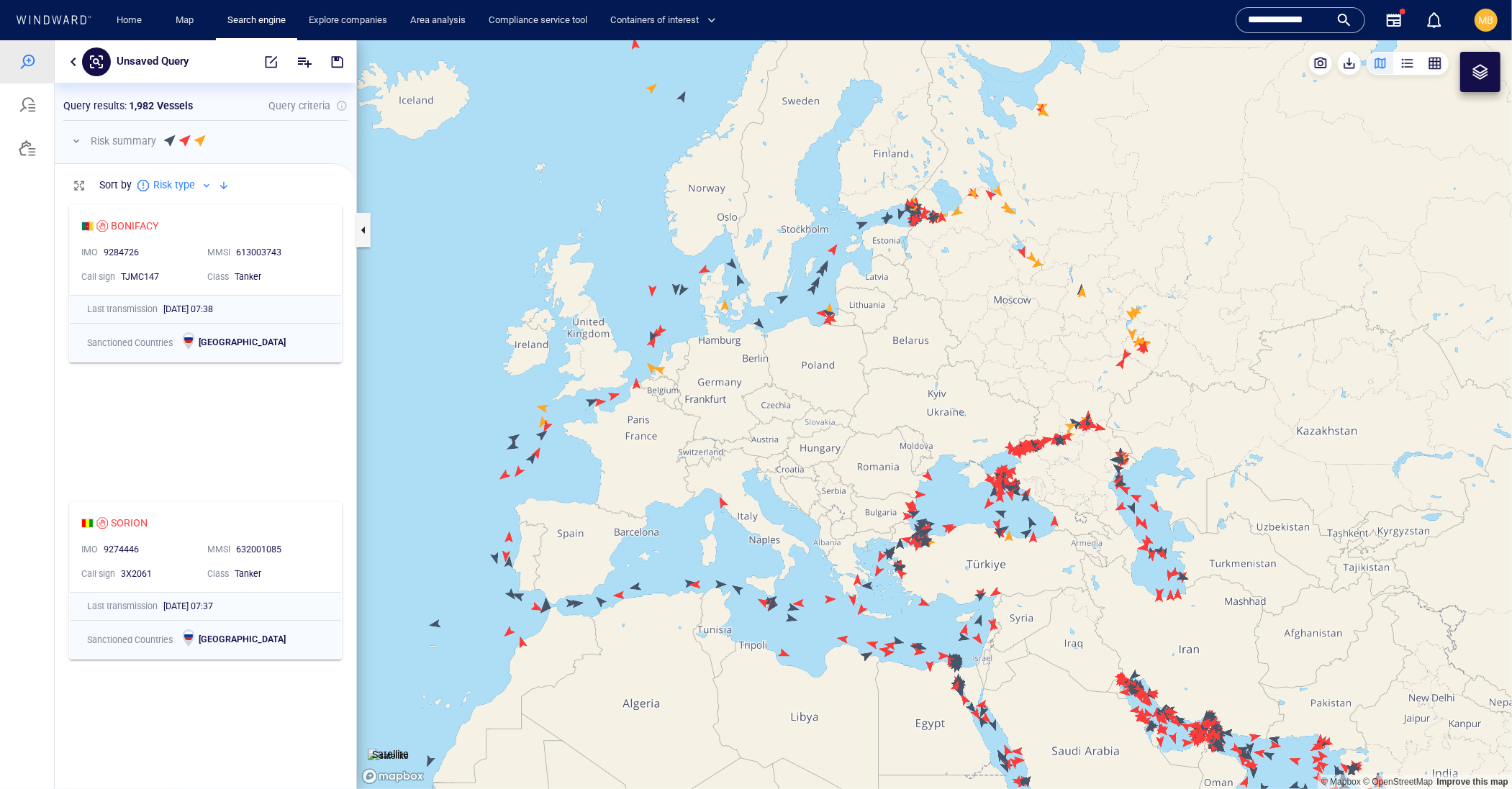
click at [723, 503] on canvas "Map" at bounding box center [935, 414] width 1155 height 749
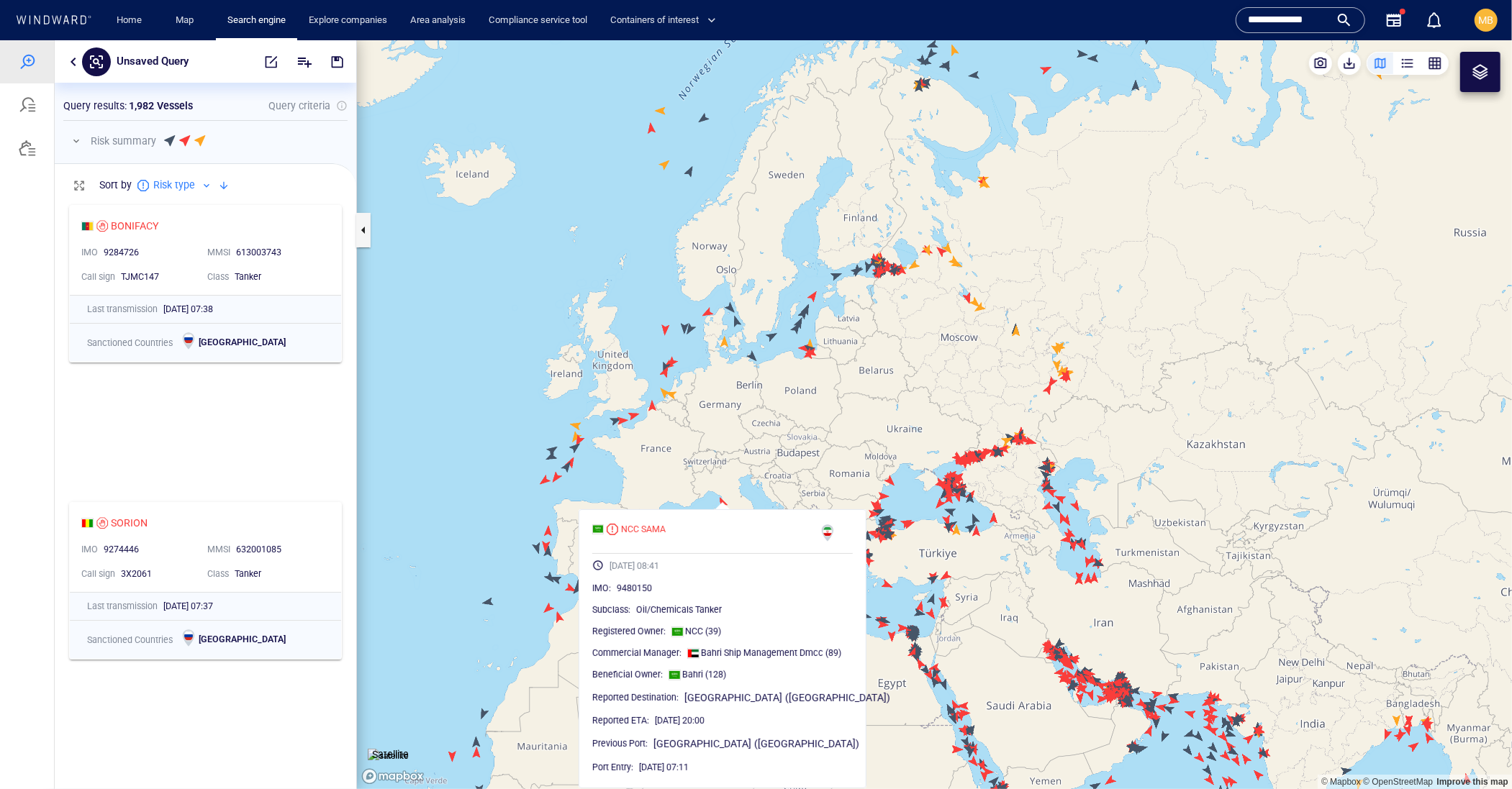
click at [678, 499] on canvas "Map" at bounding box center [935, 414] width 1155 height 749
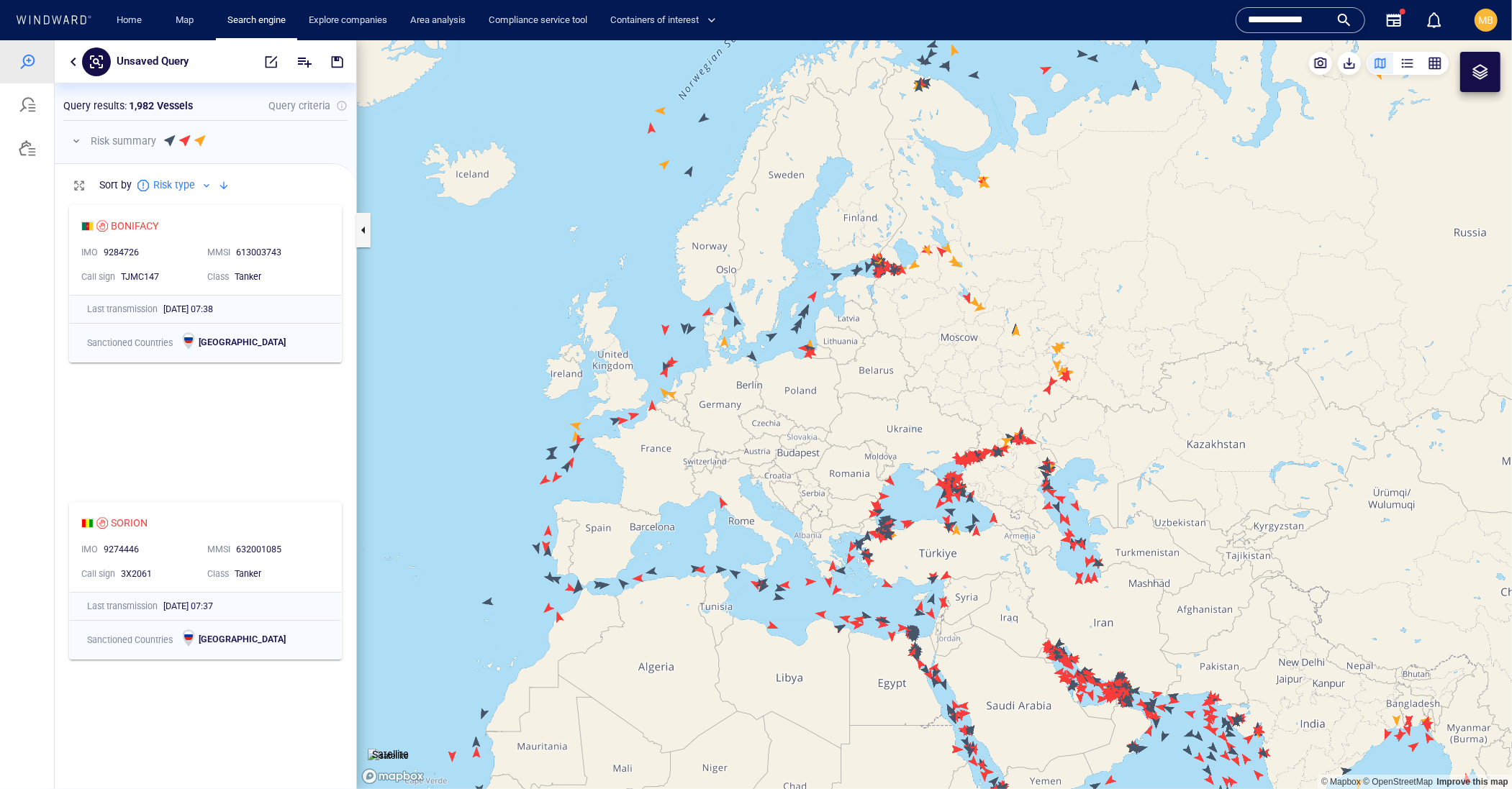
drag, startPoint x: 1108, startPoint y: 559, endPoint x: 1009, endPoint y: 486, distance: 123.0
click at [1012, 487] on canvas "Map" at bounding box center [935, 414] width 1155 height 749
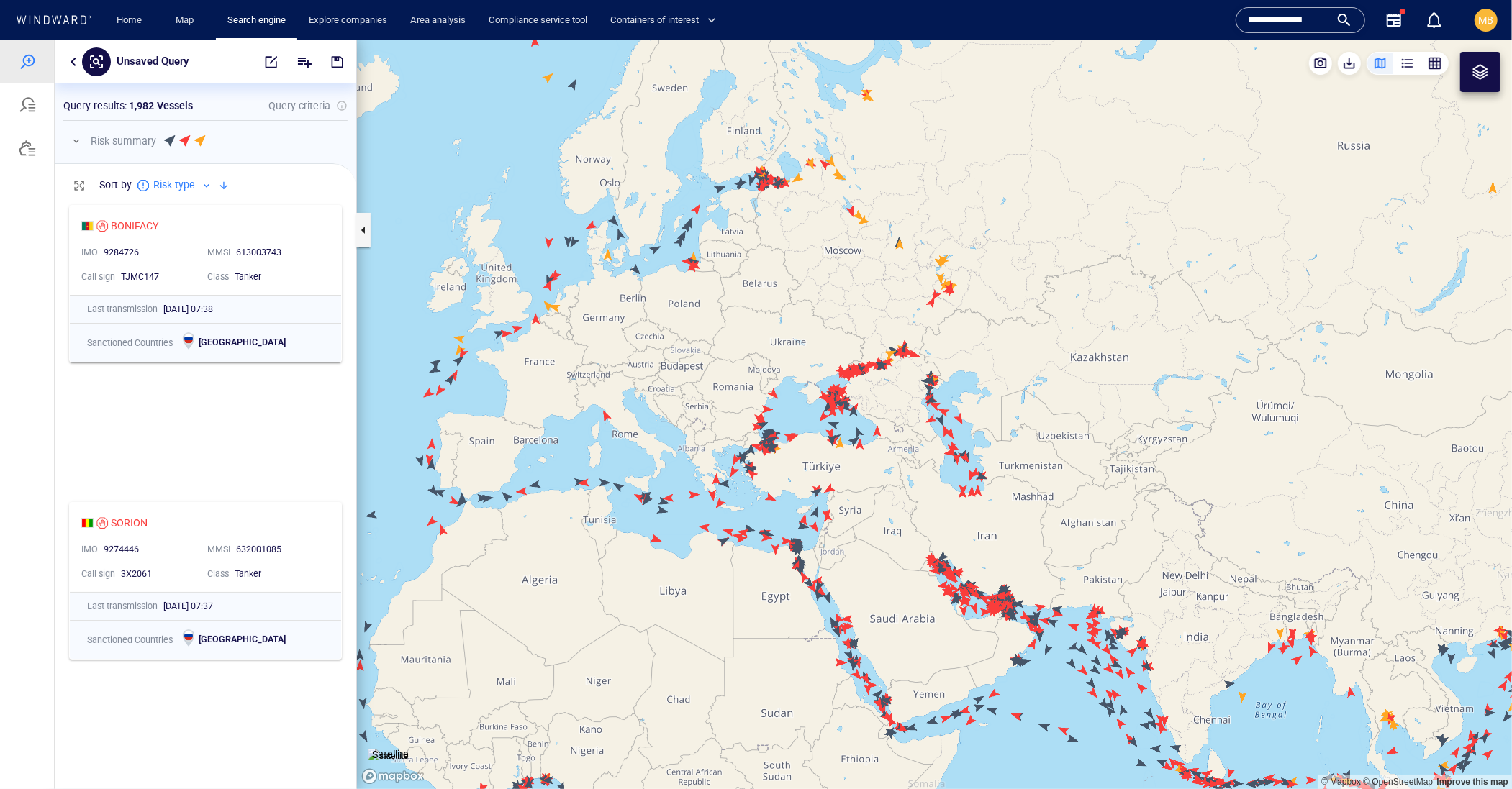
drag, startPoint x: 1000, startPoint y: 475, endPoint x: 1002, endPoint y: 408, distance: 67.0
click at [1002, 408] on canvas "Map" at bounding box center [935, 414] width 1155 height 749
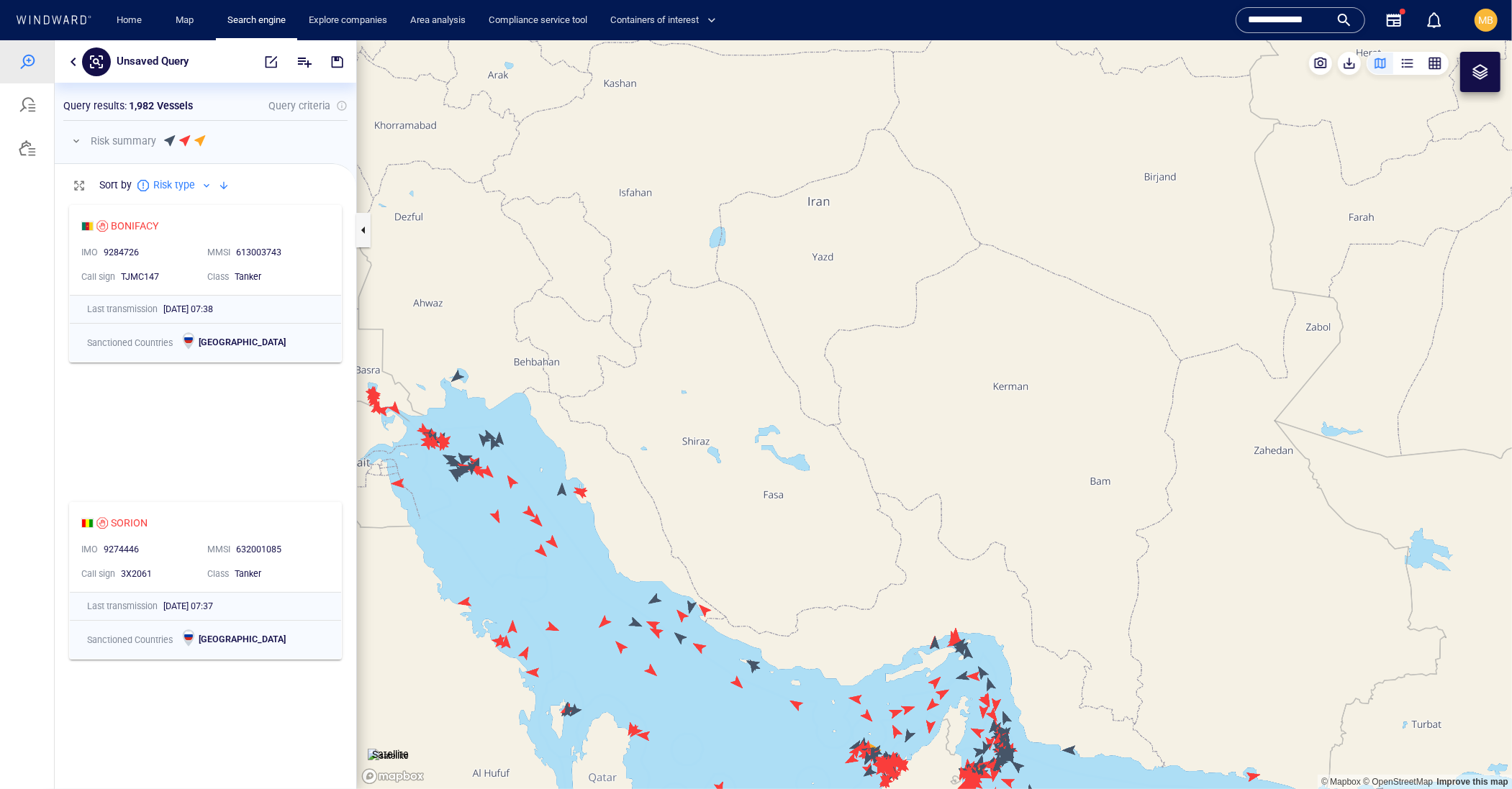
drag, startPoint x: 673, startPoint y: 435, endPoint x: 925, endPoint y: 401, distance: 254.3
click at [925, 401] on canvas "Map" at bounding box center [935, 414] width 1155 height 749
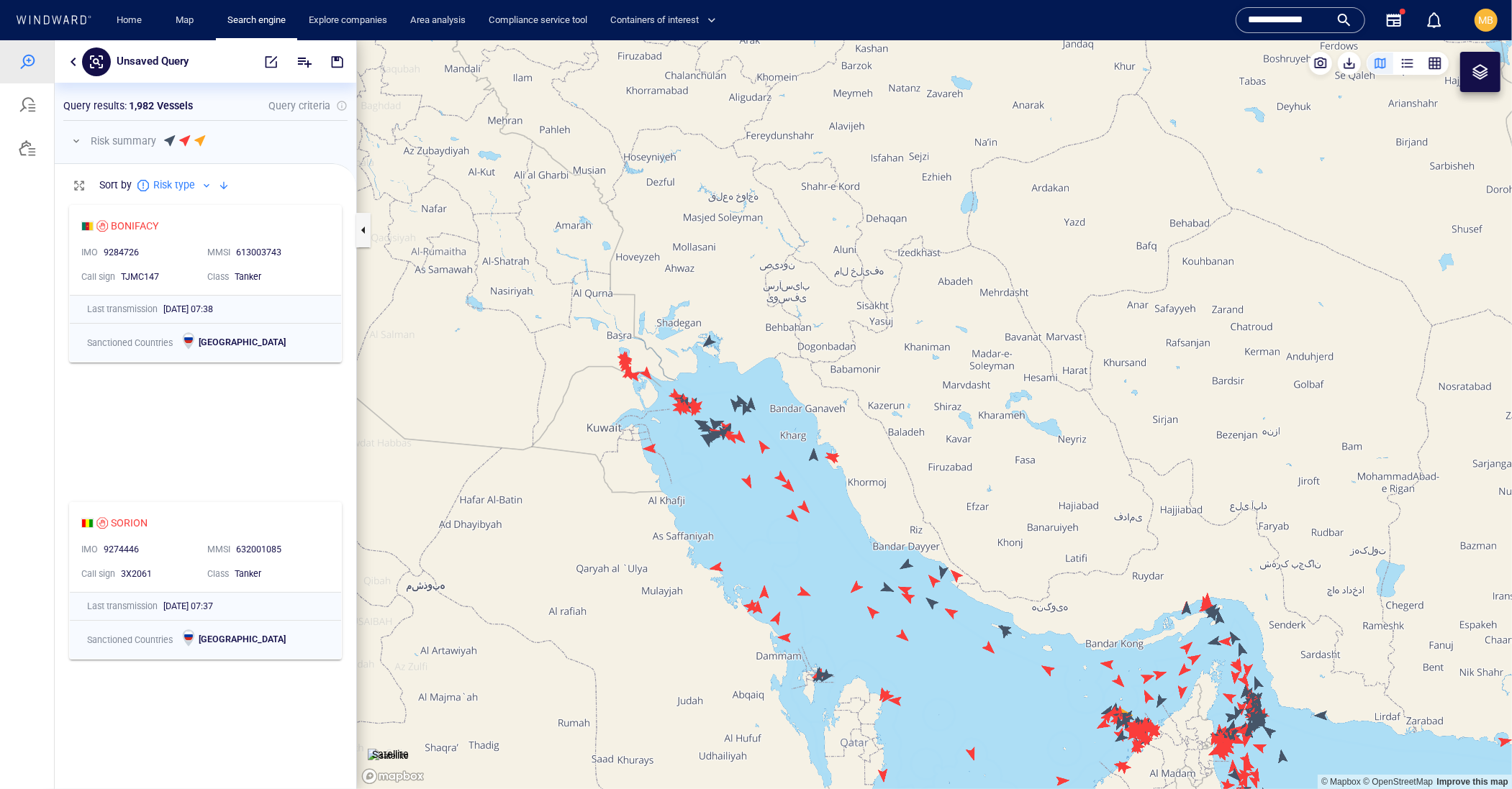
drag, startPoint x: 925, startPoint y: 401, endPoint x: 853, endPoint y: 251, distance: 166.4
click at [853, 251] on canvas "Map" at bounding box center [935, 414] width 1155 height 749
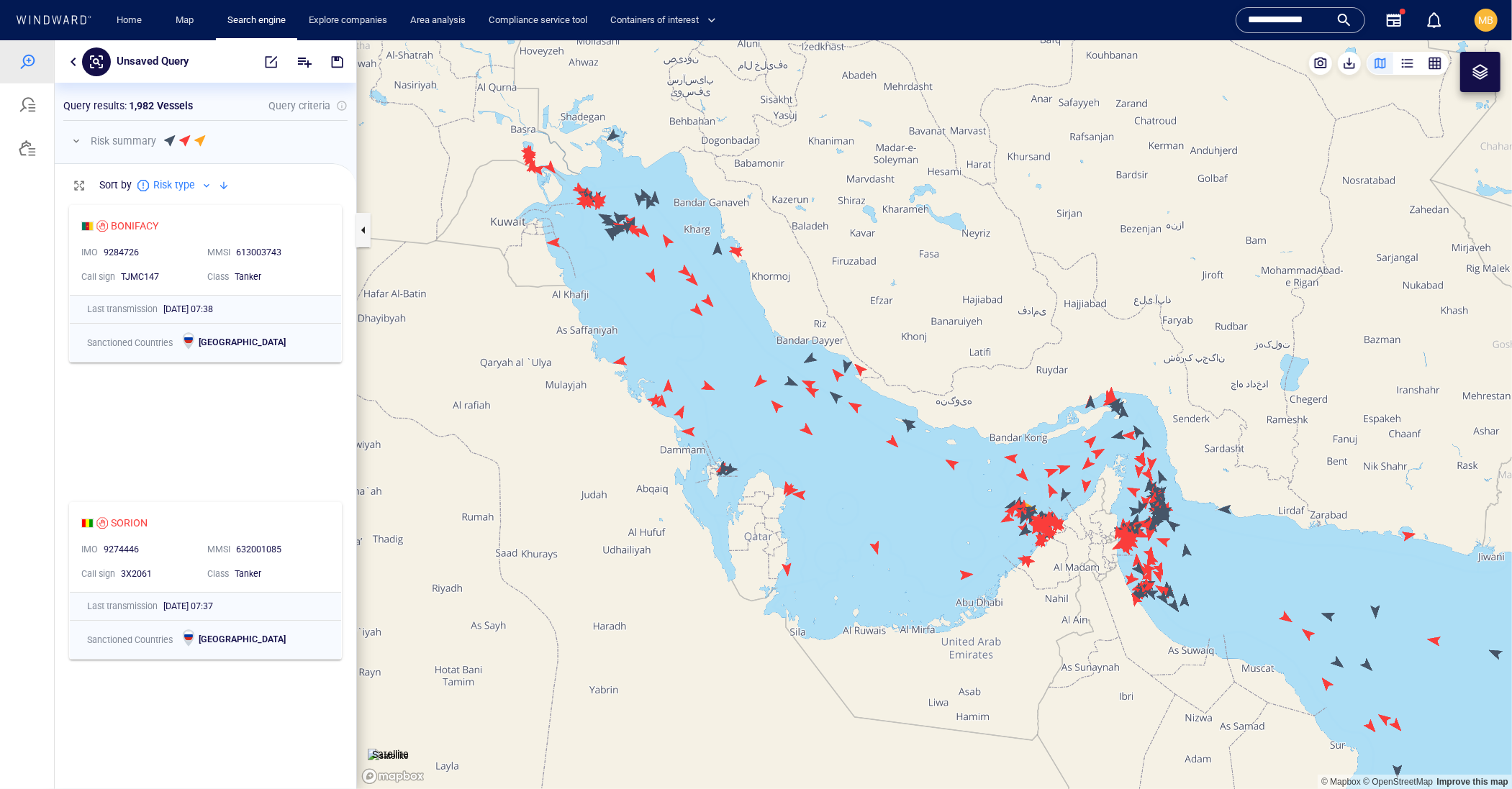
drag, startPoint x: 1028, startPoint y: 371, endPoint x: 953, endPoint y: 320, distance: 90.7
click at [959, 320] on canvas "Map" at bounding box center [935, 414] width 1155 height 749
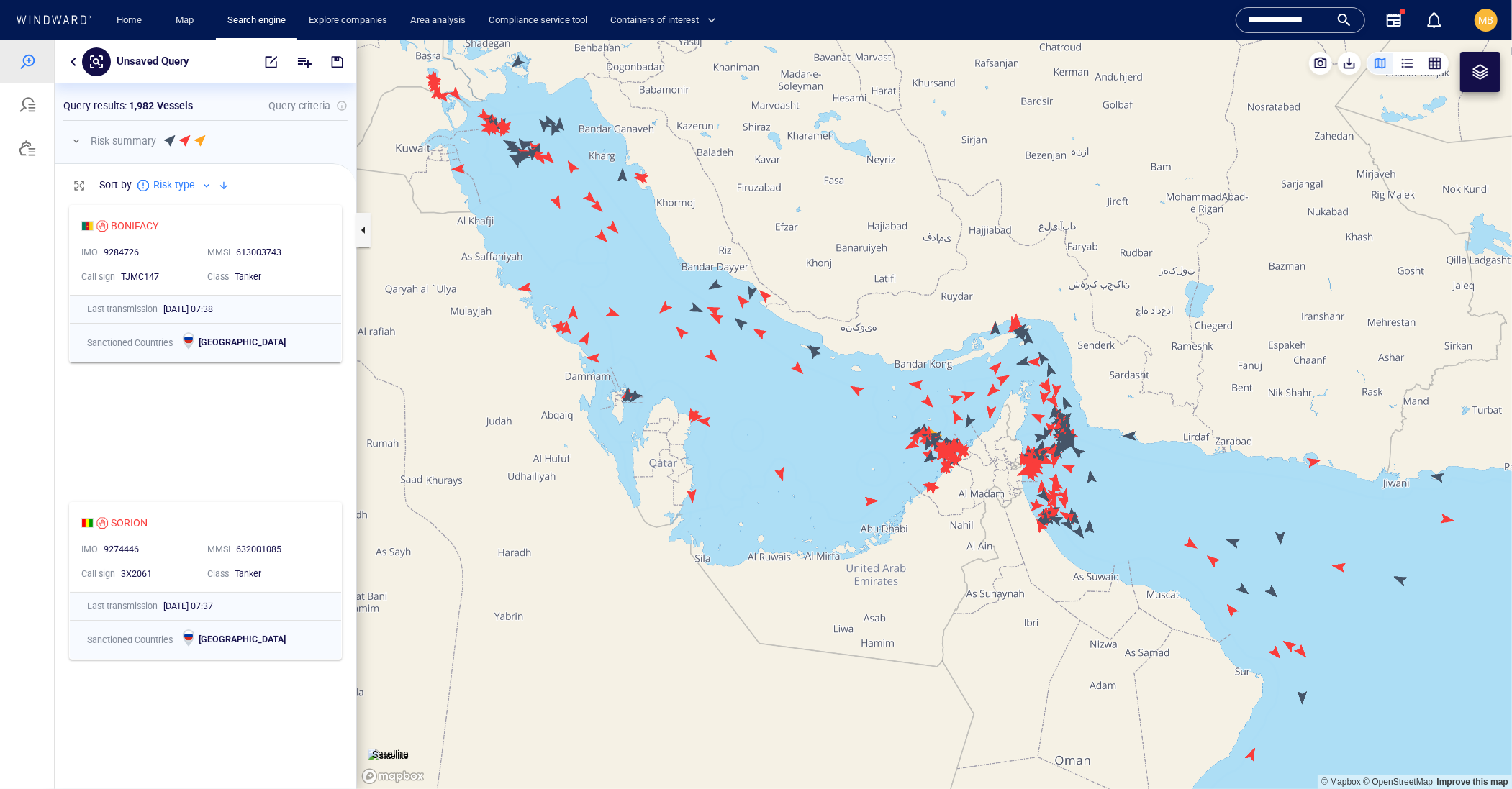
drag, startPoint x: 1022, startPoint y: 419, endPoint x: 914, endPoint y: 385, distance: 113.2
click at [914, 385] on canvas "Map" at bounding box center [935, 414] width 1155 height 749
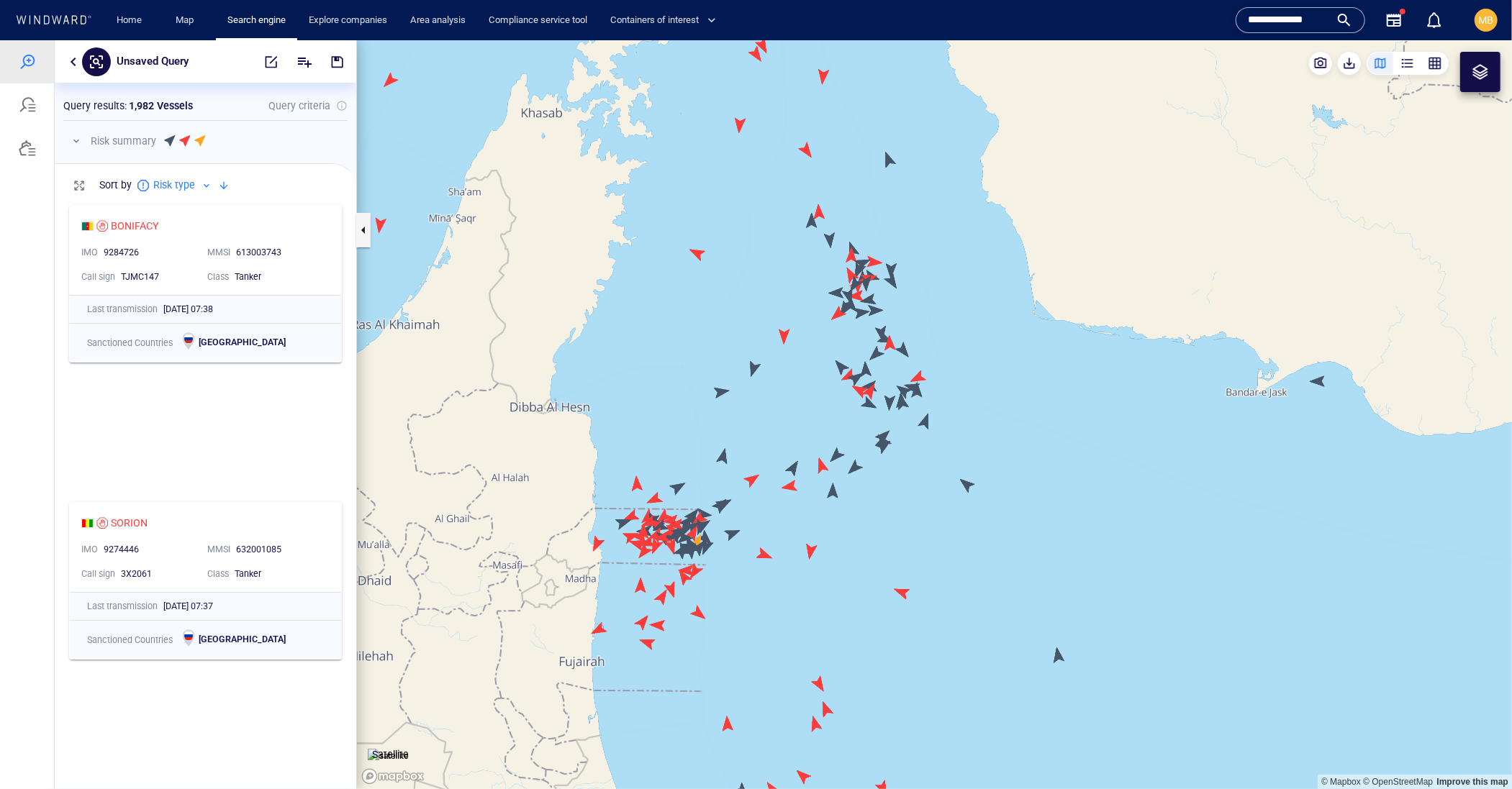
click at [835, 288] on canvas "Map" at bounding box center [935, 414] width 1155 height 749
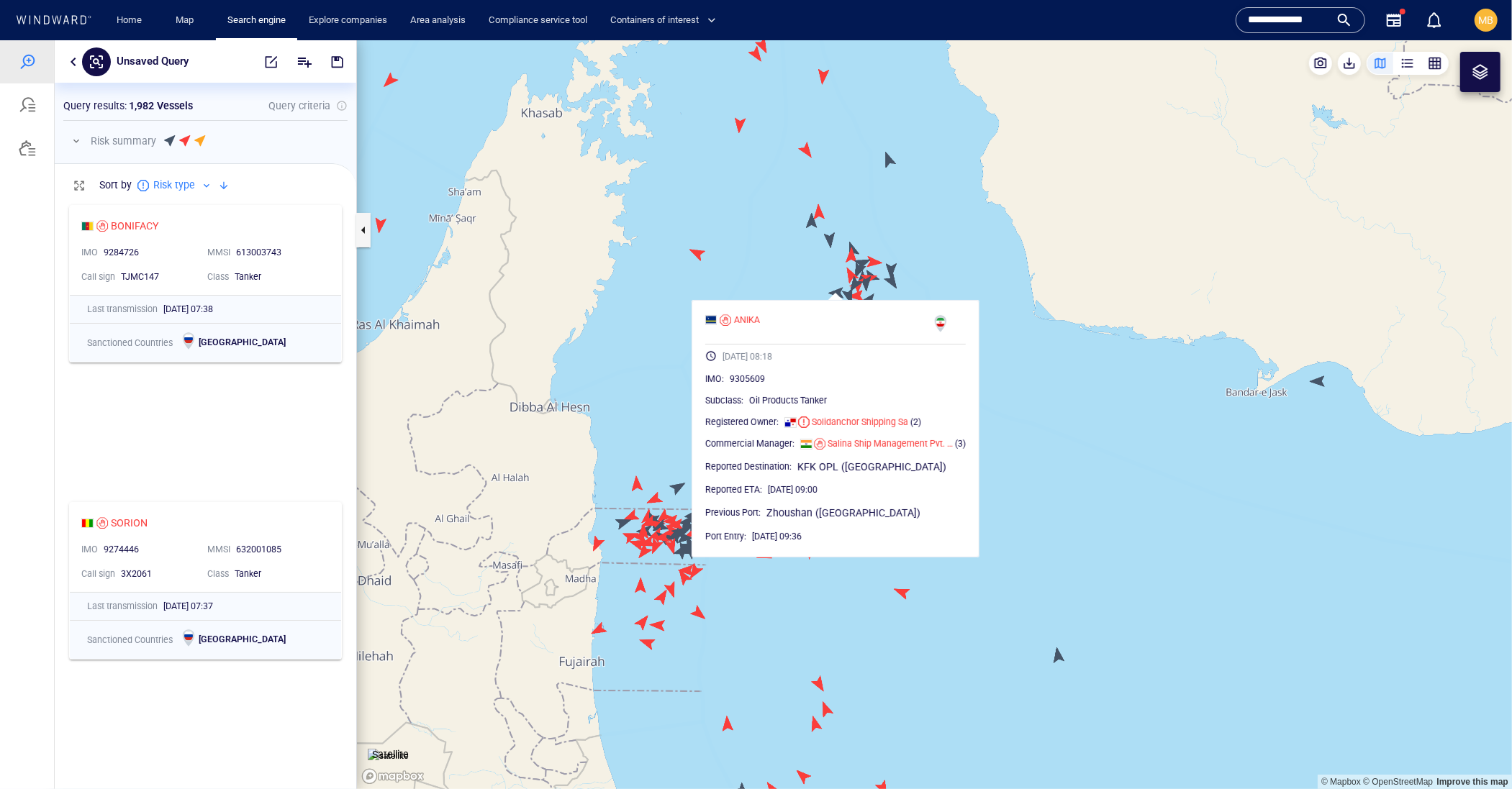
click at [890, 268] on canvas "Map" at bounding box center [935, 414] width 1155 height 749
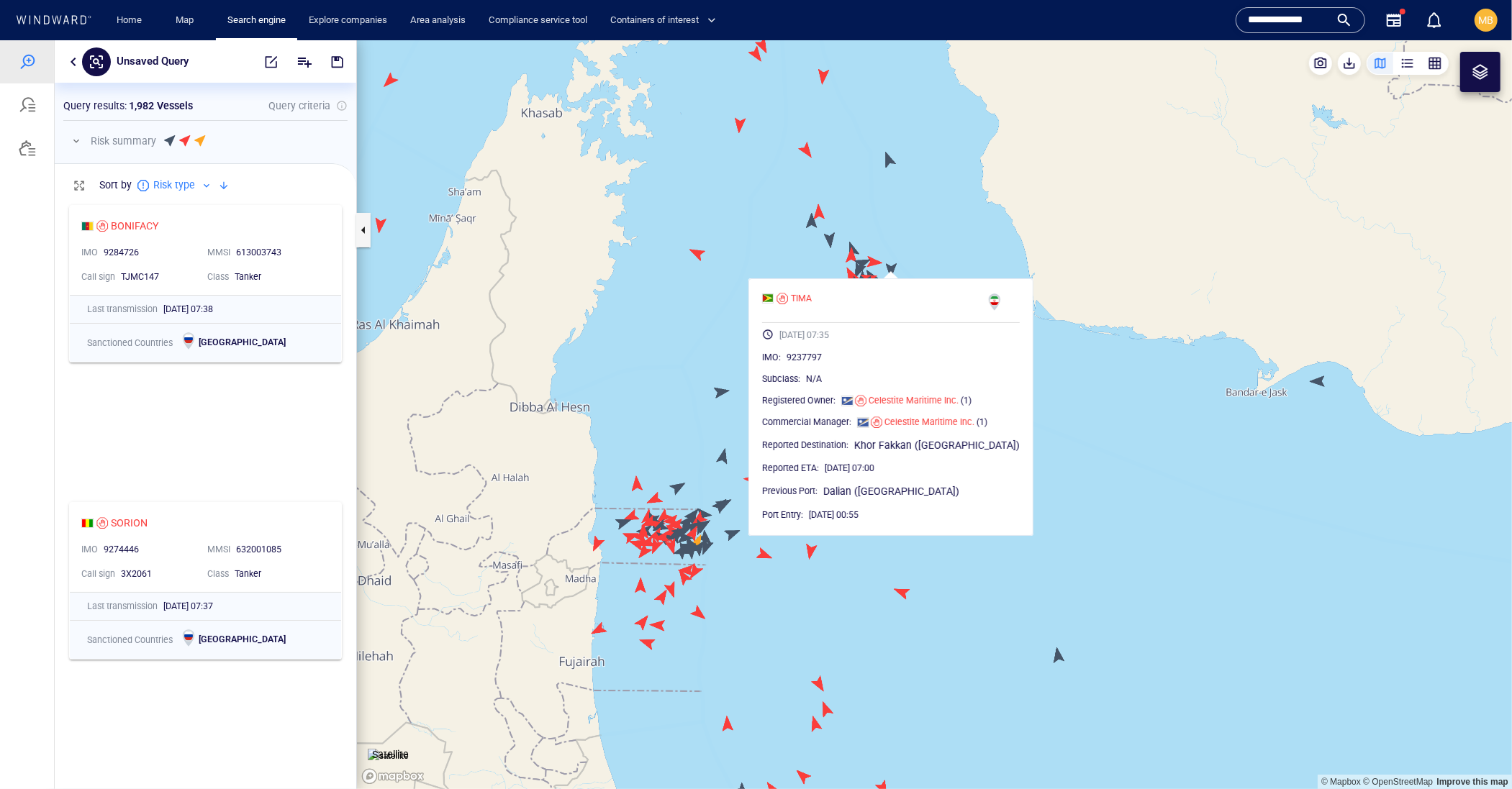
click at [829, 239] on canvas "Map" at bounding box center [935, 414] width 1155 height 749
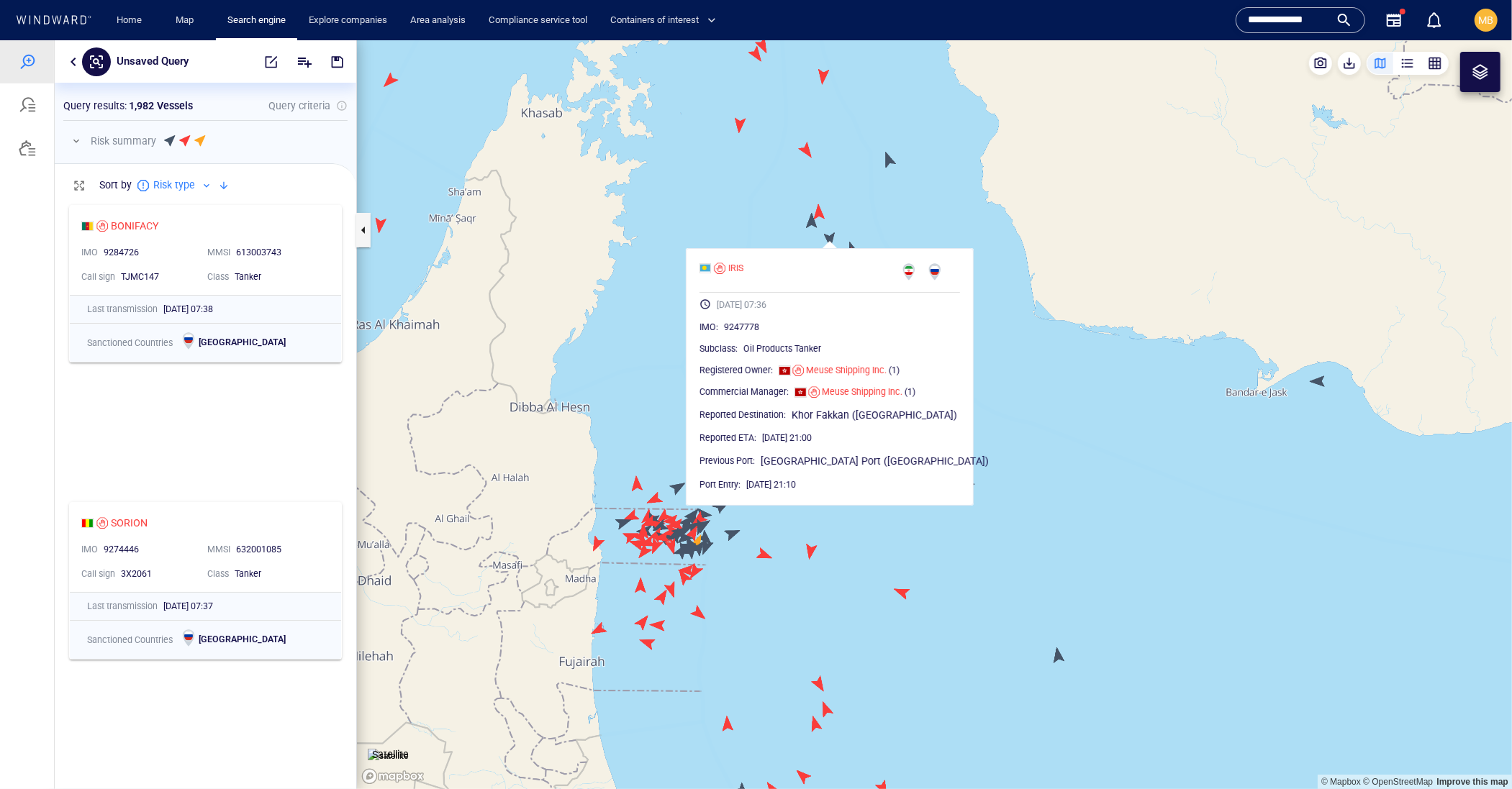
click at [770, 216] on canvas "Map" at bounding box center [935, 414] width 1155 height 749
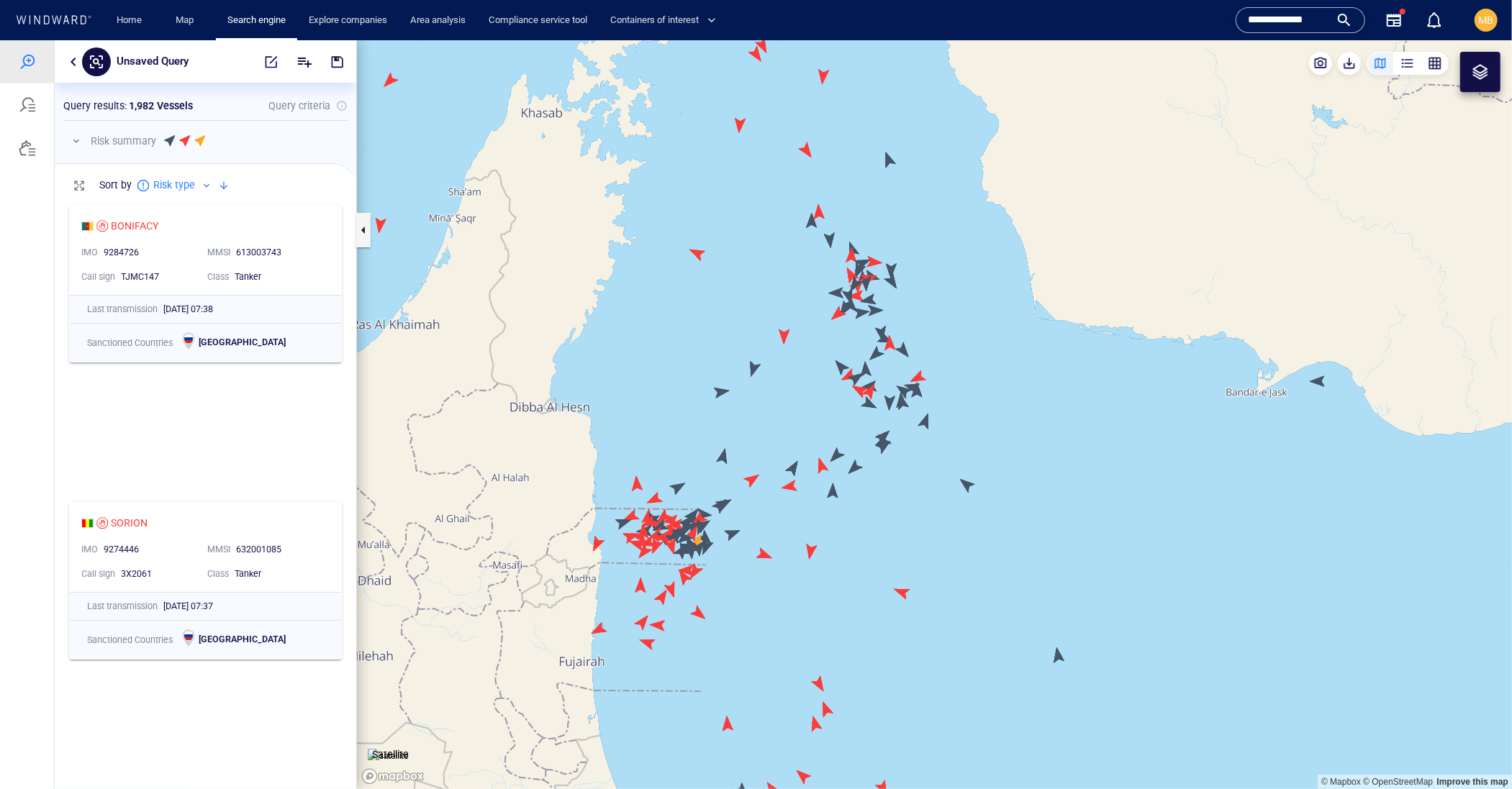
click at [816, 221] on canvas "Map" at bounding box center [935, 414] width 1155 height 749
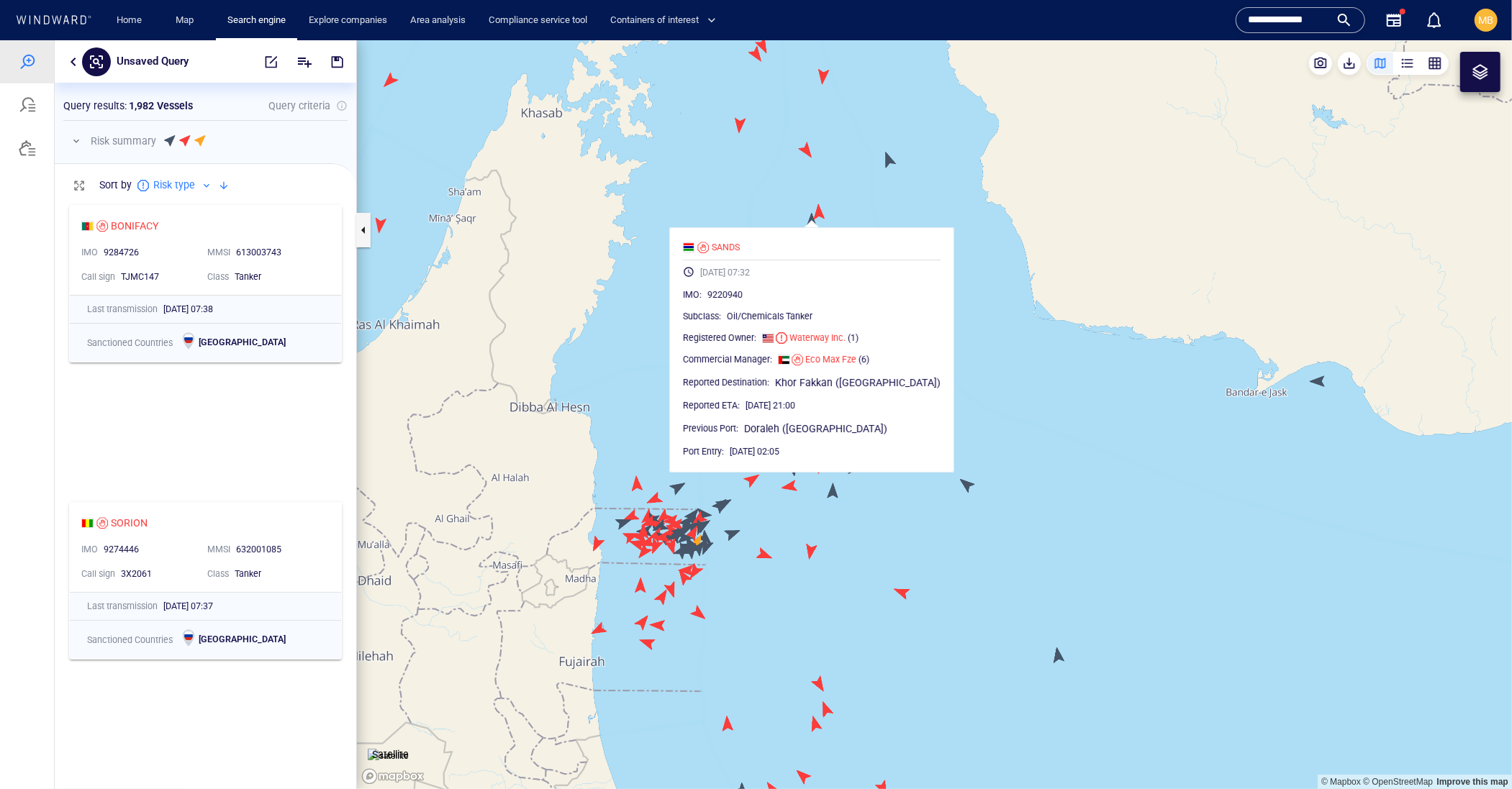
click at [886, 159] on canvas "Map" at bounding box center [935, 414] width 1155 height 749
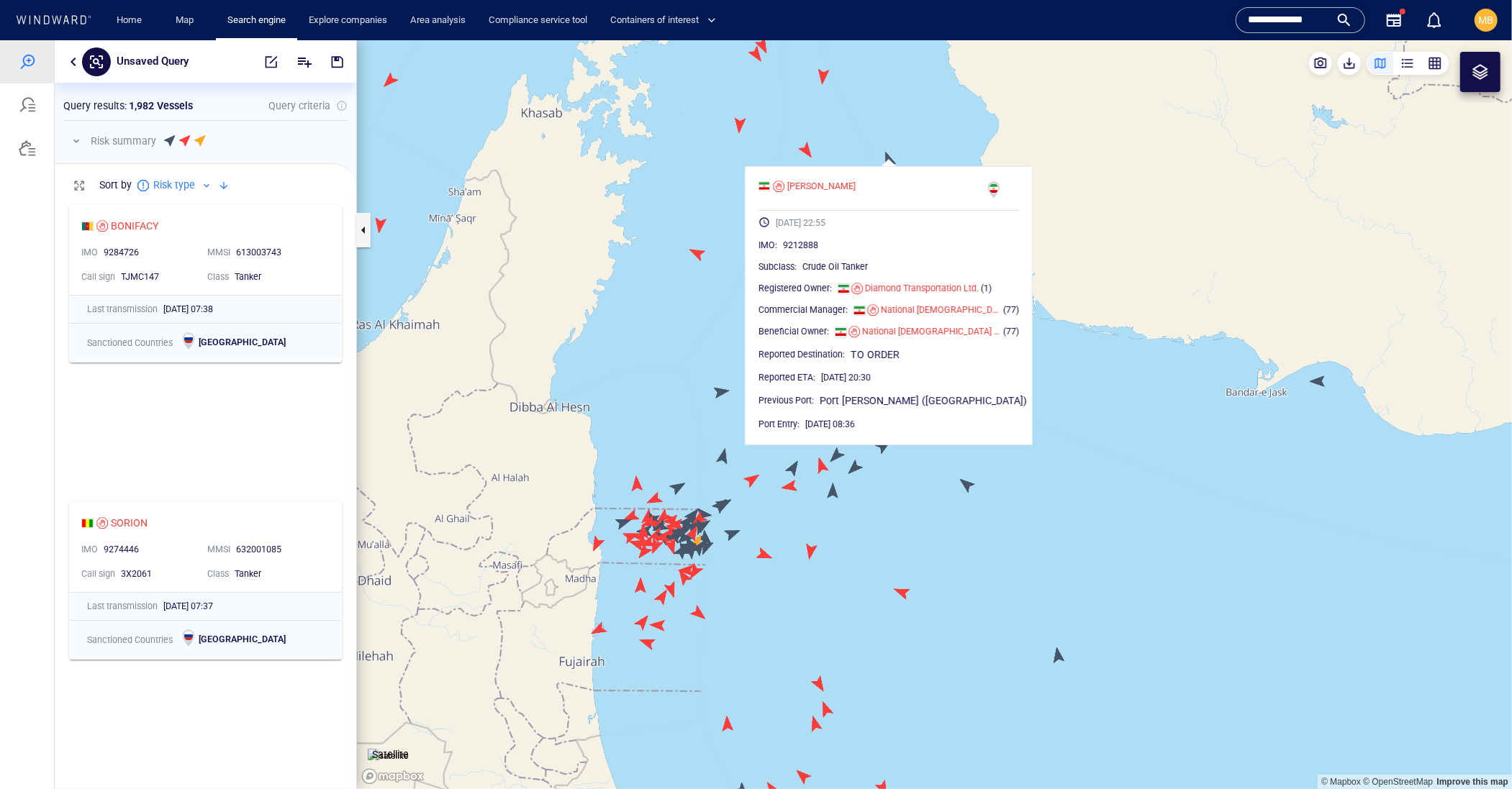
click at [903, 153] on canvas "Map" at bounding box center [935, 414] width 1155 height 749
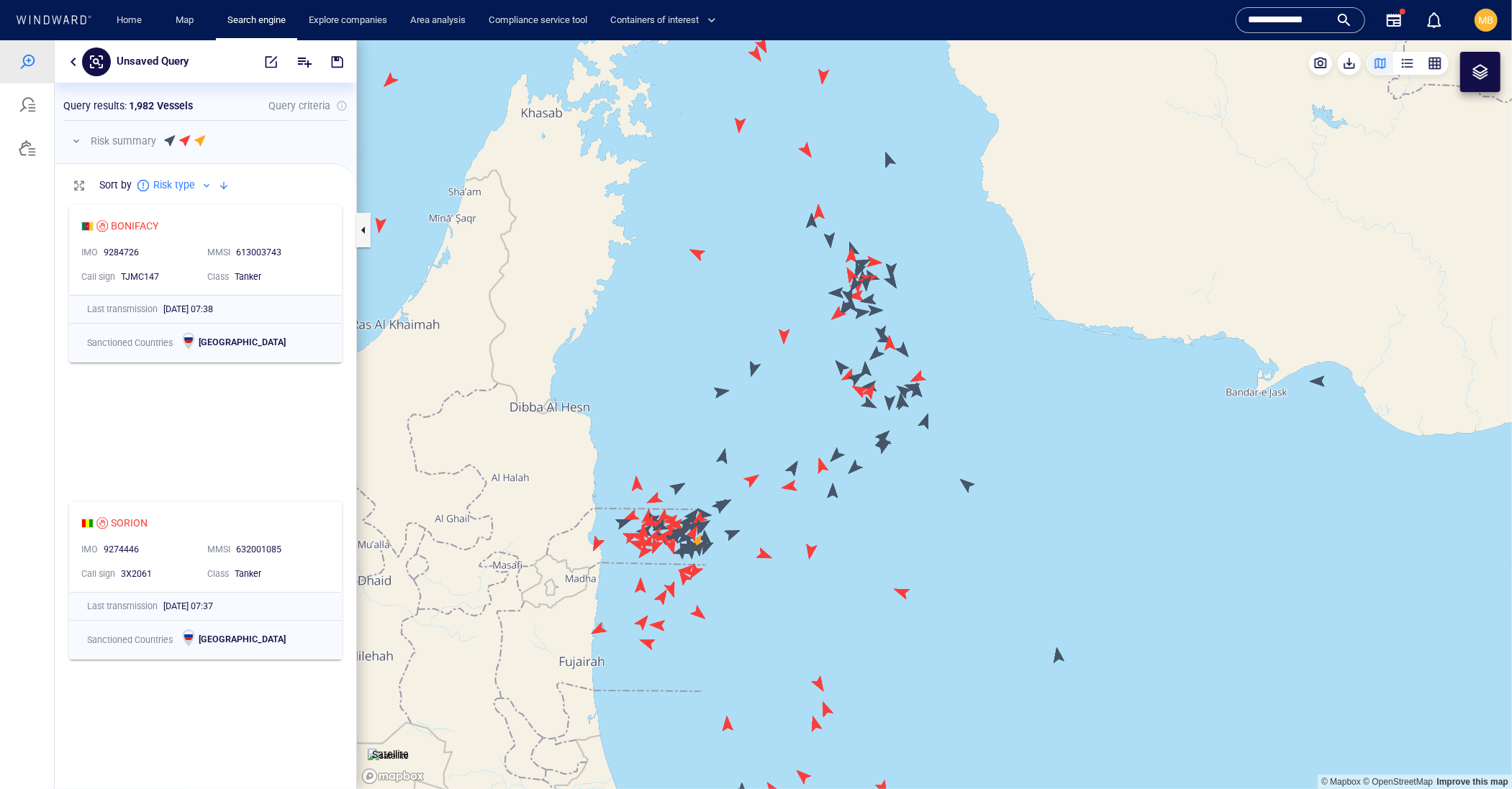
click at [931, 421] on canvas "Map" at bounding box center [935, 414] width 1155 height 749
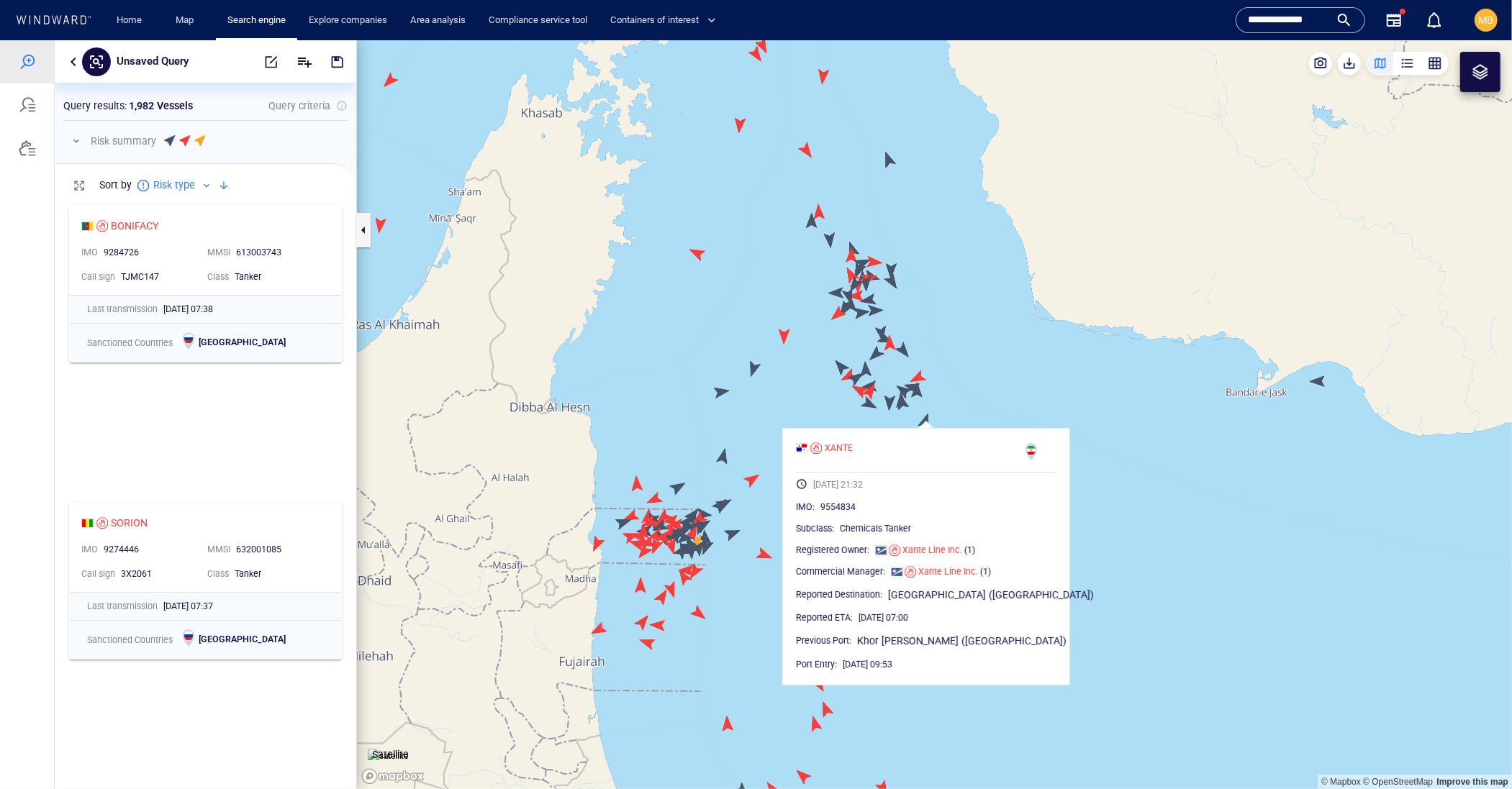
click at [1000, 401] on canvas "Map" at bounding box center [935, 414] width 1155 height 749
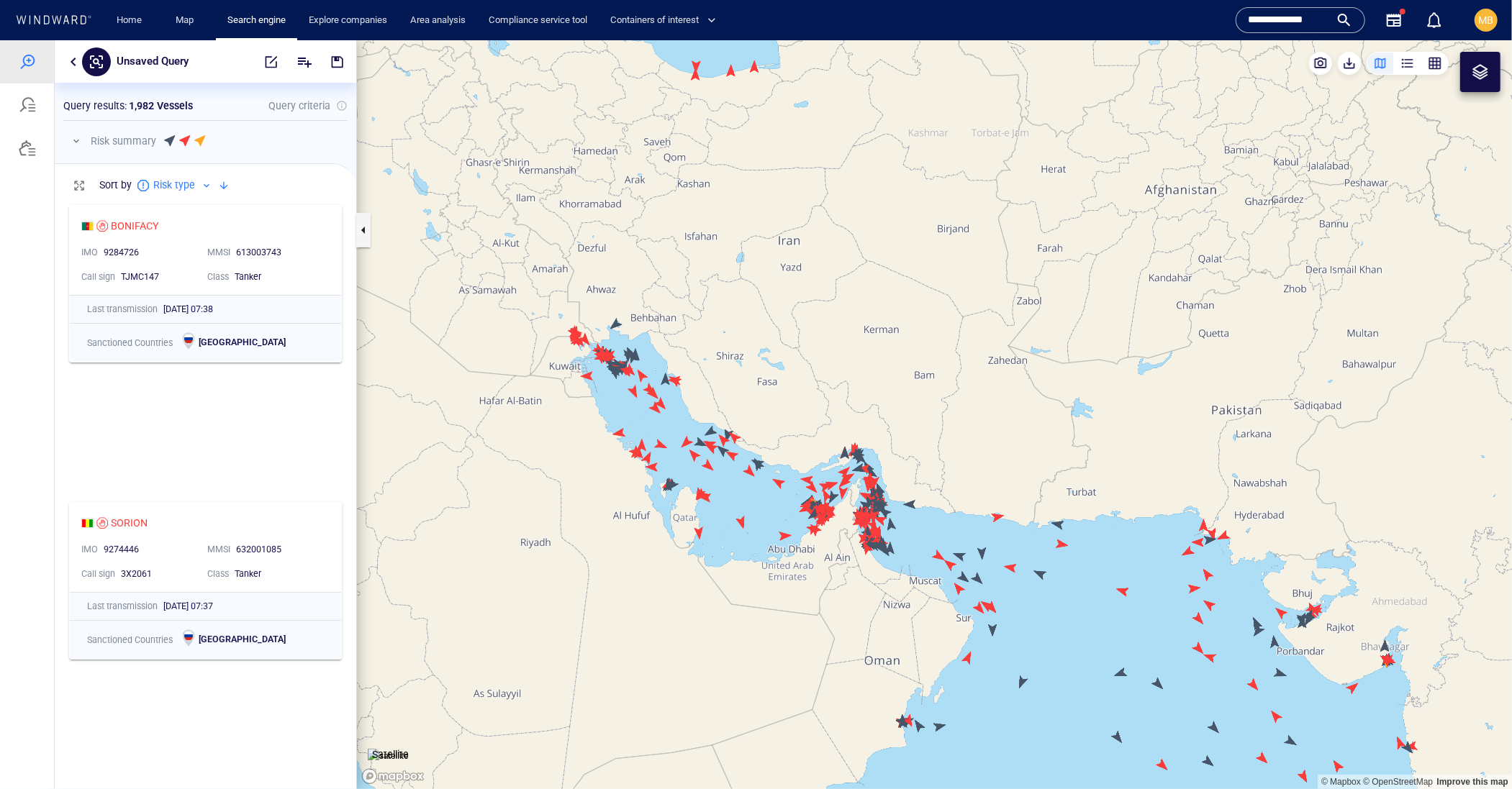
drag, startPoint x: 896, startPoint y: 545, endPoint x: 810, endPoint y: 438, distance: 137.3
click at [822, 441] on canvas "Map" at bounding box center [935, 414] width 1155 height 749
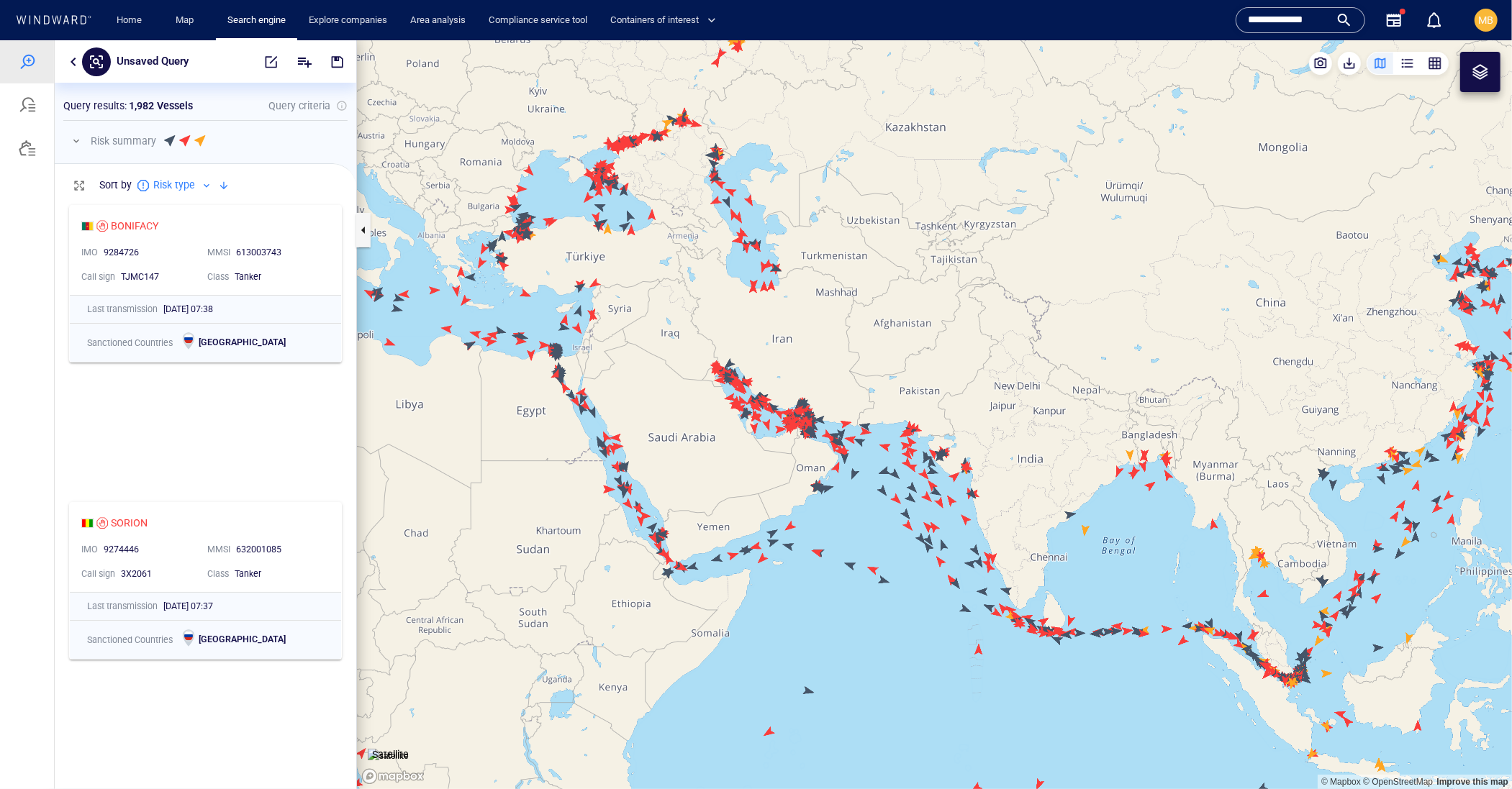
drag, startPoint x: 956, startPoint y: 481, endPoint x: 807, endPoint y: 377, distance: 181.7
click at [807, 377] on canvas "Map" at bounding box center [935, 414] width 1155 height 749
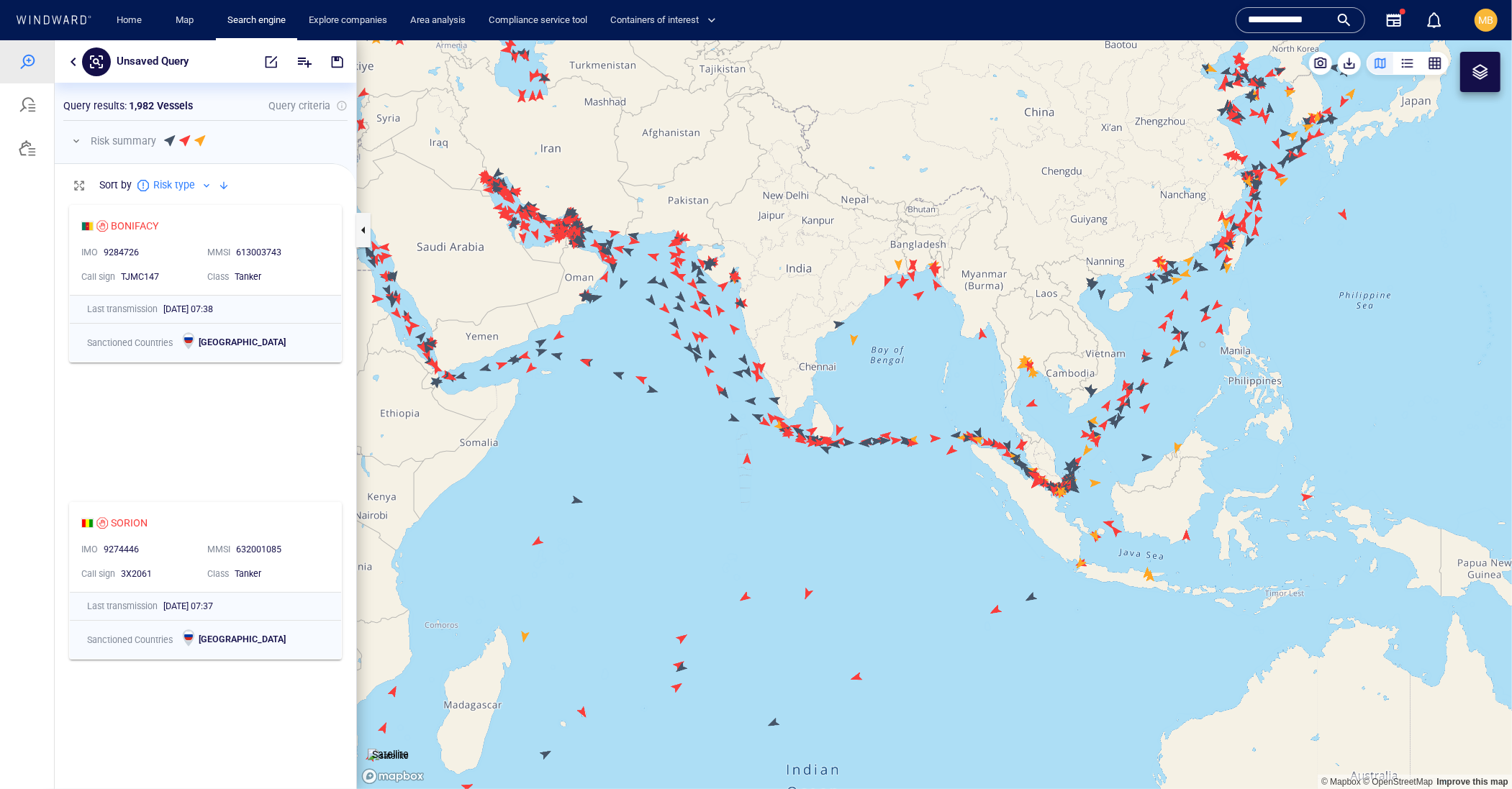
drag, startPoint x: 1030, startPoint y: 461, endPoint x: 896, endPoint y: 443, distance: 135.2
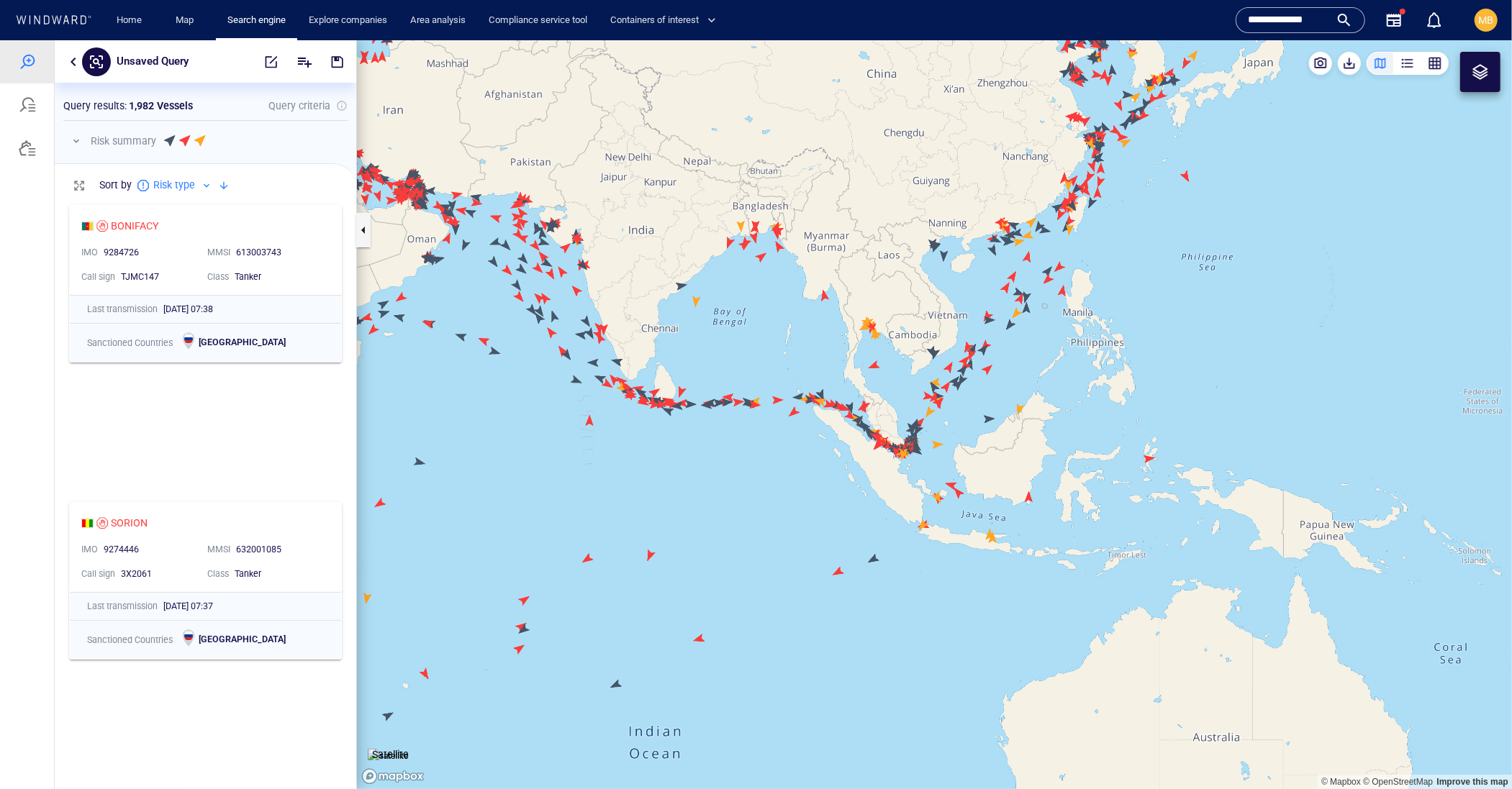
click at [896, 443] on canvas "Map" at bounding box center [935, 414] width 1155 height 749
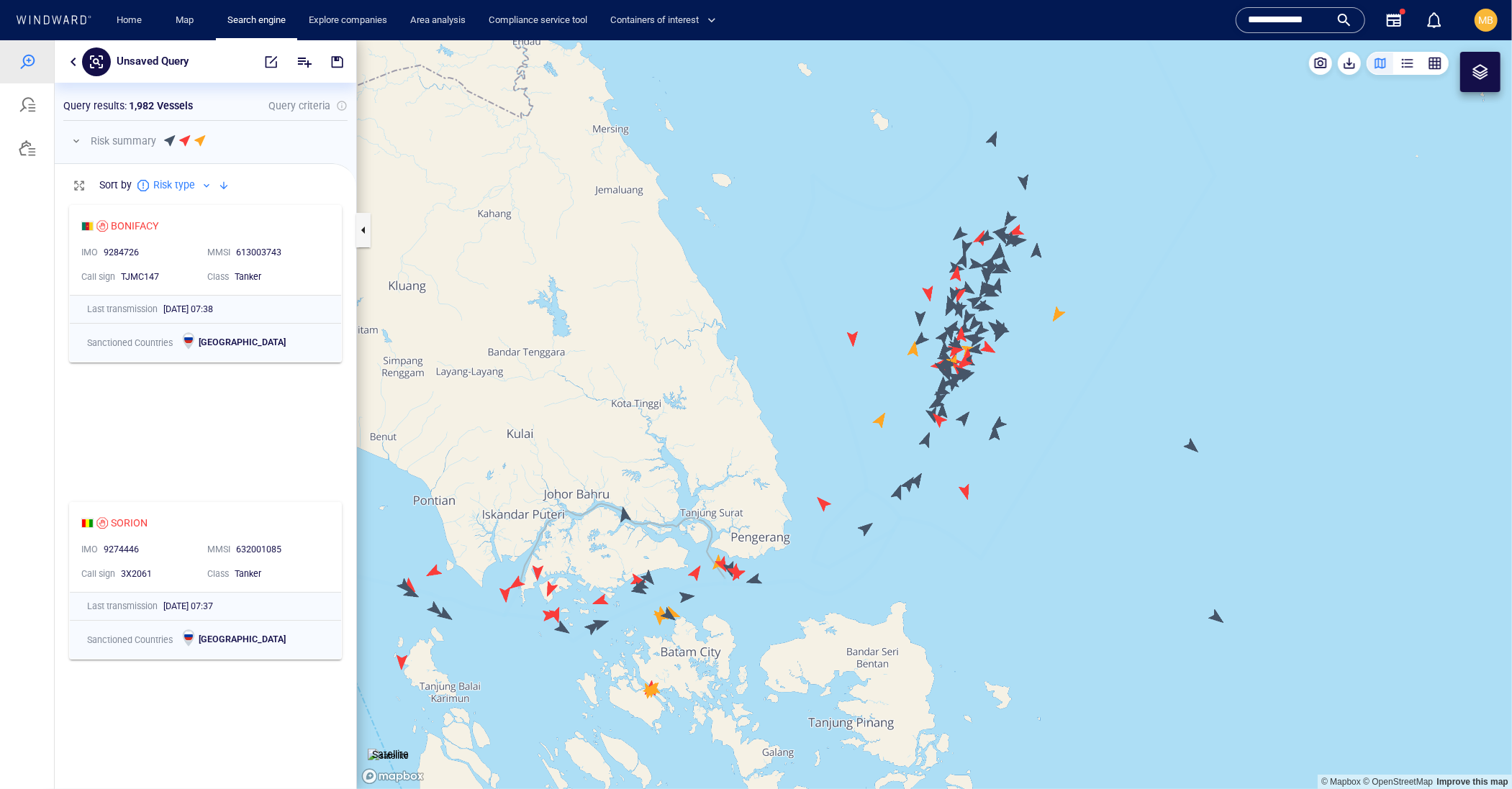
drag, startPoint x: 1005, startPoint y: 391, endPoint x: 825, endPoint y: 377, distance: 180.5
click at [825, 377] on canvas "Map" at bounding box center [935, 414] width 1155 height 749
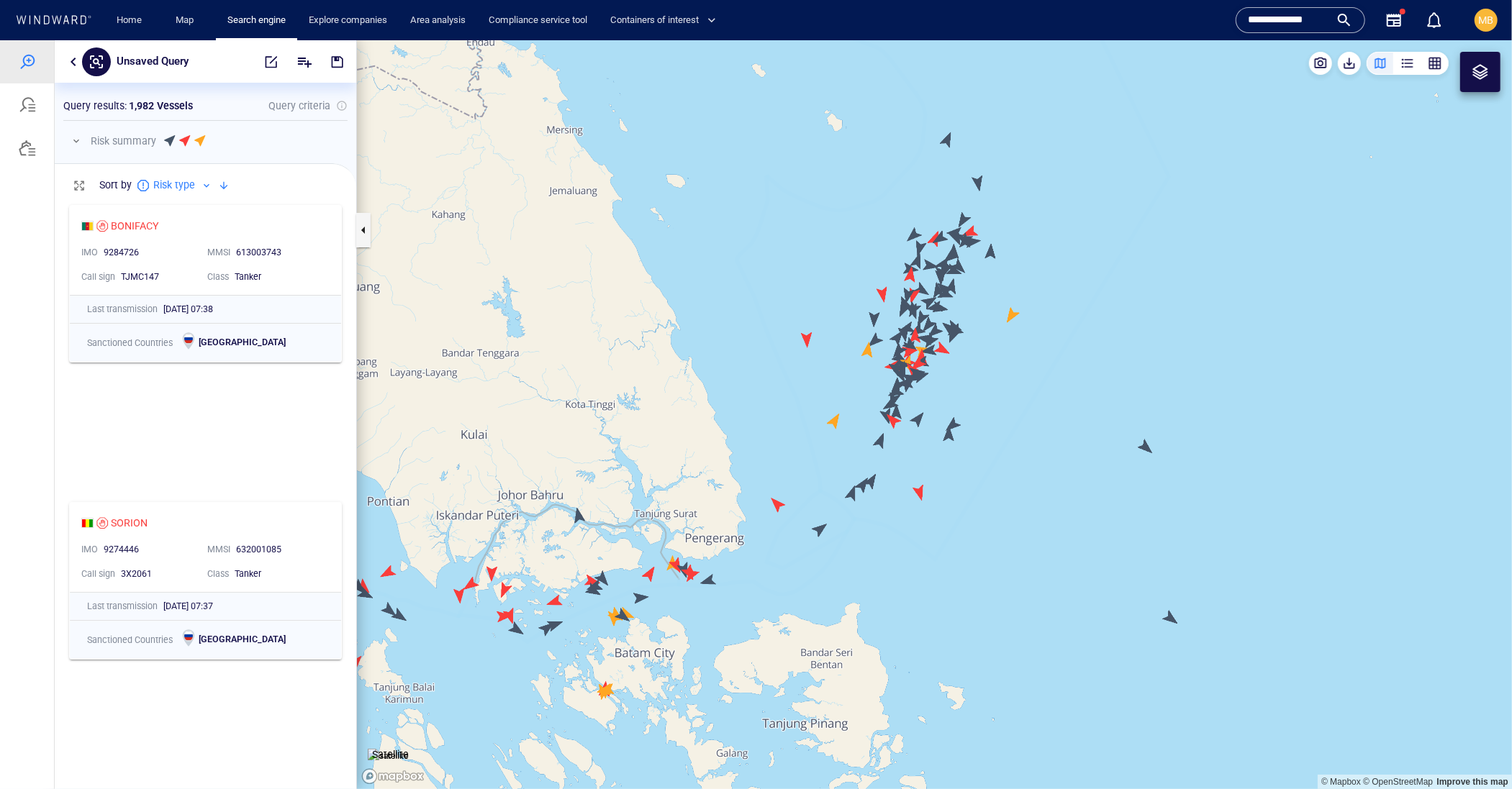
click at [1472, 70] on div at bounding box center [1480, 71] width 17 height 17
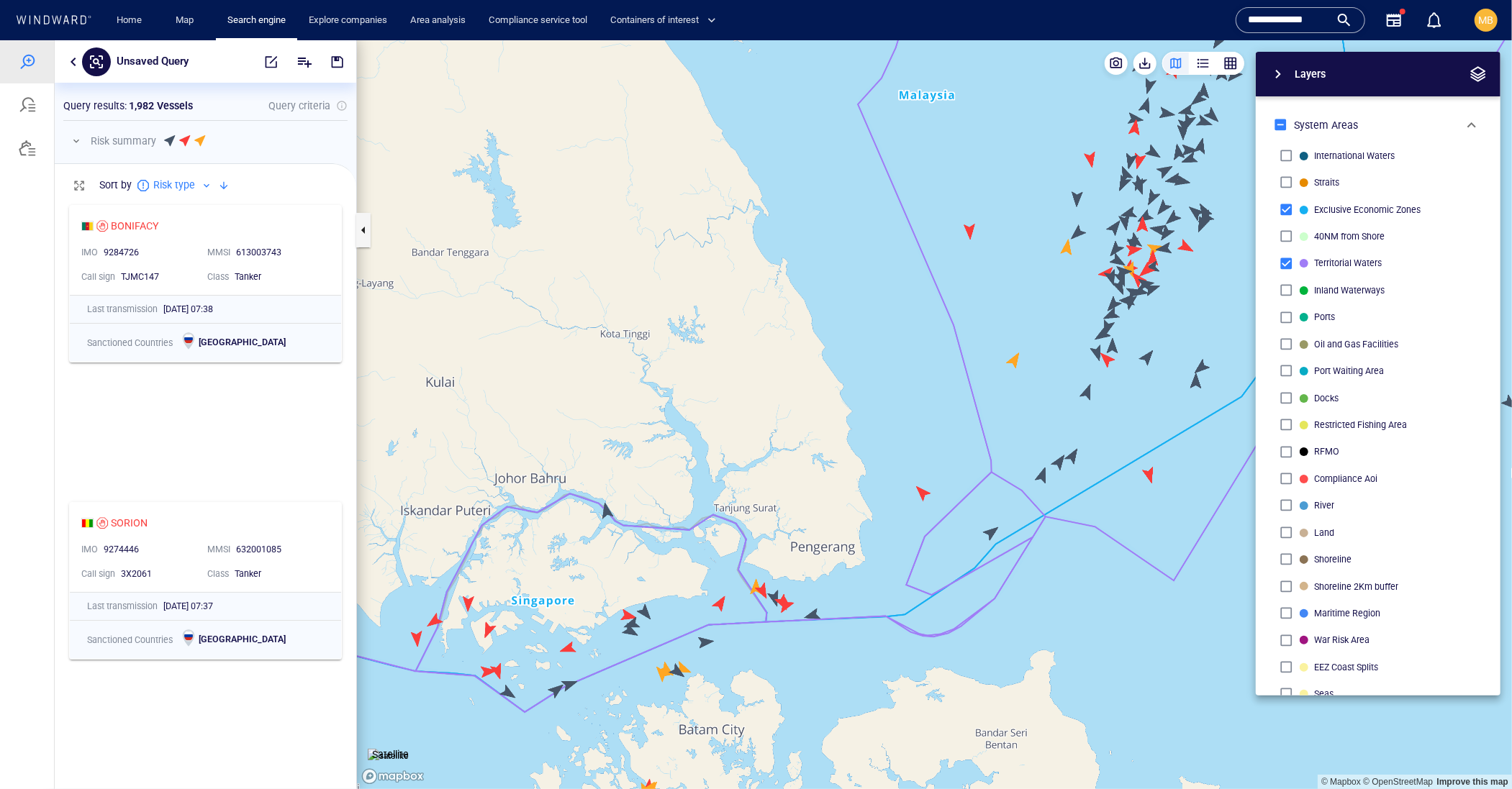
click at [627, 628] on canvas "Map" at bounding box center [935, 414] width 1155 height 749
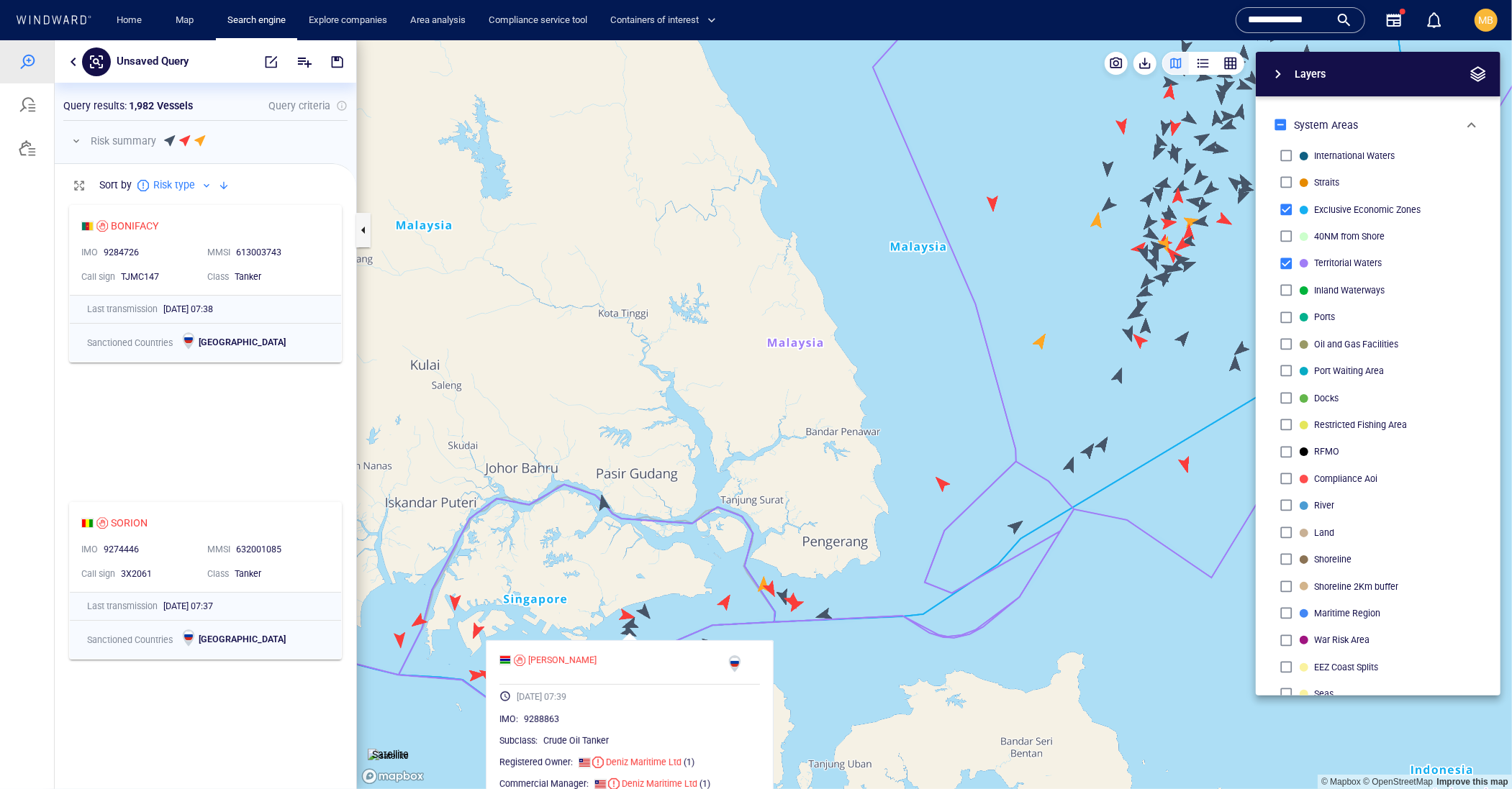
click at [646, 610] on canvas "Map" at bounding box center [935, 414] width 1155 height 749
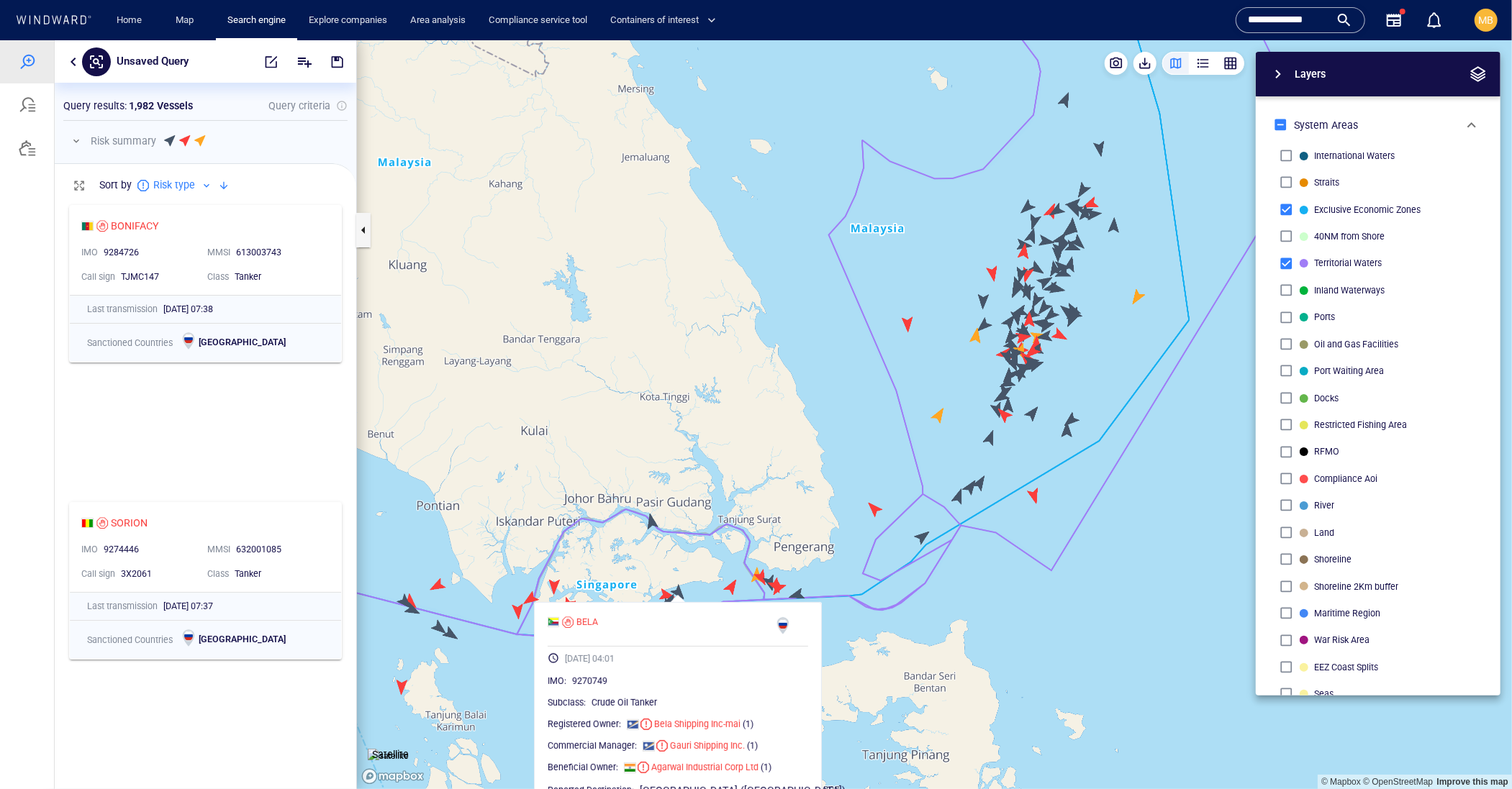
click at [524, 665] on canvas "Map" at bounding box center [935, 414] width 1155 height 749
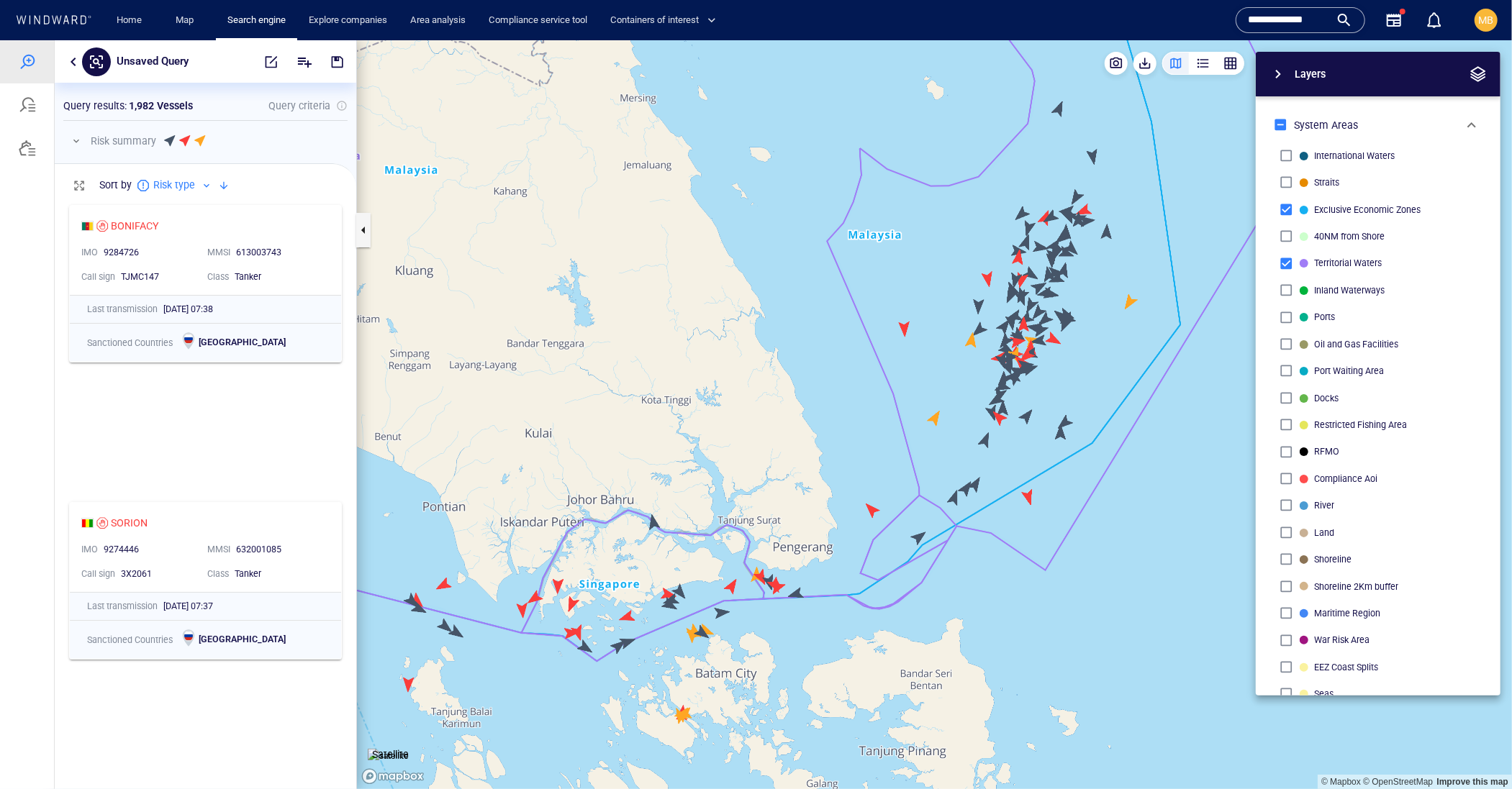
click at [616, 644] on canvas "Map" at bounding box center [935, 414] width 1155 height 749
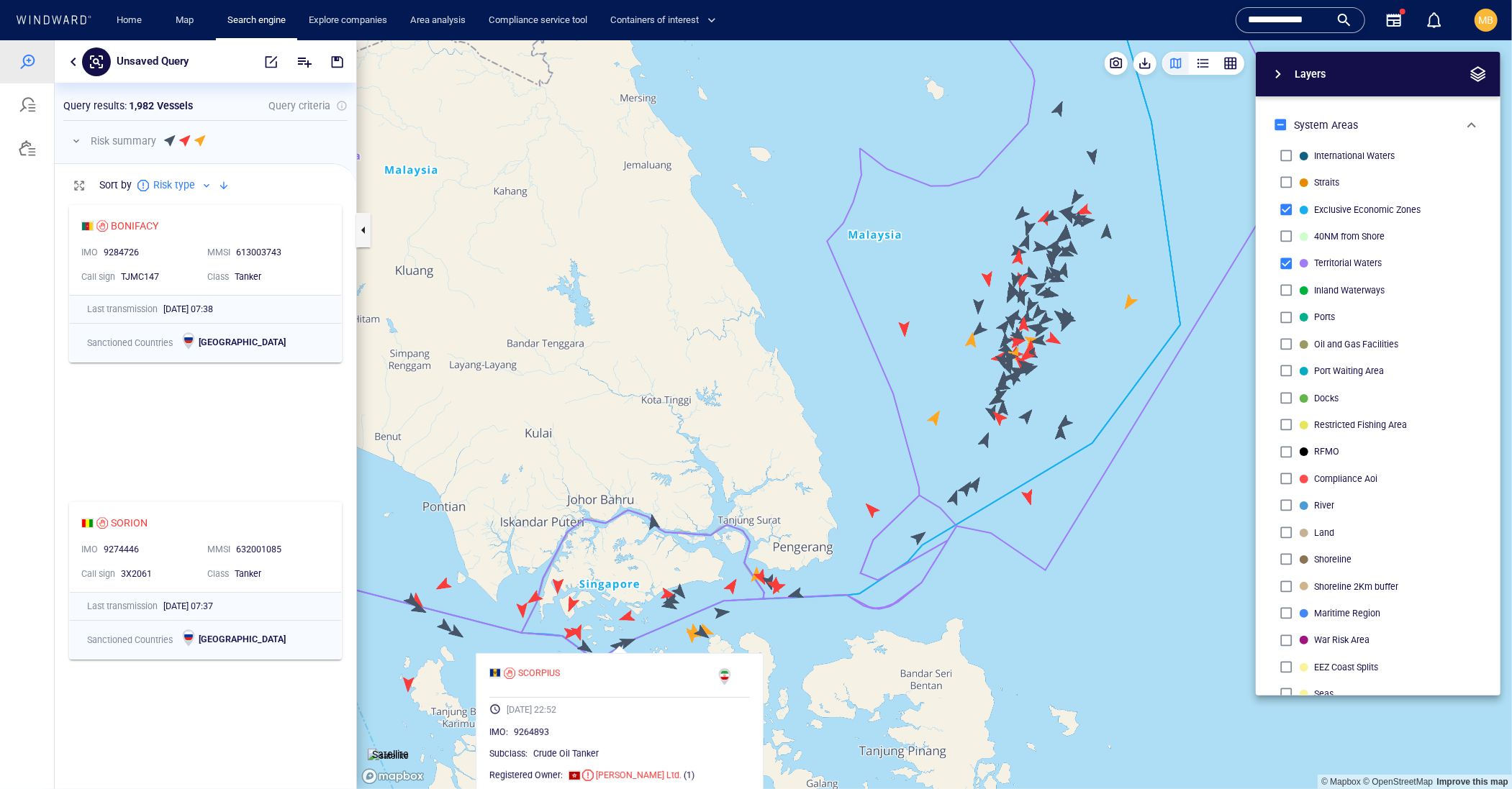
click at [651, 641] on canvas "Map" at bounding box center [935, 414] width 1155 height 749
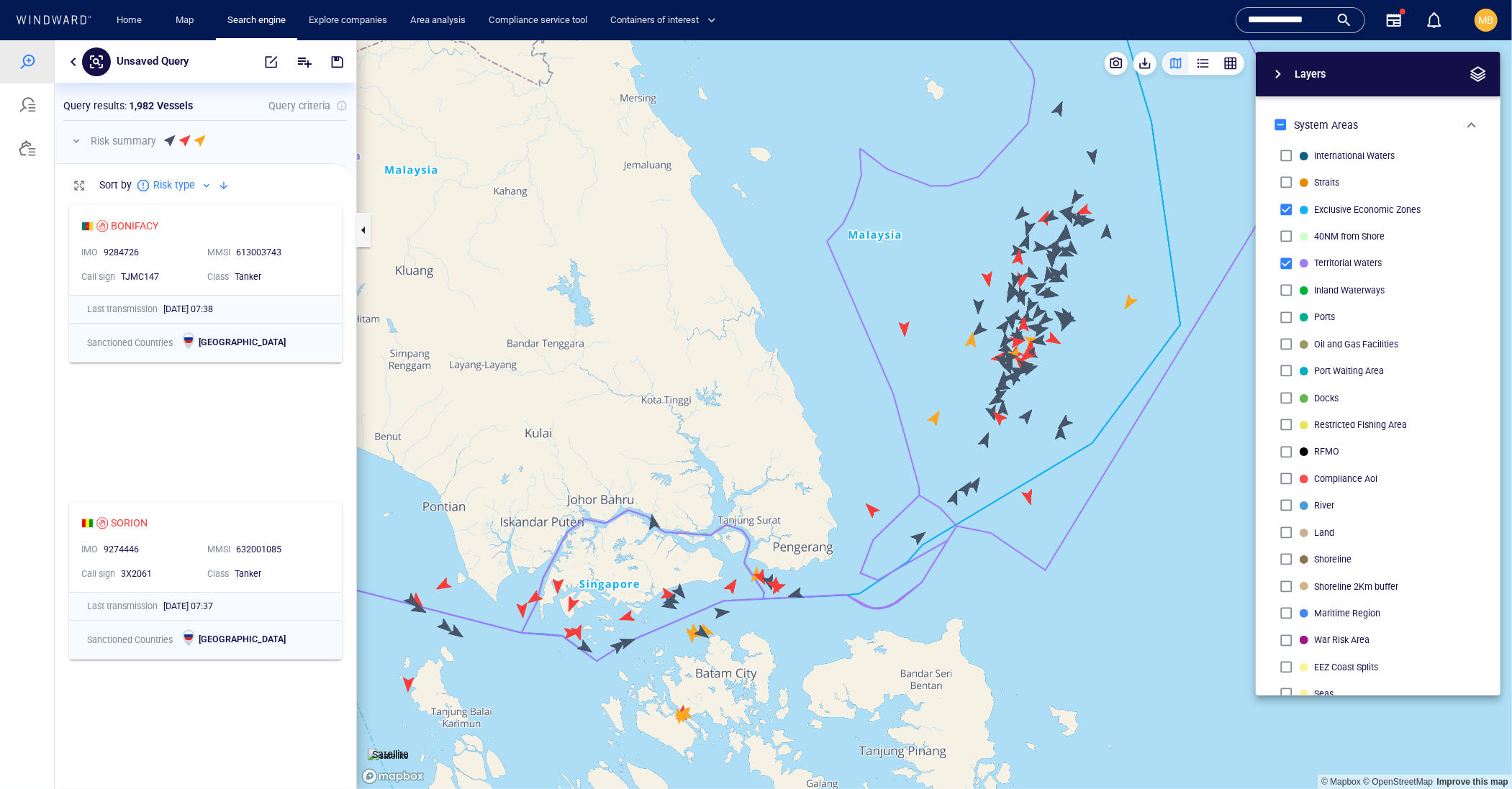
click at [628, 640] on canvas "Map" at bounding box center [935, 414] width 1155 height 749
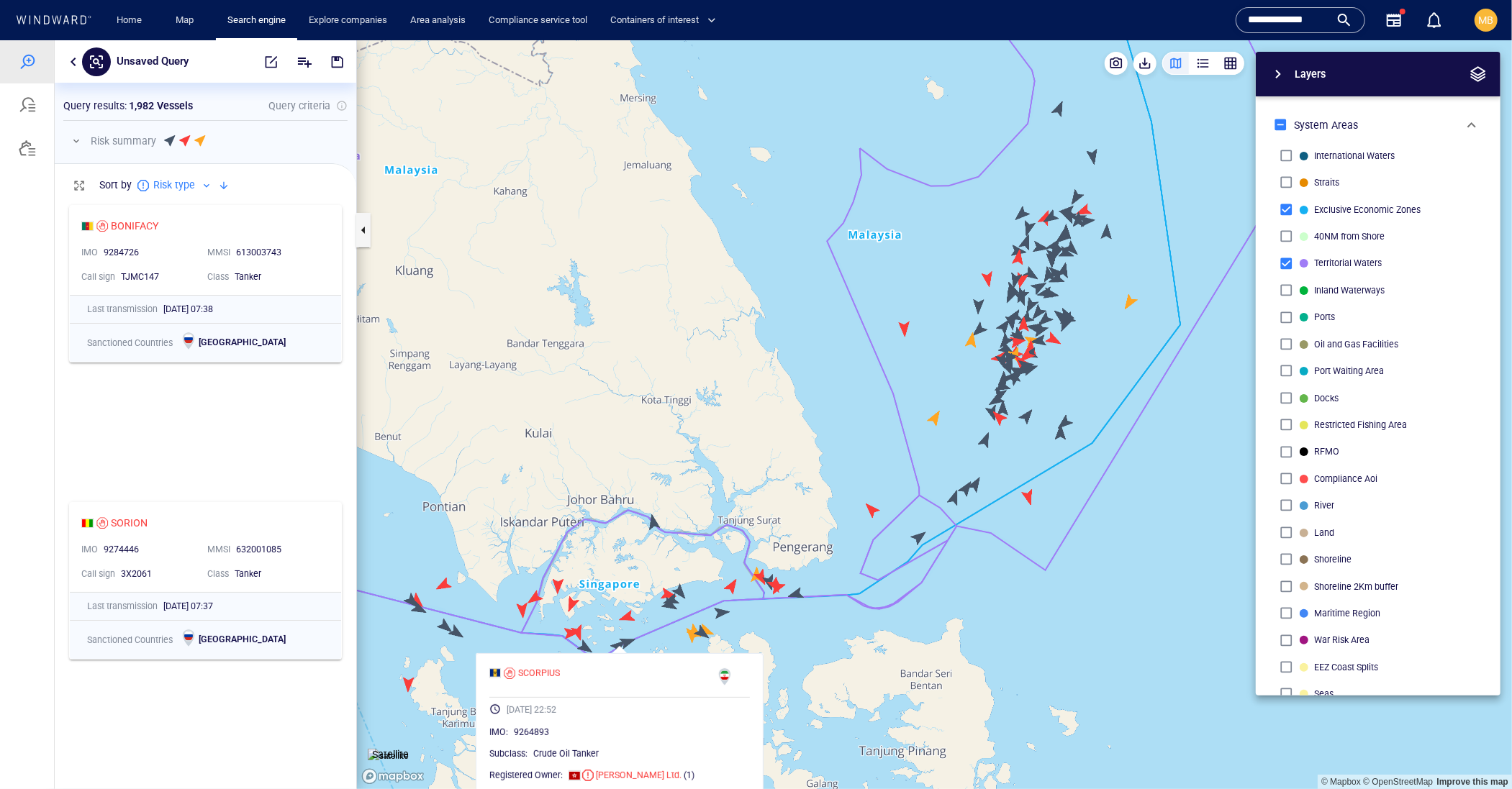
click at [648, 627] on canvas "Map" at bounding box center [935, 414] width 1155 height 749
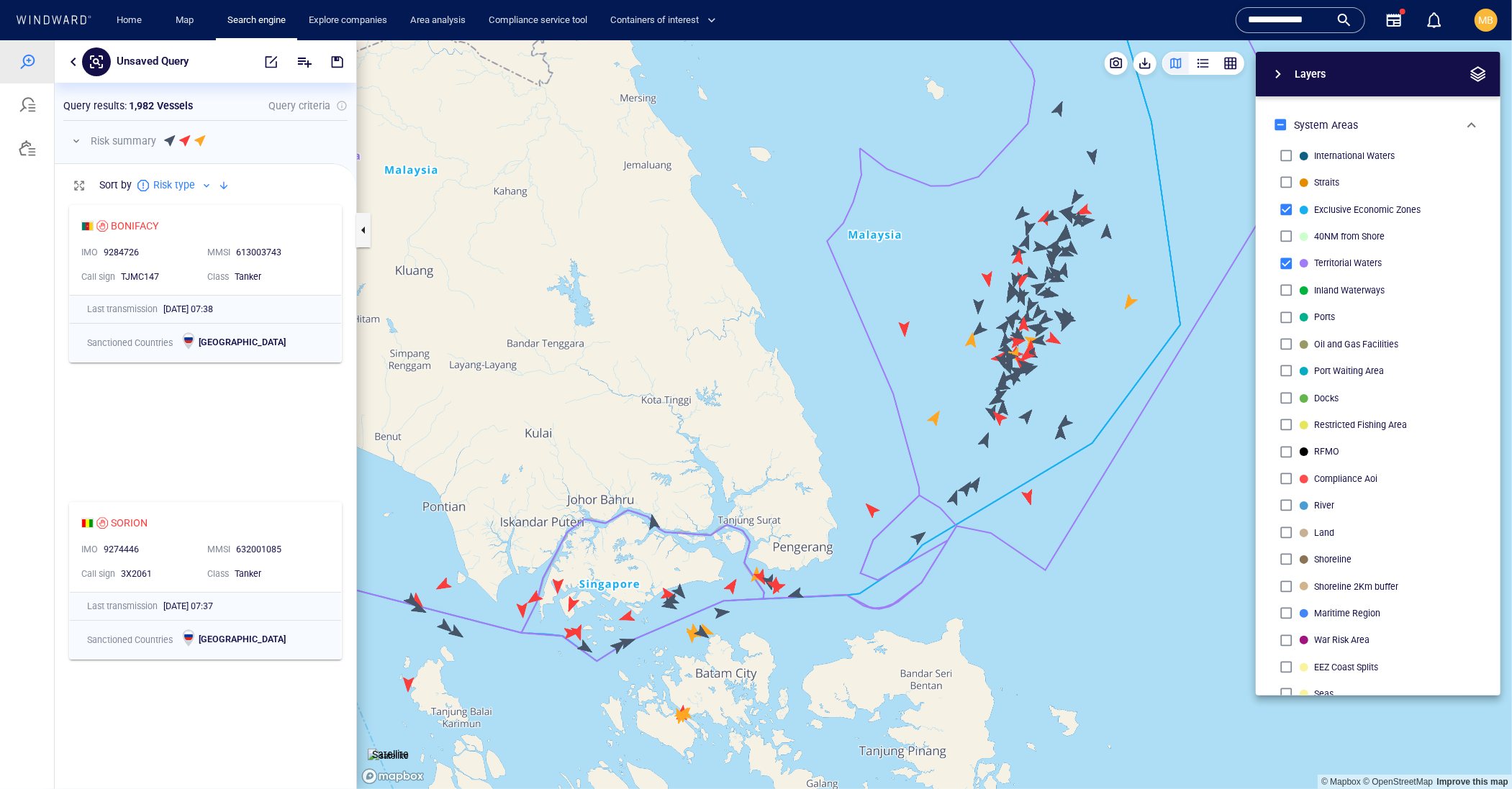
click at [700, 630] on canvas "Map" at bounding box center [935, 414] width 1155 height 749
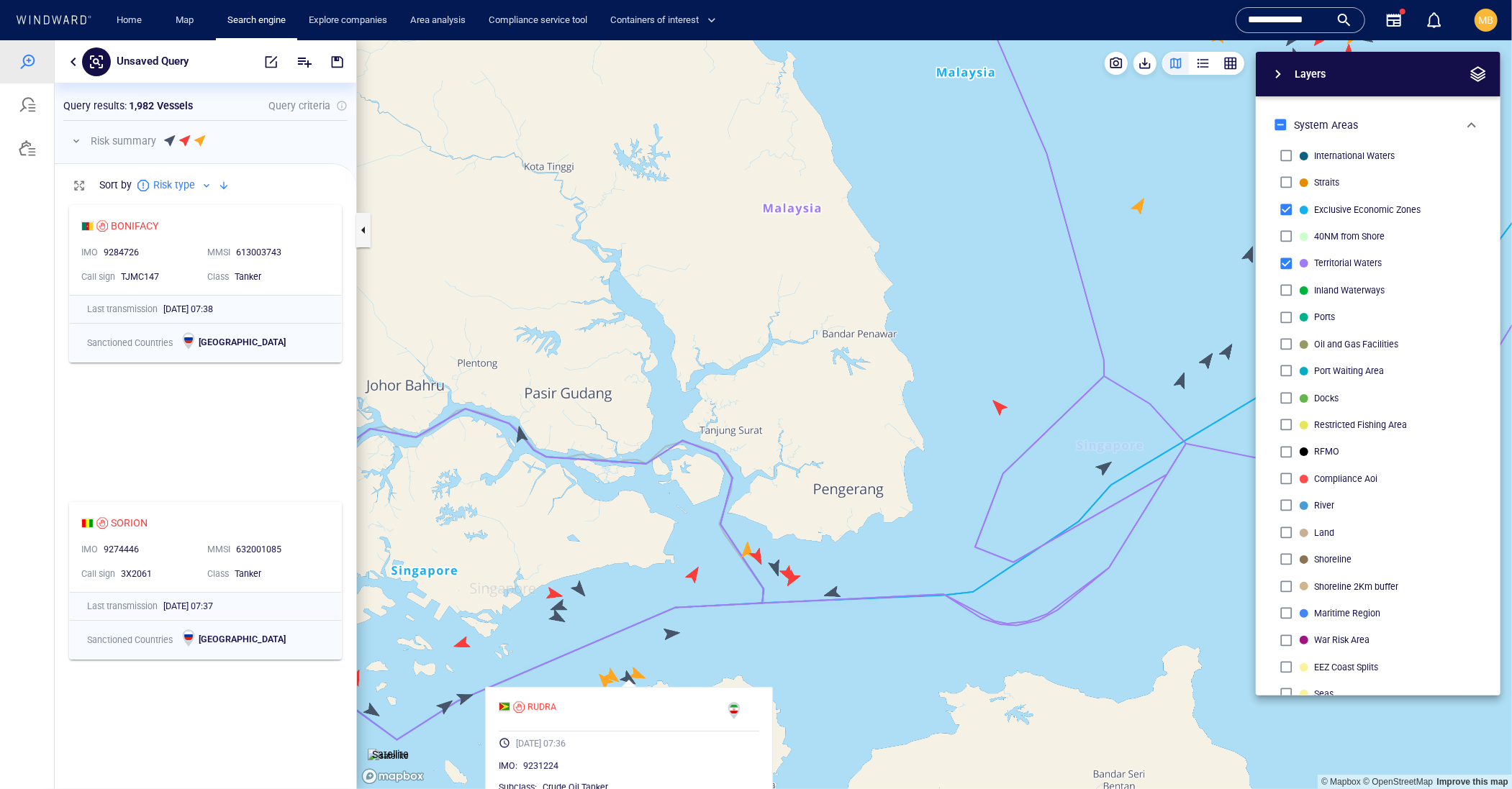
click at [774, 565] on canvas "Map" at bounding box center [935, 414] width 1155 height 749
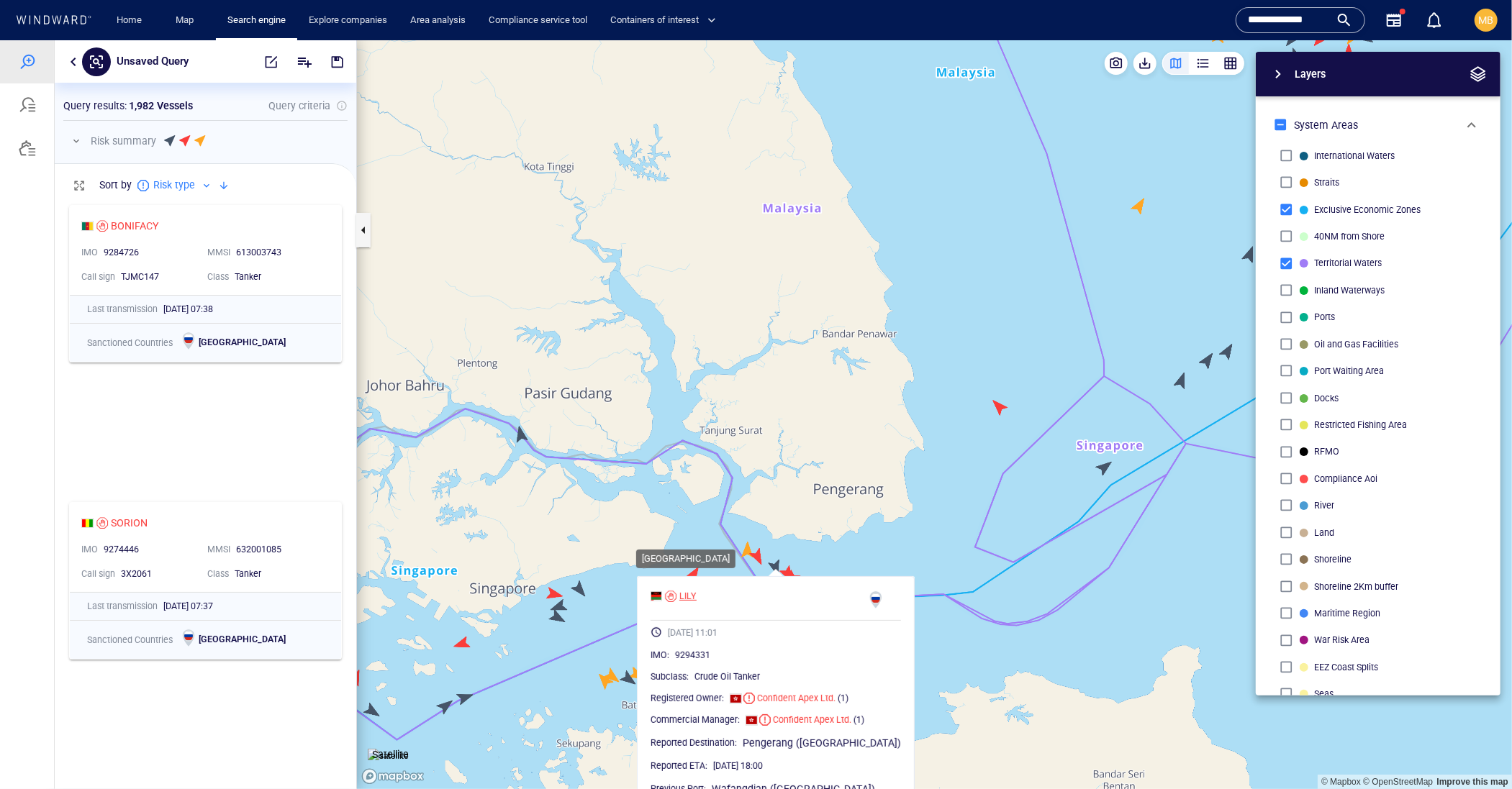
click at [662, 601] on span at bounding box center [656, 595] width 12 height 10
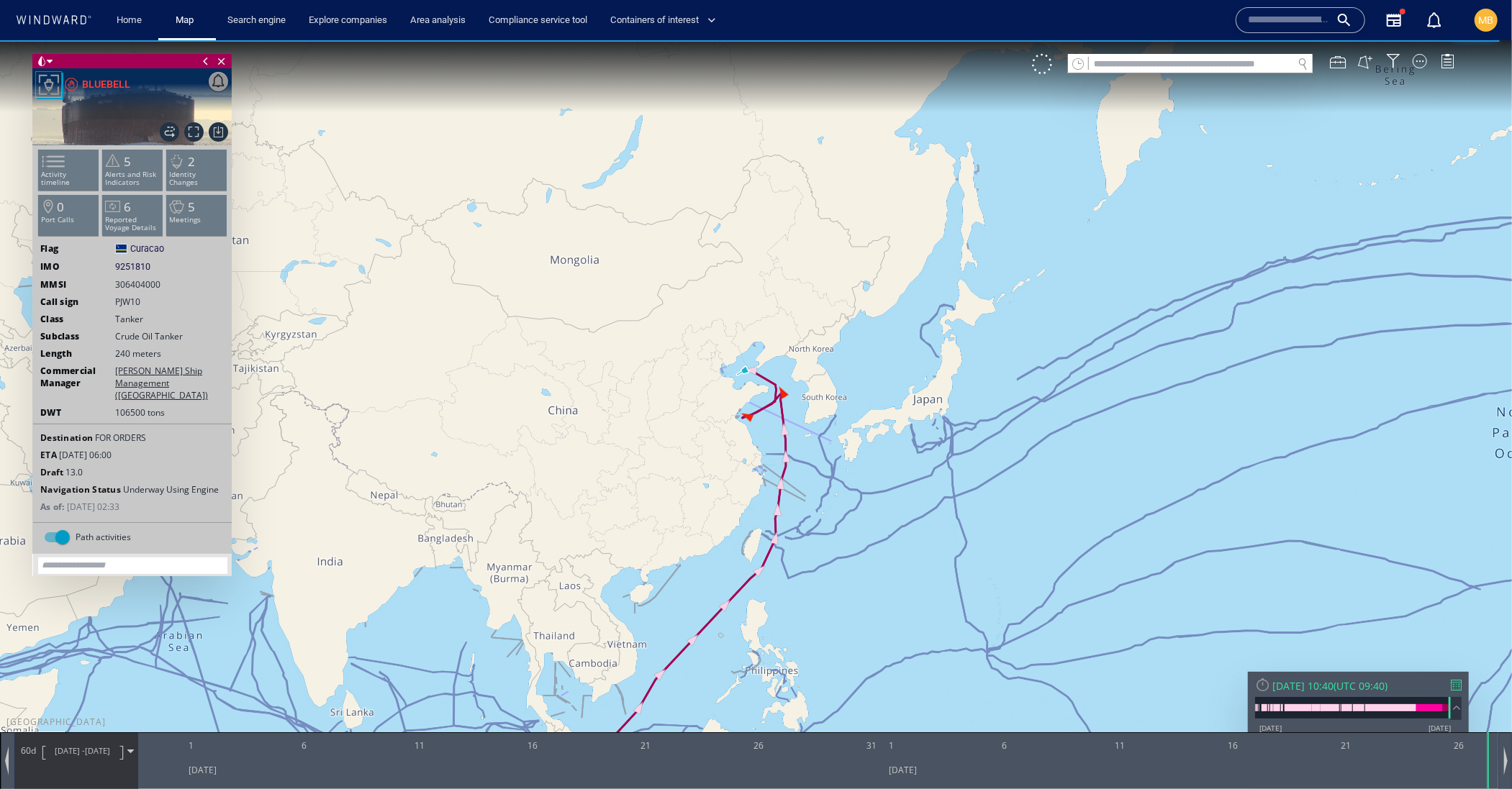
drag, startPoint x: 757, startPoint y: 366, endPoint x: 784, endPoint y: 412, distance: 53.3
click at [784, 411] on canvas "Map" at bounding box center [756, 407] width 1512 height 735
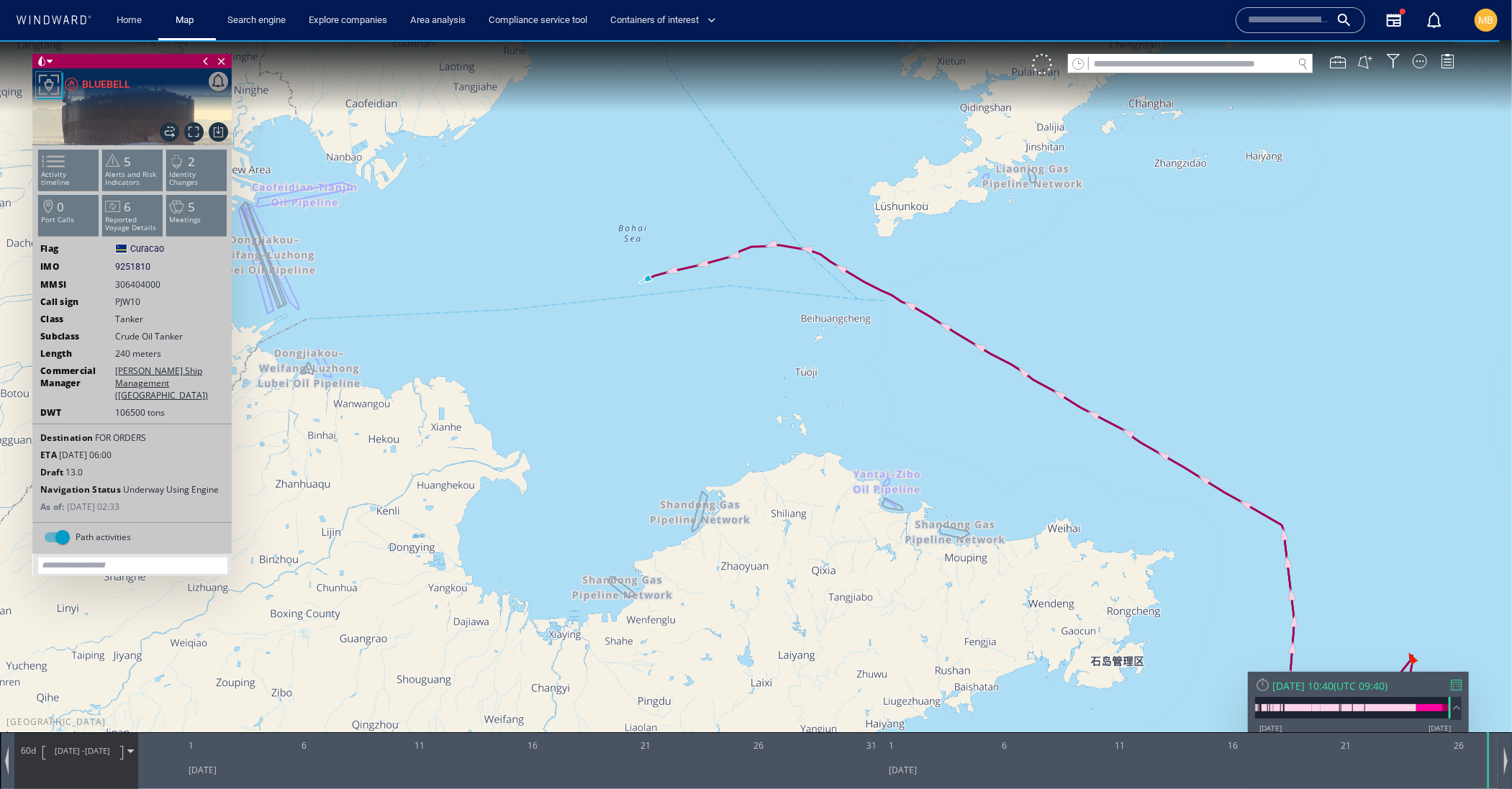
drag, startPoint x: 703, startPoint y: 319, endPoint x: 738, endPoint y: 358, distance: 52.4
click at [738, 357] on canvas "Map" at bounding box center [756, 407] width 1512 height 735
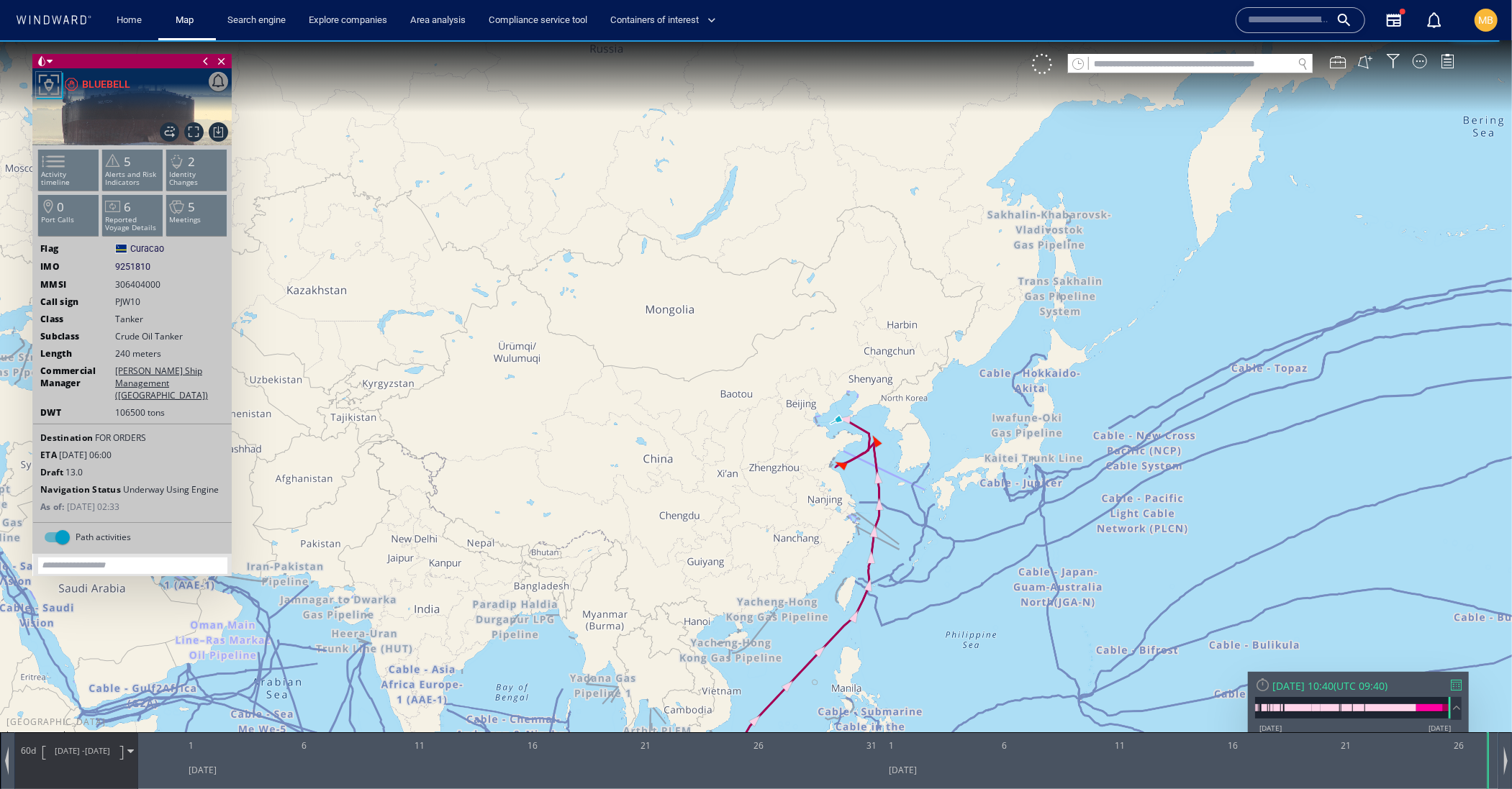
click at [858, 510] on canvas "Map" at bounding box center [756, 407] width 1512 height 735
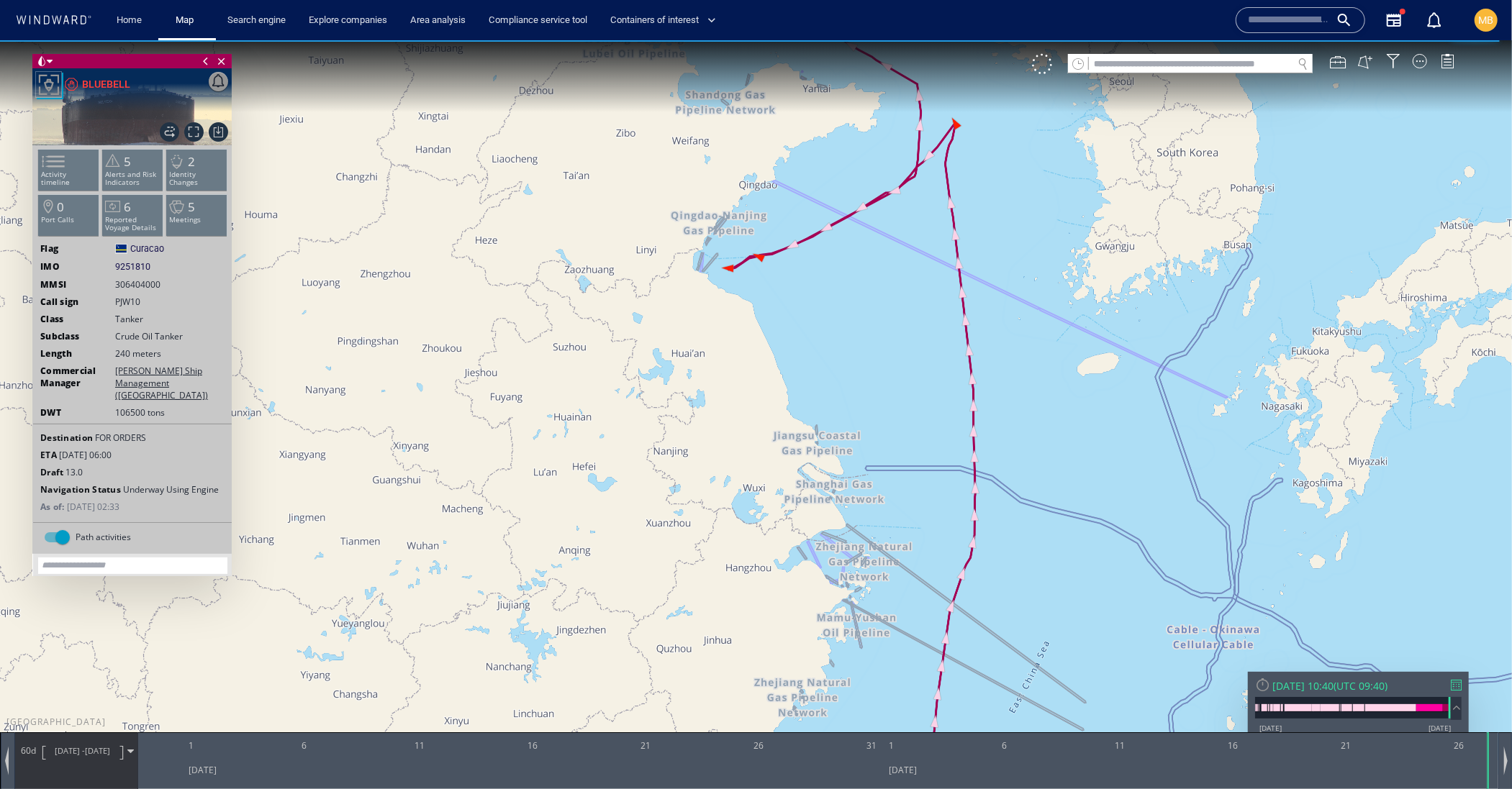
drag, startPoint x: 817, startPoint y: 346, endPoint x: 818, endPoint y: 377, distance: 31.0
click at [817, 356] on canvas "Map" at bounding box center [756, 407] width 1512 height 735
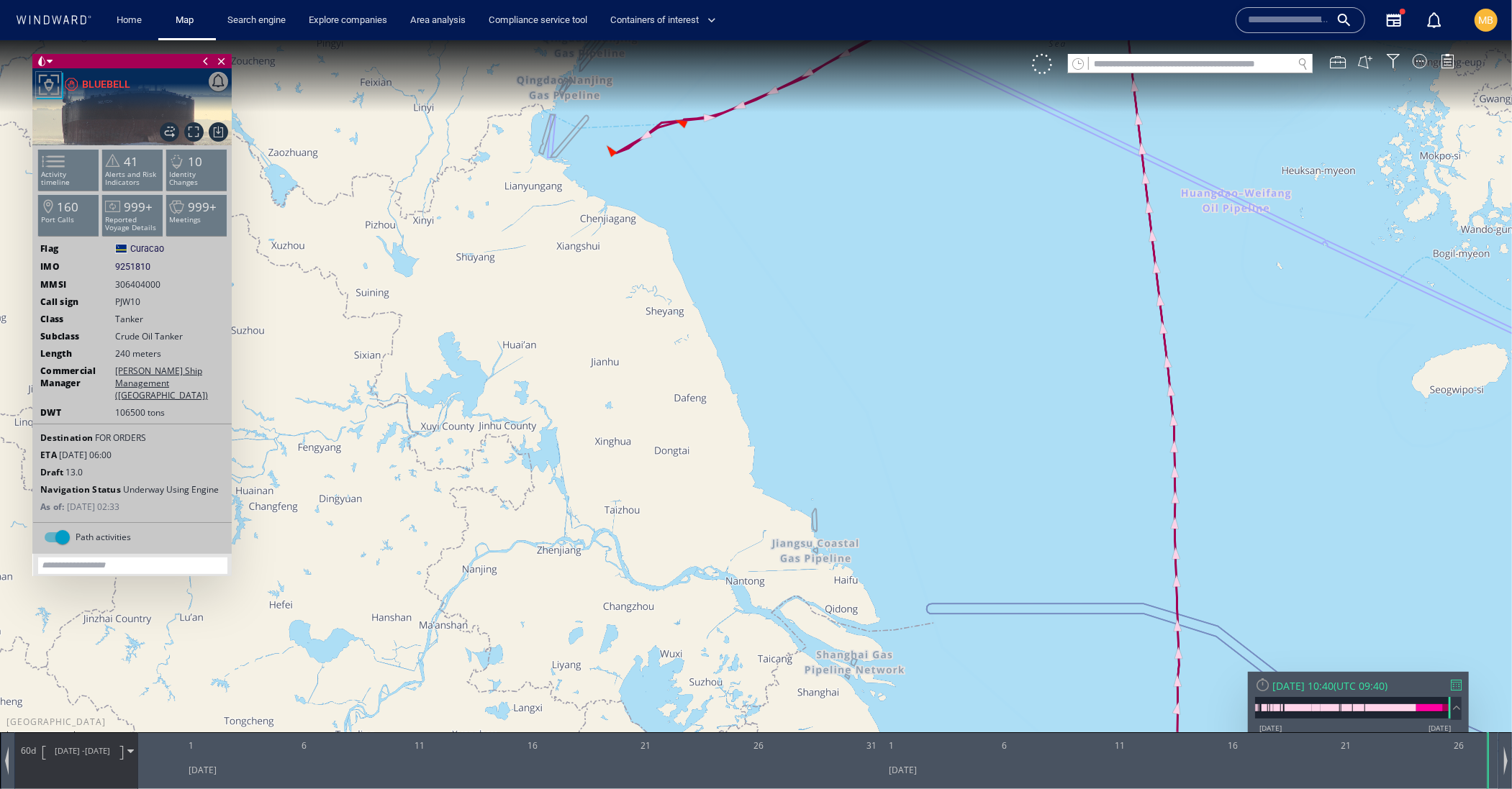
drag, startPoint x: 754, startPoint y: 265, endPoint x: 784, endPoint y: 357, distance: 96.8
click at [784, 357] on canvas "Map" at bounding box center [756, 407] width 1512 height 735
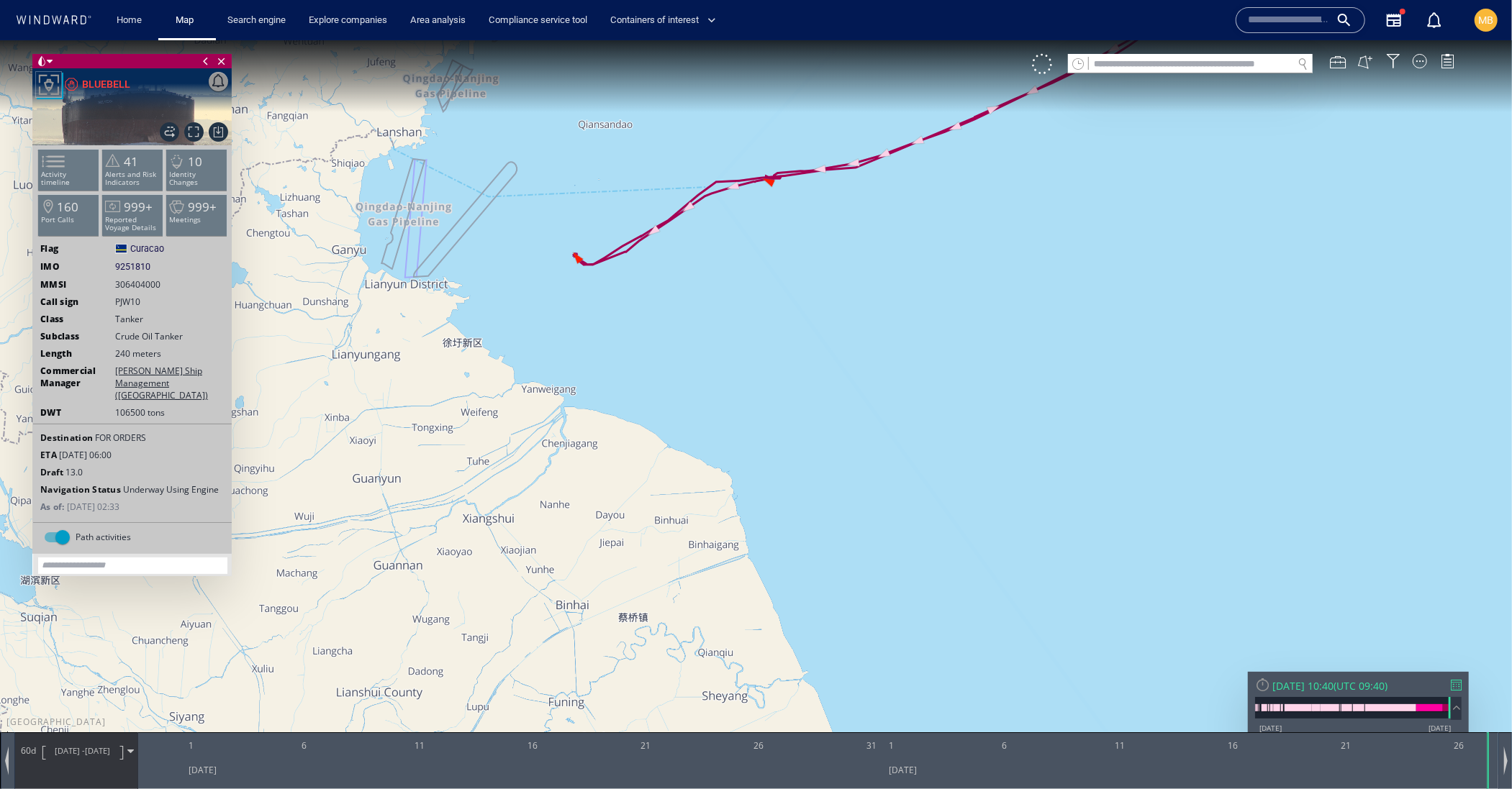
drag, startPoint x: 585, startPoint y: 322, endPoint x: 767, endPoint y: 337, distance: 182.6
click at [767, 337] on canvas "Map" at bounding box center [756, 407] width 1512 height 735
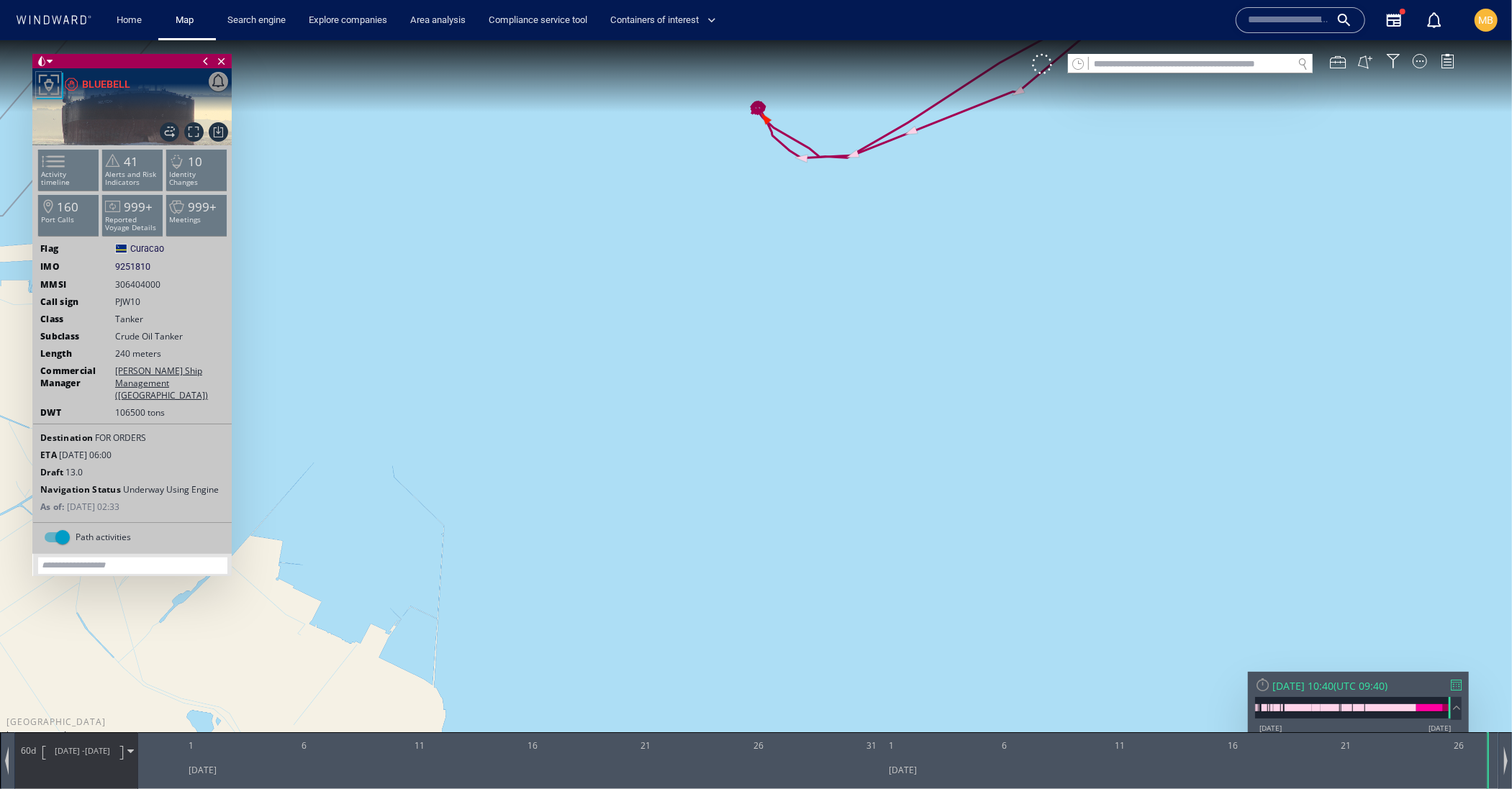
drag, startPoint x: 768, startPoint y: 334, endPoint x: 768, endPoint y: 464, distance: 130.0
click at [768, 464] on canvas "Map" at bounding box center [756, 407] width 1512 height 735
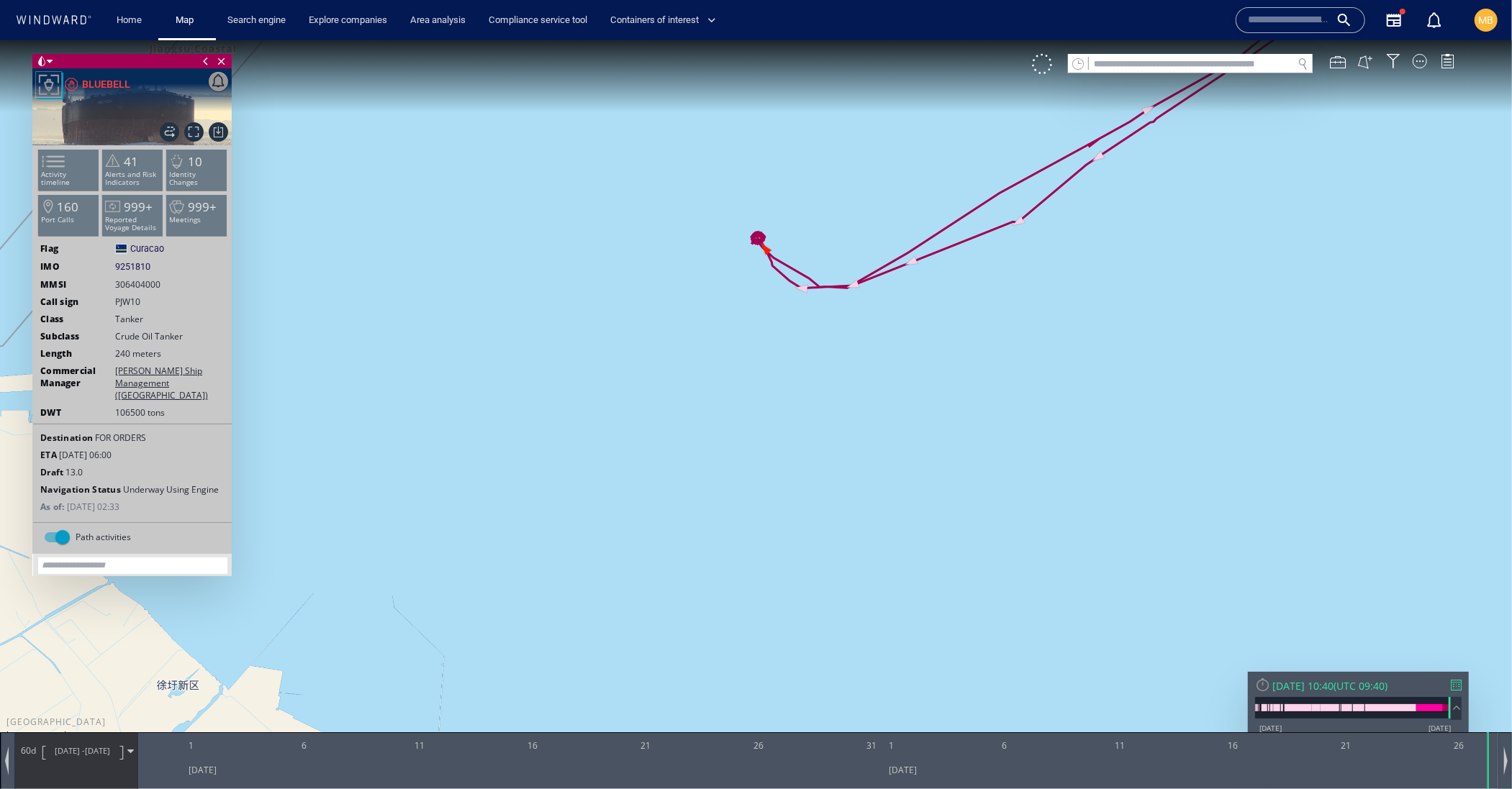
drag, startPoint x: 783, startPoint y: 363, endPoint x: 776, endPoint y: 518, distance: 155.2
click at [776, 518] on canvas "Map" at bounding box center [756, 407] width 1512 height 735
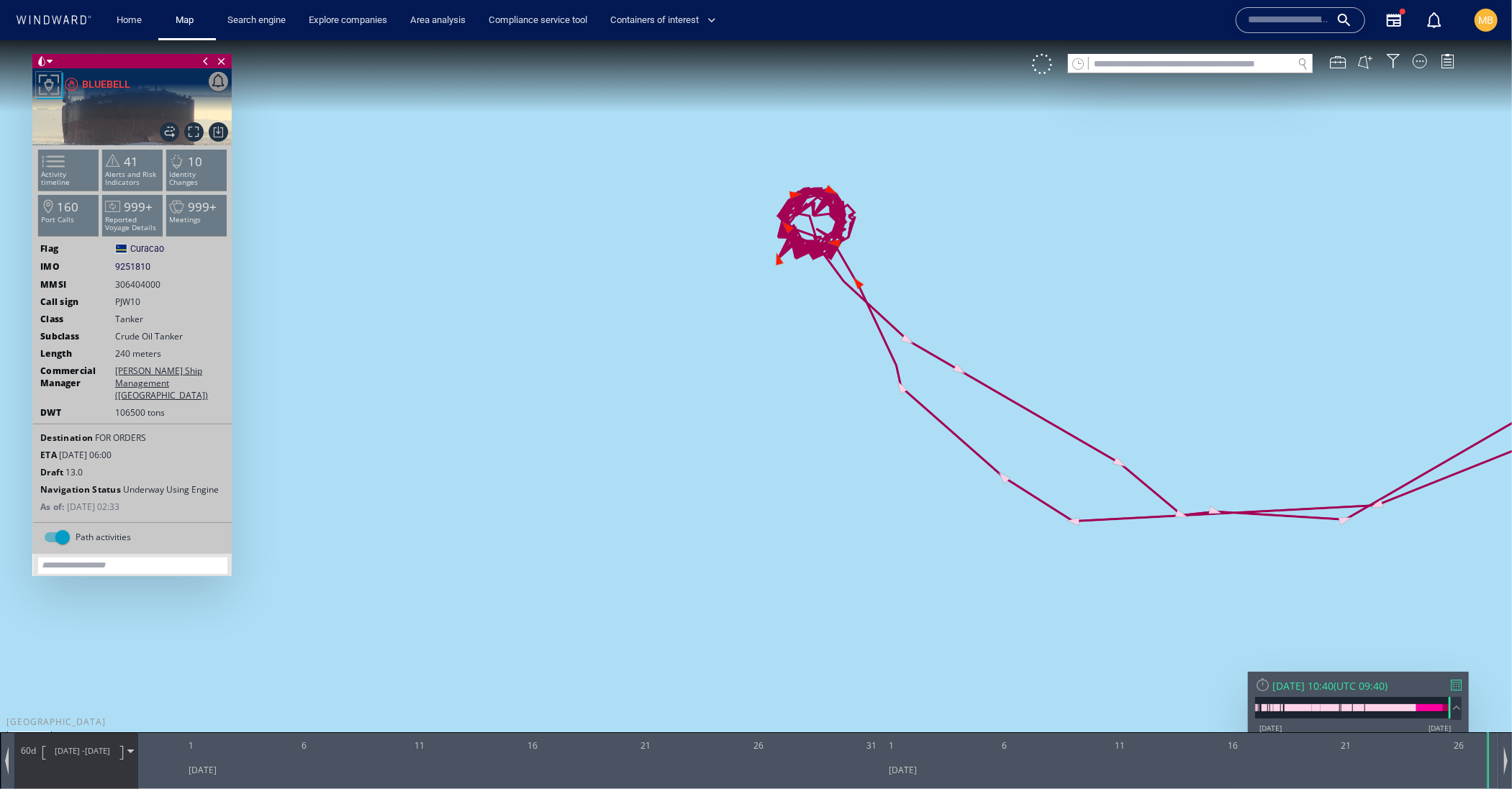
drag, startPoint x: 838, startPoint y: 323, endPoint x: 825, endPoint y: 398, distance: 76.1
click at [827, 394] on canvas "Map" at bounding box center [756, 407] width 1512 height 735
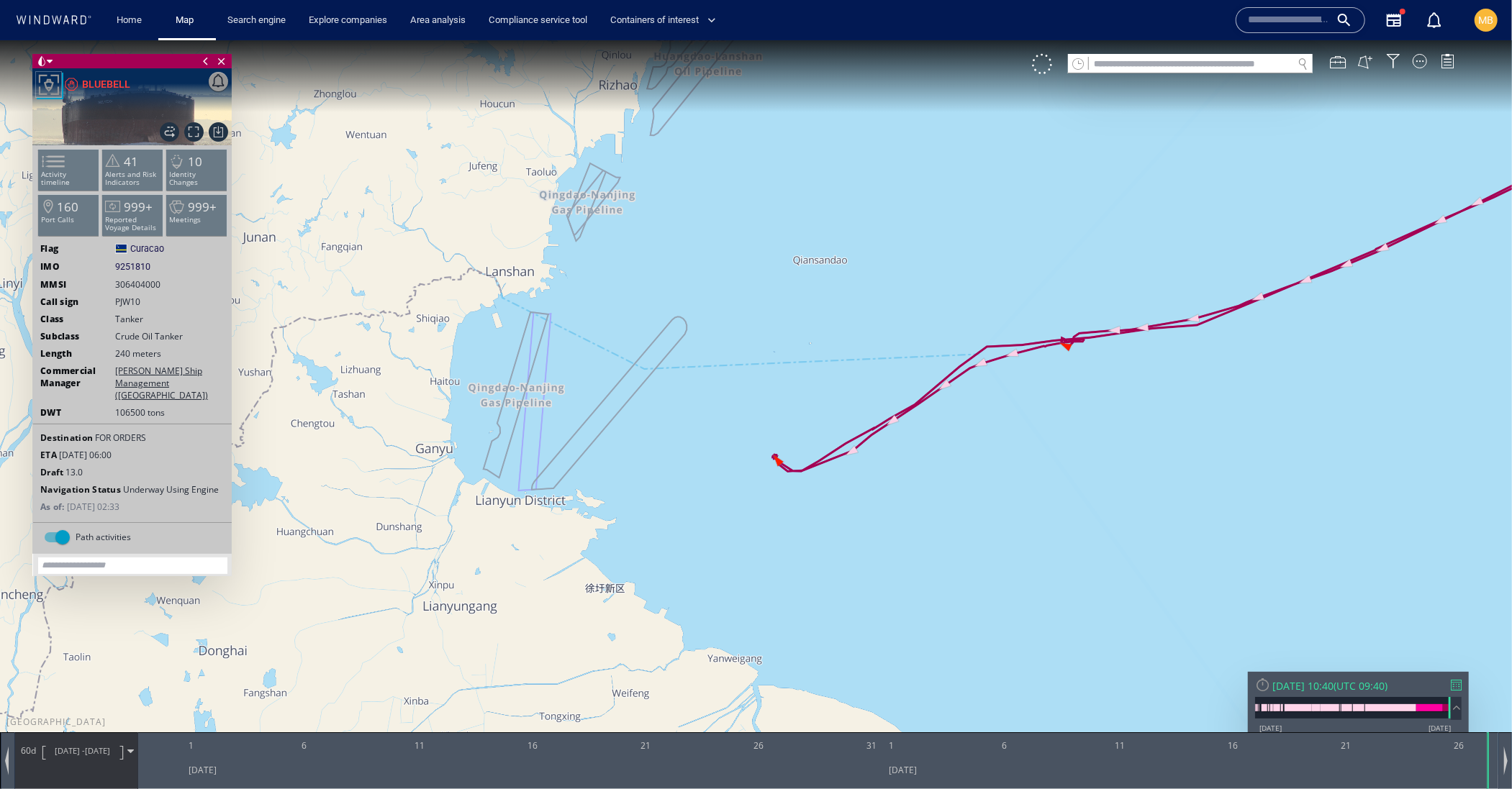
drag, startPoint x: 584, startPoint y: 501, endPoint x: 668, endPoint y: 499, distance: 84.0
click at [668, 499] on canvas "Map" at bounding box center [756, 407] width 1512 height 735
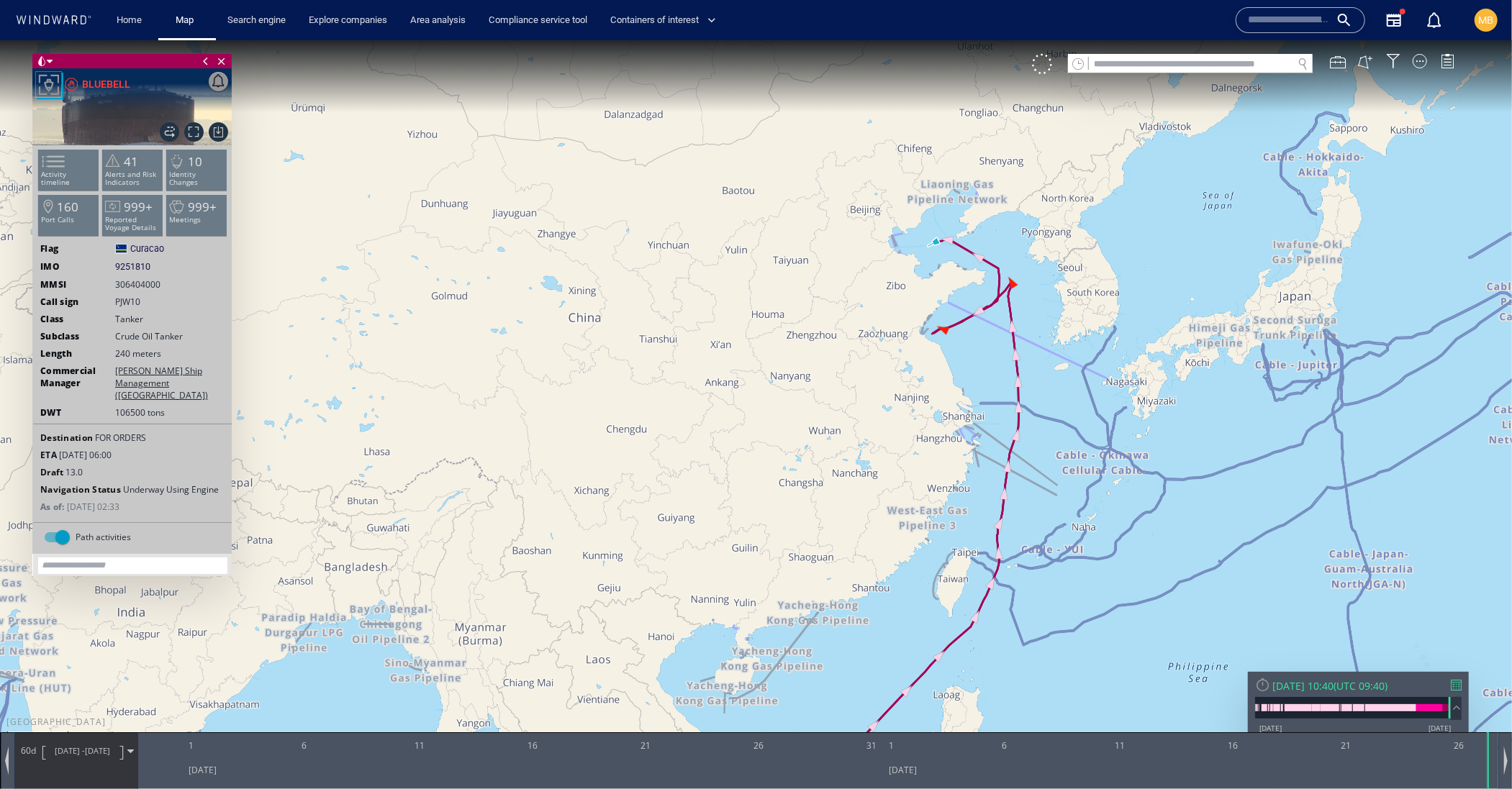
drag, startPoint x: 974, startPoint y: 282, endPoint x: 941, endPoint y: 377, distance: 100.6
click at [941, 377] on canvas "Map" at bounding box center [756, 407] width 1512 height 735
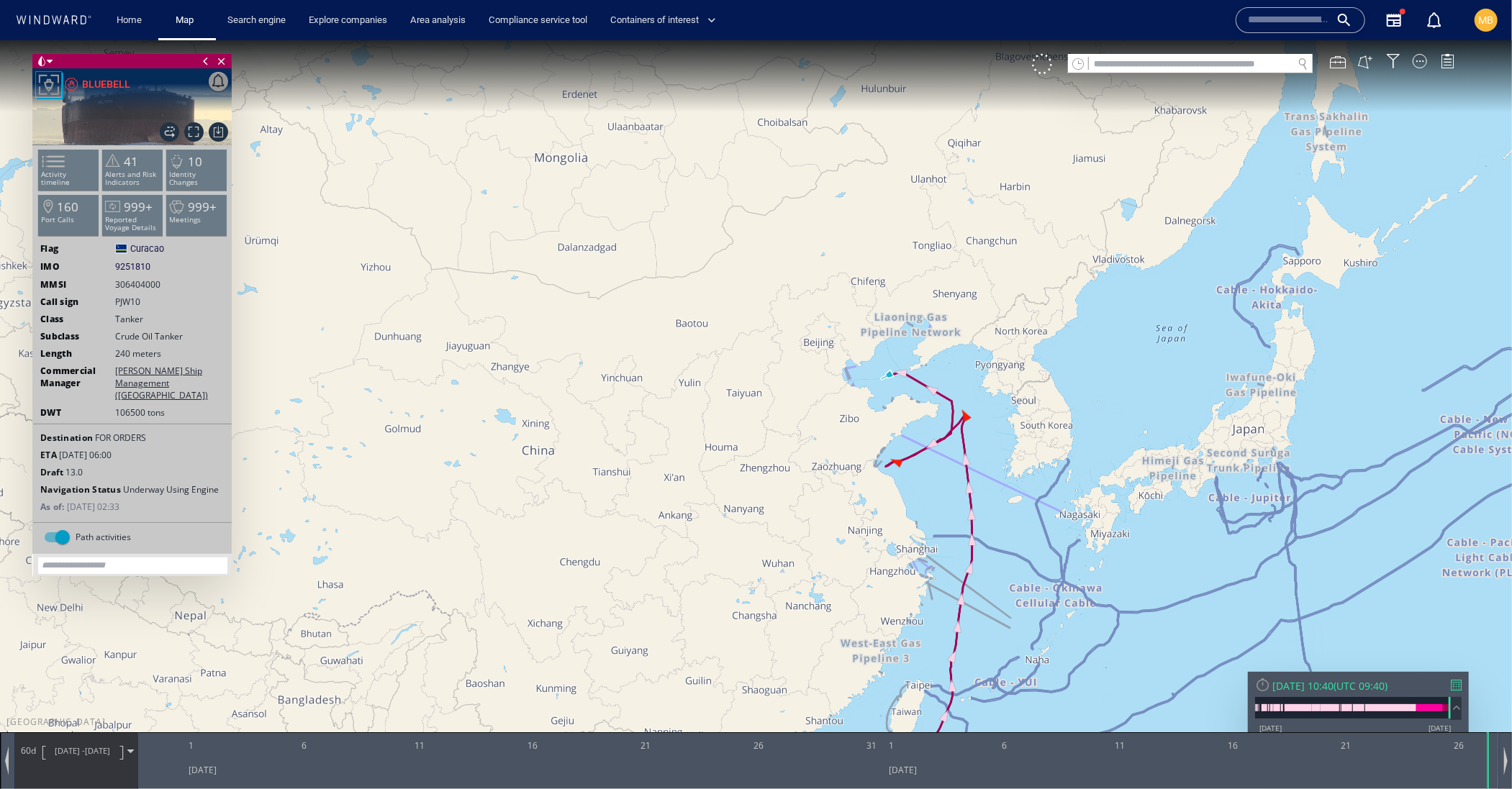
click at [968, 430] on canvas "Map" at bounding box center [756, 407] width 1512 height 735
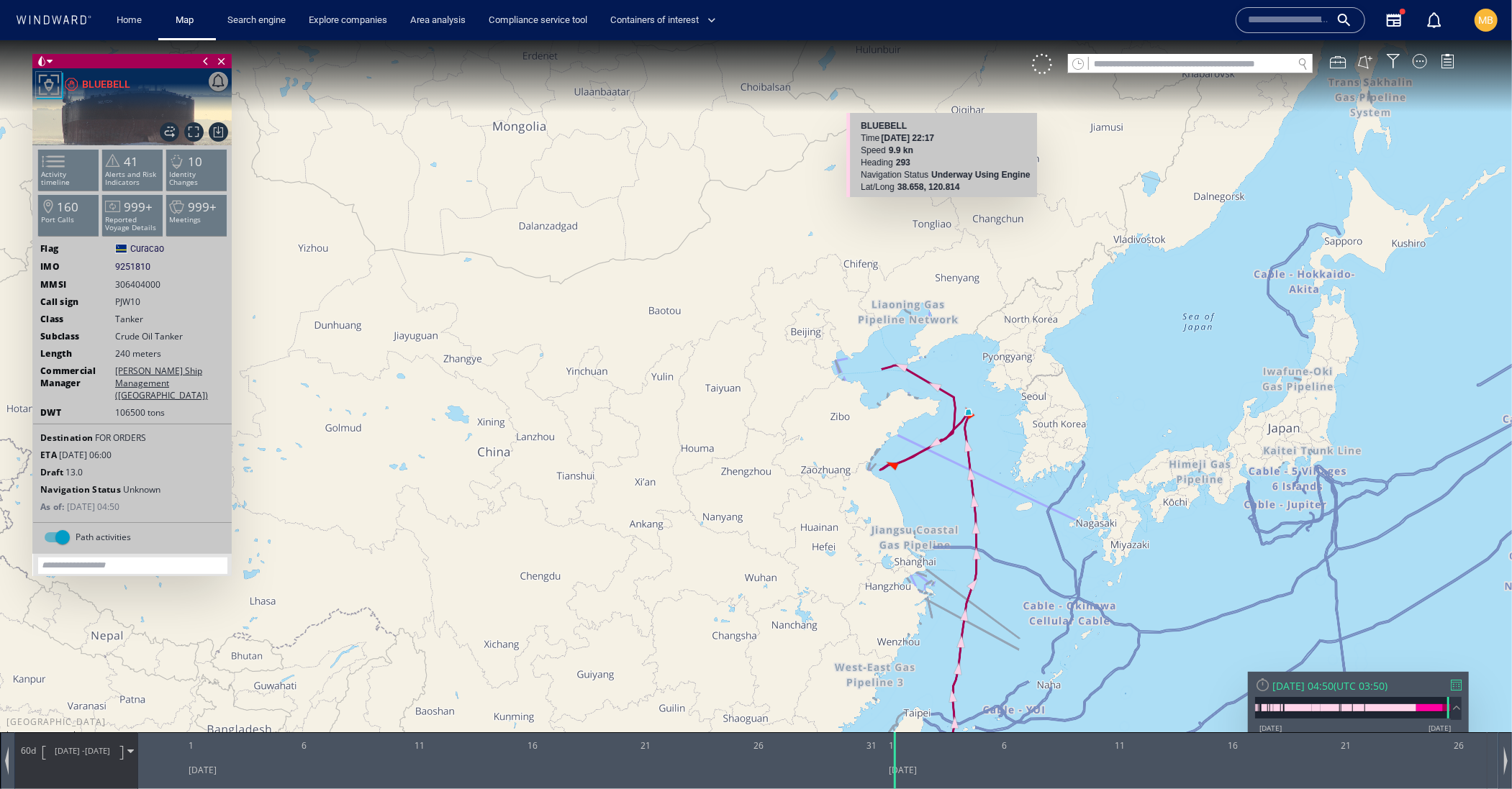
drag, startPoint x: 895, startPoint y: 371, endPoint x: 931, endPoint y: 212, distance: 163.0
click at [931, 212] on canvas "Map" at bounding box center [756, 407] width 1512 height 735
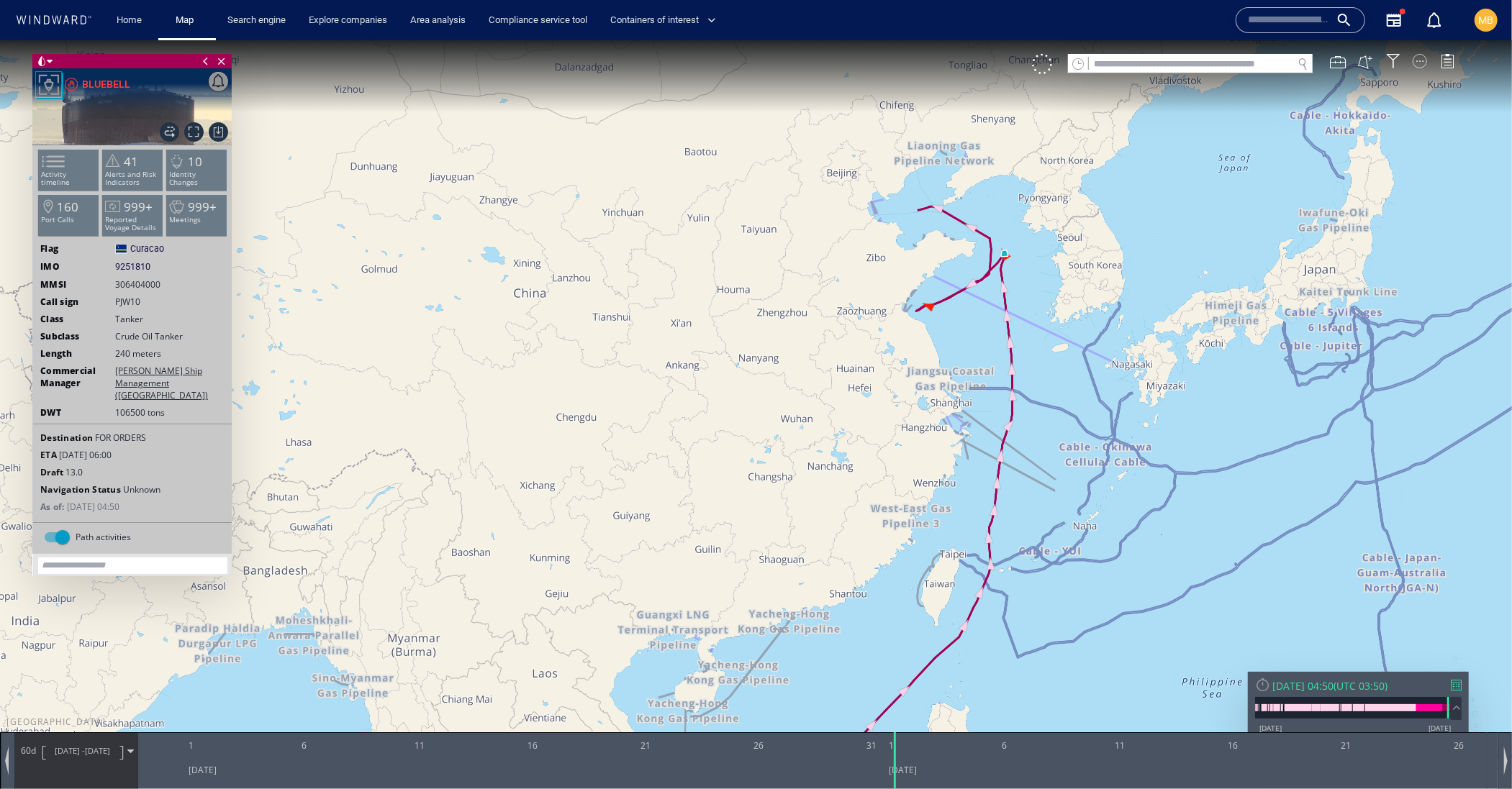
click at [1417, 68] on div at bounding box center [1419, 60] width 14 height 14
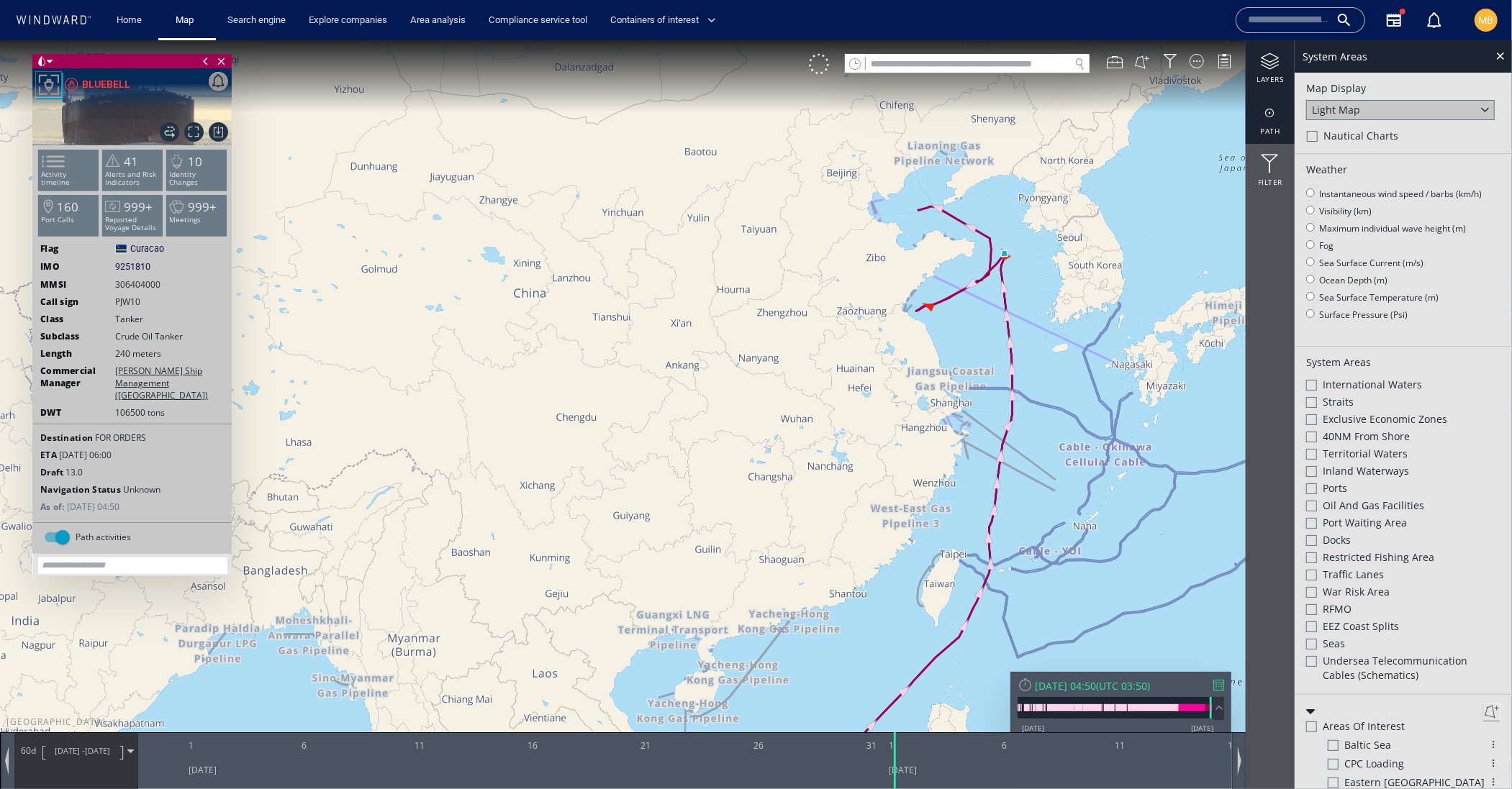
click at [1271, 116] on div at bounding box center [1269, 112] width 49 height 18
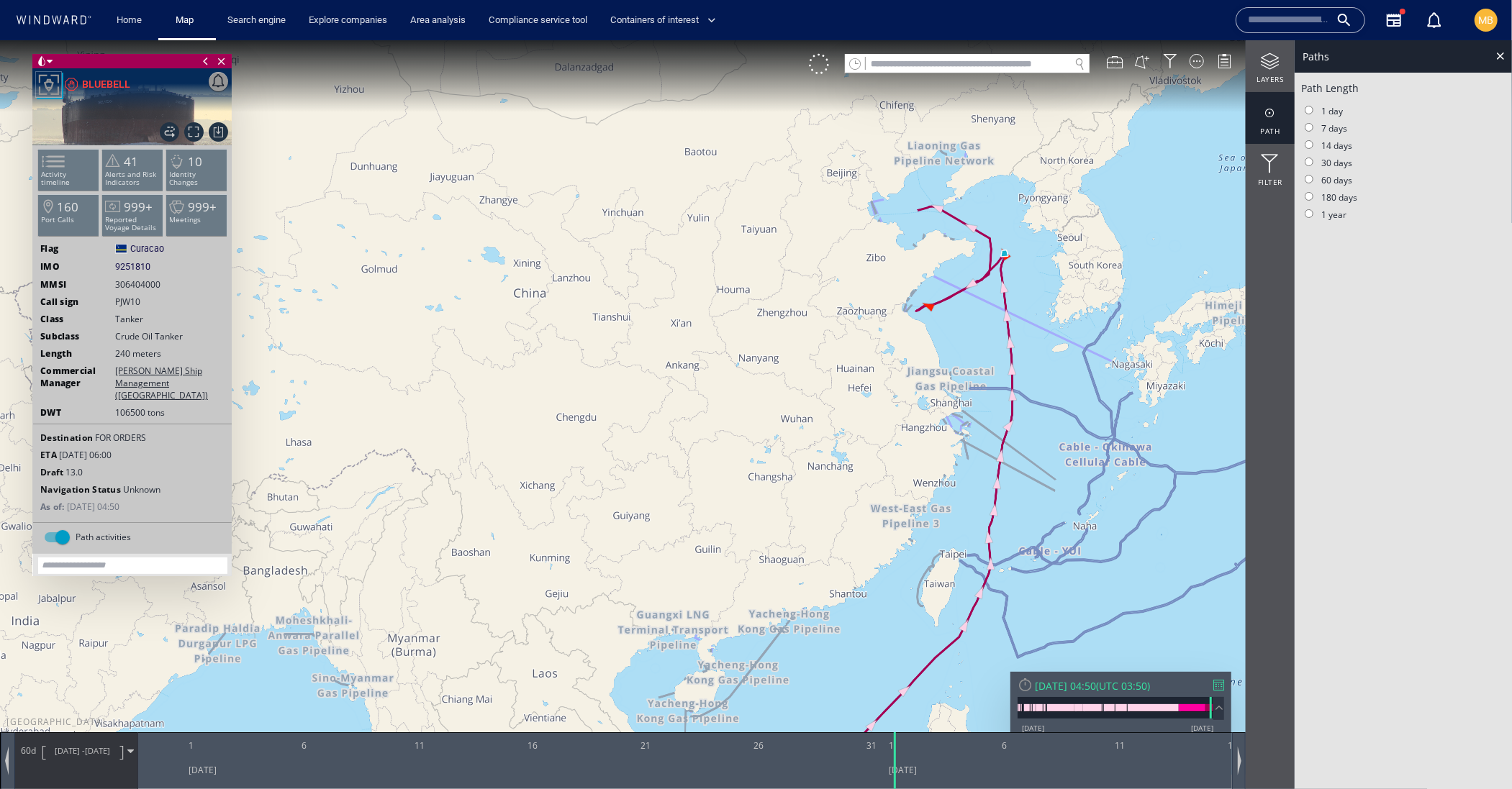
click at [1271, 116] on div at bounding box center [1269, 112] width 49 height 18
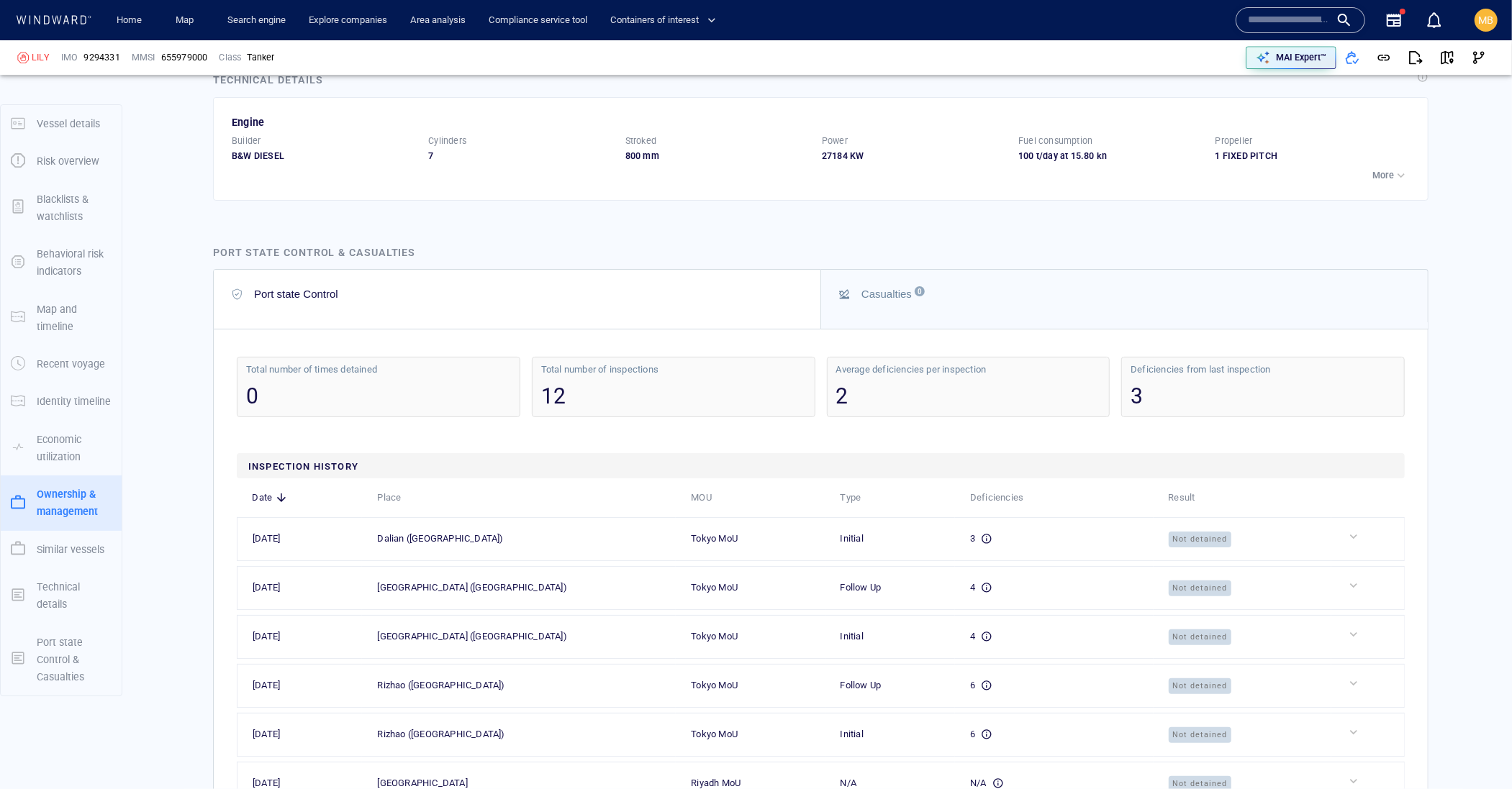
scroll to position [3697, 0]
